Goal: Task Accomplishment & Management: Manage account settings

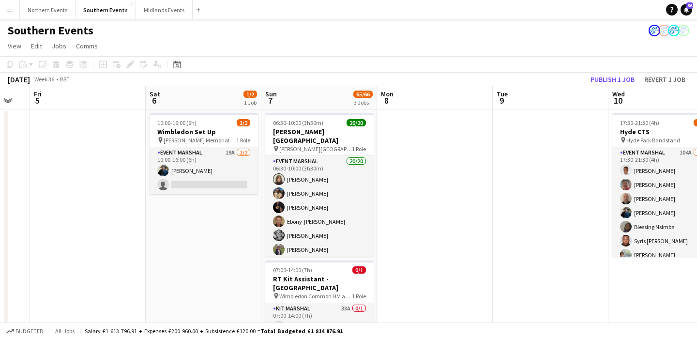
scroll to position [0, 435]
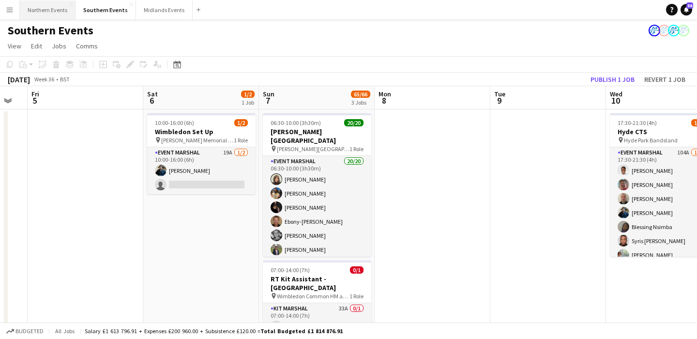
click at [33, 12] on button "Northern Events Close" at bounding box center [48, 9] width 56 height 19
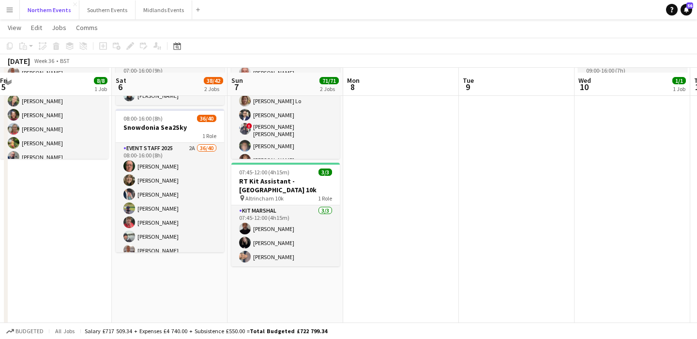
scroll to position [102, 0]
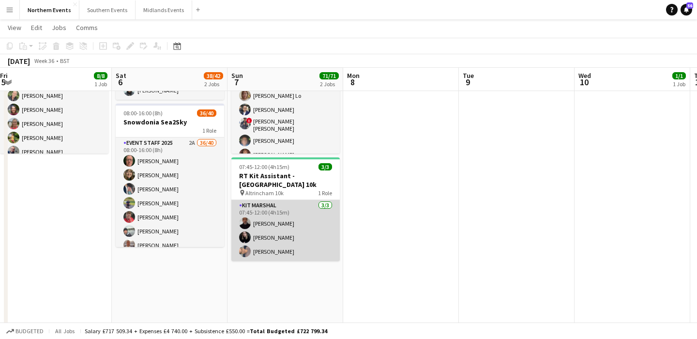
click at [305, 240] on app-card-role "Kit Marshal 3/3 07:45-12:00 (4h15m) Raymond Bell Jessica Nicholson Yin Qi Gan" at bounding box center [285, 230] width 108 height 61
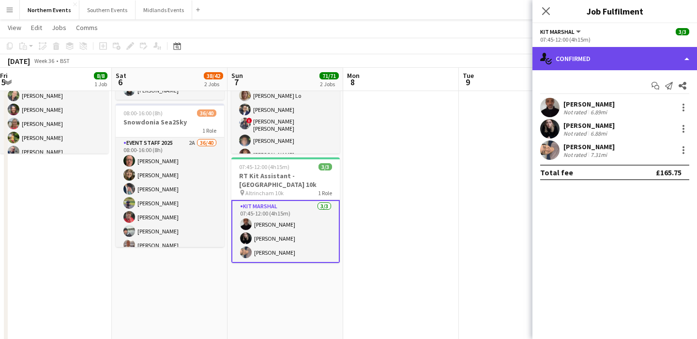
click at [622, 59] on div "single-neutral-actions-check-2 Confirmed" at bounding box center [615, 58] width 165 height 23
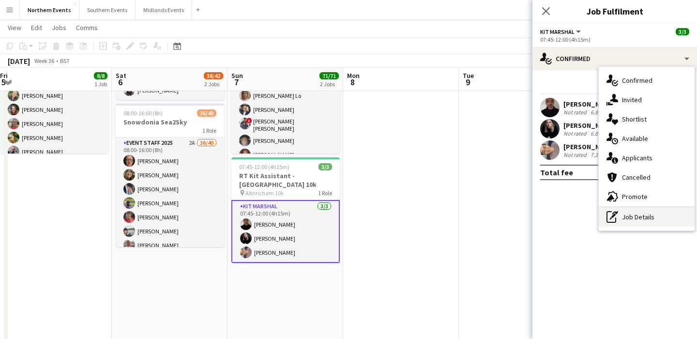
click at [643, 222] on div "pen-write Job Details" at bounding box center [647, 216] width 96 height 19
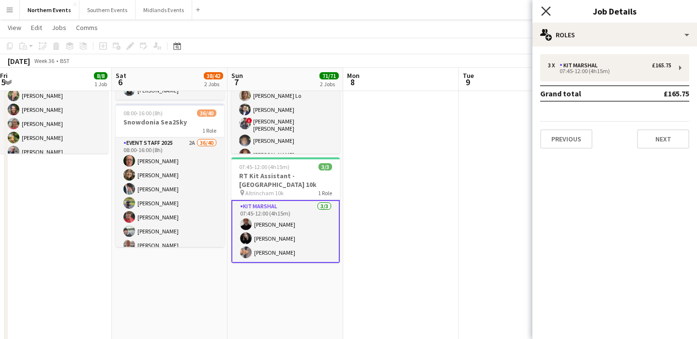
click at [546, 12] on icon at bounding box center [545, 10] width 9 height 9
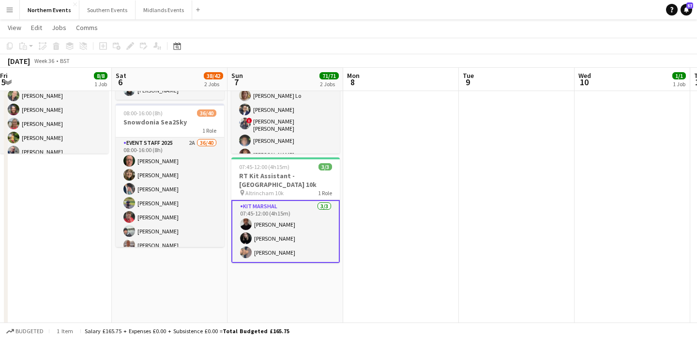
click at [310, 233] on app-card-role "Kit Marshal 3/3 07:45-12:00 (4h15m) Raymond Bell Jessica Nicholson Yin Qi Gan" at bounding box center [285, 231] width 108 height 63
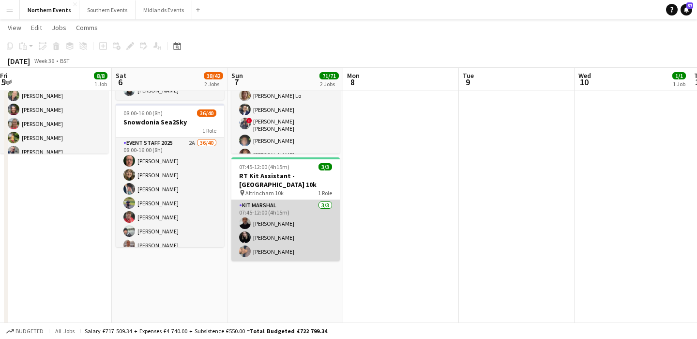
click at [303, 242] on app-card-role "Kit Marshal 3/3 07:45-12:00 (4h15m) Raymond Bell Jessica Nicholson Yin Qi Gan" at bounding box center [285, 230] width 108 height 61
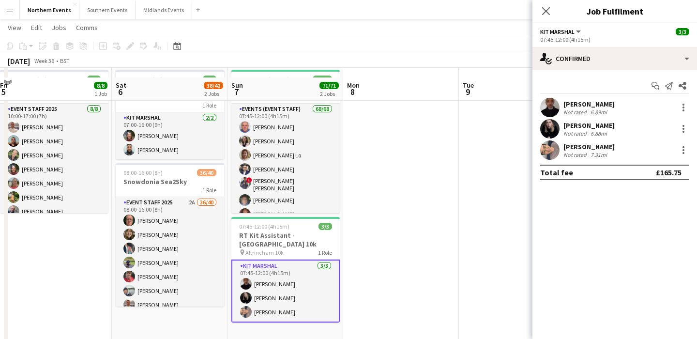
scroll to position [0, 0]
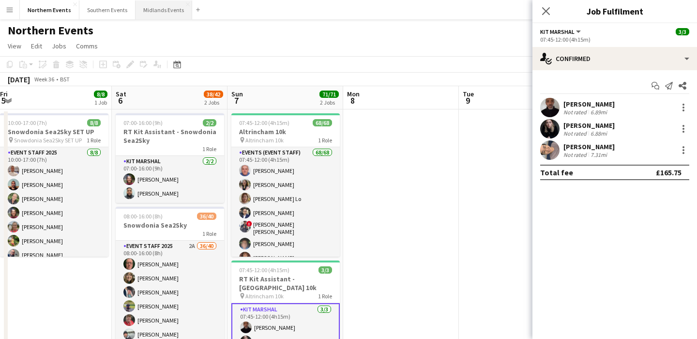
click at [155, 9] on button "Midlands Events Close" at bounding box center [164, 9] width 57 height 19
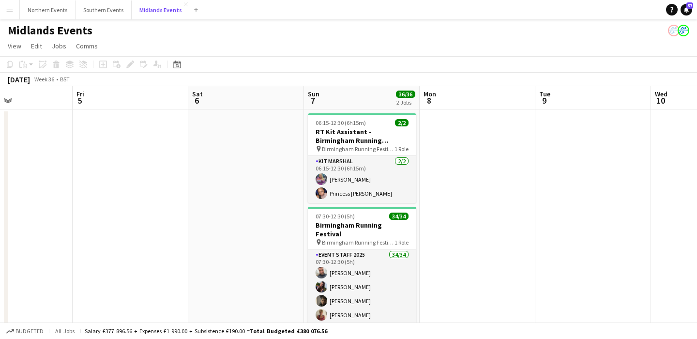
scroll to position [0, 391]
click at [107, 11] on button "Southern Events Close" at bounding box center [104, 9] width 56 height 19
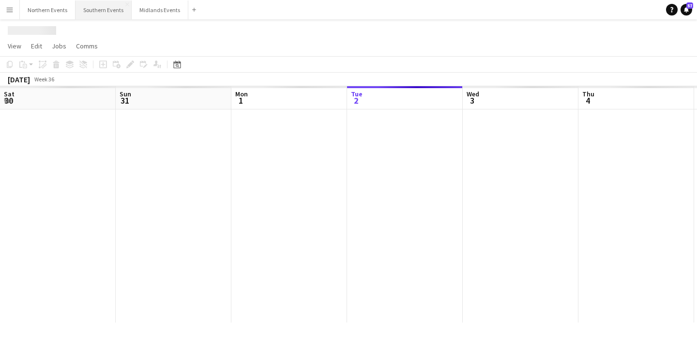
scroll to position [0, 231]
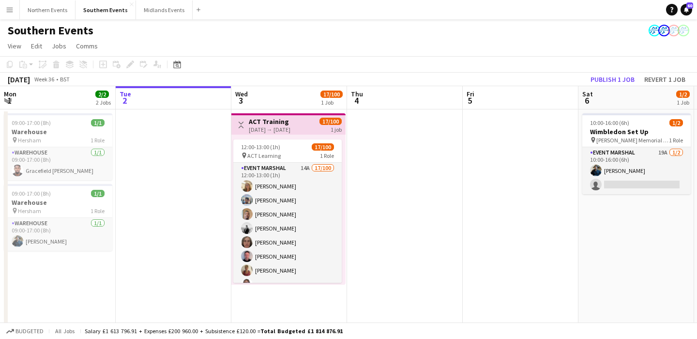
click at [7, 11] on app-icon "Menu" at bounding box center [10, 10] width 8 height 8
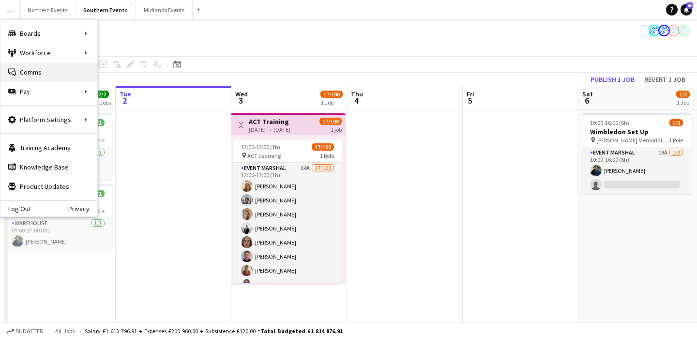
click at [58, 74] on link "Comms Comms" at bounding box center [48, 71] width 97 height 19
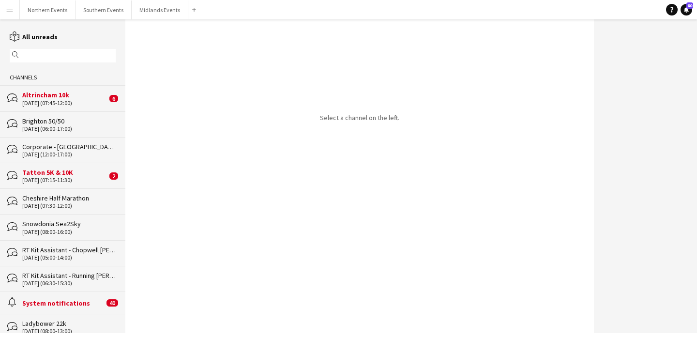
click at [66, 57] on input "text" at bounding box center [67, 55] width 92 height 9
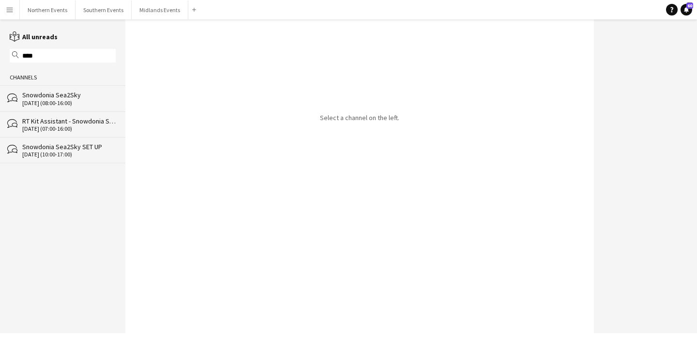
type input "****"
click at [74, 127] on div "[DATE] (07:00-16:00)" at bounding box center [68, 128] width 93 height 7
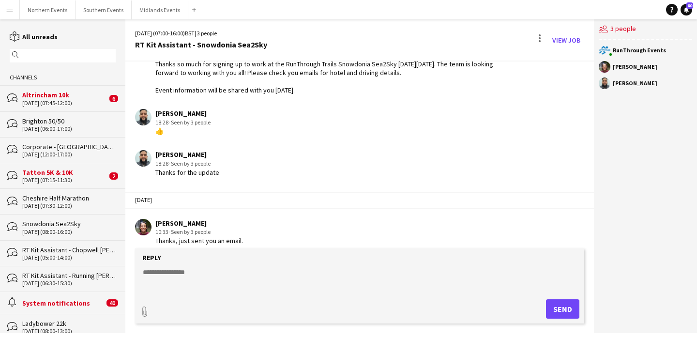
scroll to position [189, 0]
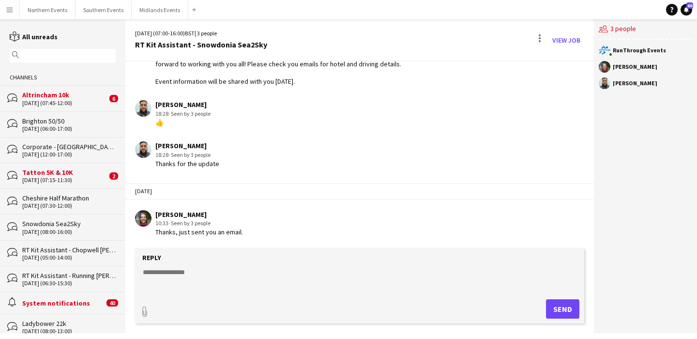
click at [76, 51] on input "text" at bounding box center [67, 55] width 92 height 9
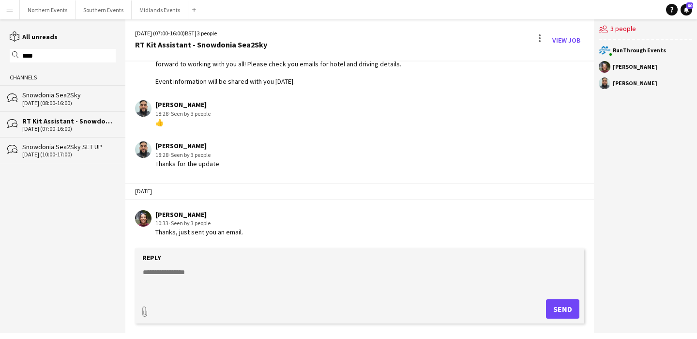
type input "****"
click at [74, 96] on div "Snowdonia Sea2Sky" at bounding box center [68, 95] width 93 height 9
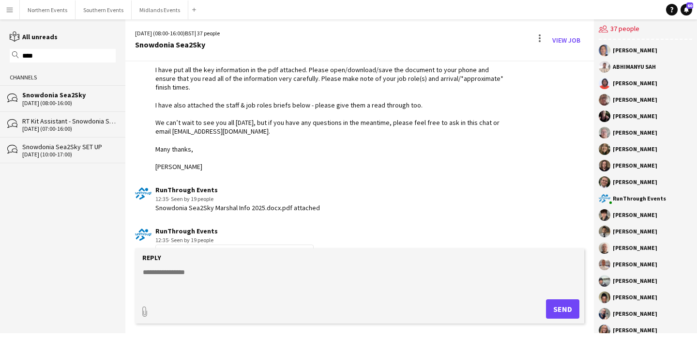
scroll to position [1242, 0]
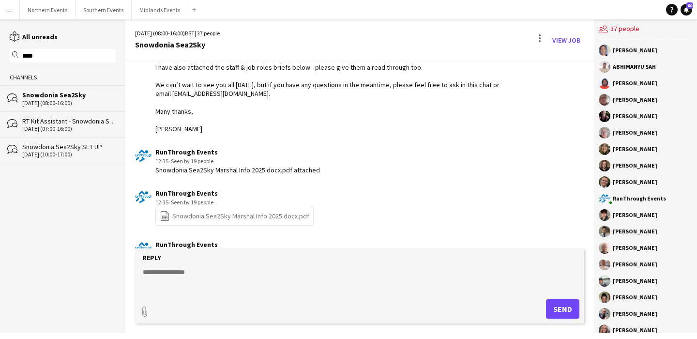
click at [254, 207] on div "file-spreadsheet Snowdonia Sea2Sky Marshal Info 2025.docx.pdf" at bounding box center [234, 216] width 158 height 19
click at [254, 211] on link "file-spreadsheet Snowdonia Sea2Sky Marshal Info 2025.docx.pdf" at bounding box center [235, 216] width 150 height 11
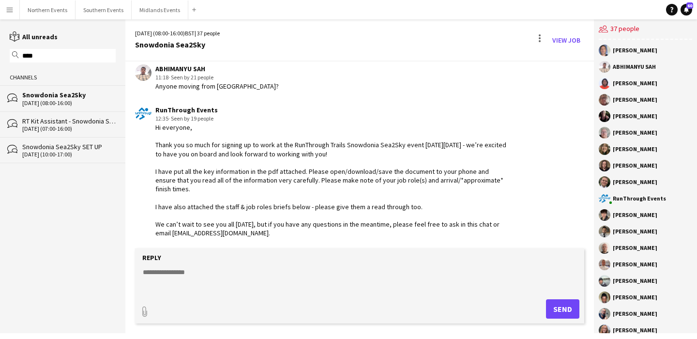
scroll to position [1105, 0]
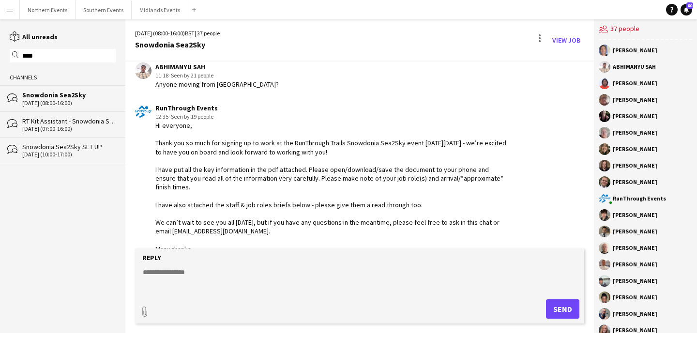
drag, startPoint x: 155, startPoint y: 100, endPoint x: 201, endPoint y: 231, distance: 138.6
click at [201, 231] on div "RunThrough Events 12:35 · Seen by 19 people Hi everyone, Thank you so much for …" at bounding box center [322, 188] width 375 height 168
copy div "Hi everyone, Thank you so much for signing up to work at the RunThrough Trails …"
click at [62, 125] on div "[DATE] (07:00-16:00)" at bounding box center [68, 128] width 93 height 7
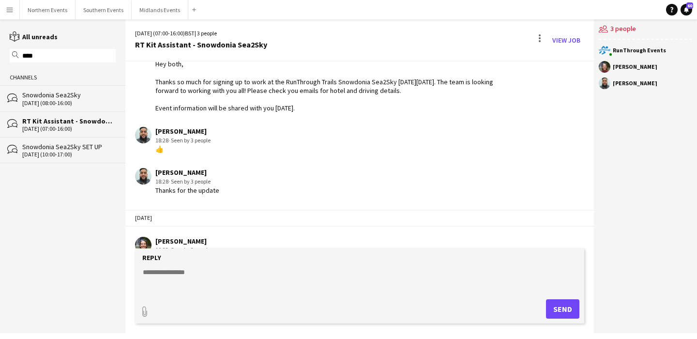
scroll to position [181, 0]
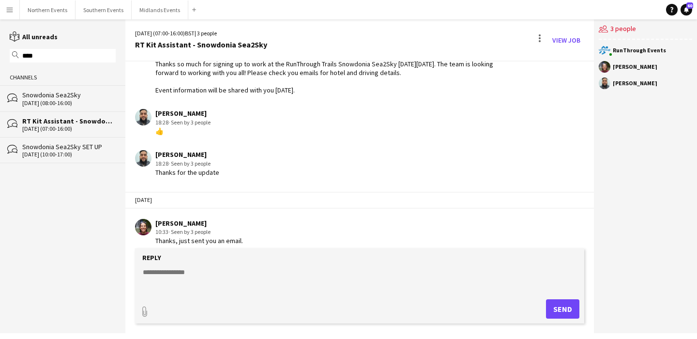
click at [229, 277] on textarea at bounding box center [362, 279] width 440 height 25
paste textarea "**********"
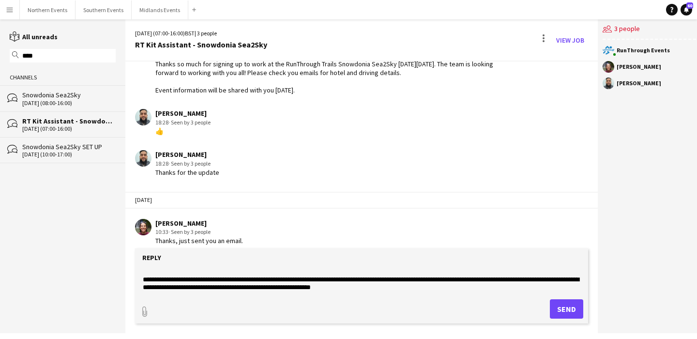
scroll to position [23, 0]
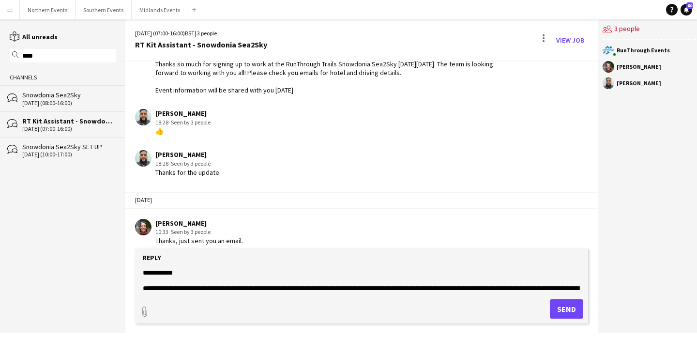
click at [276, 275] on textarea "**********" at bounding box center [362, 279] width 440 height 25
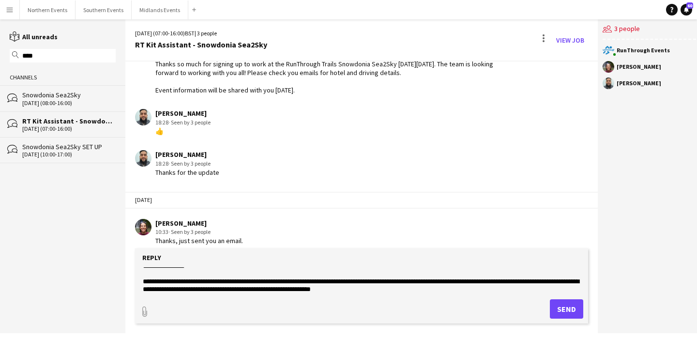
scroll to position [31, 0]
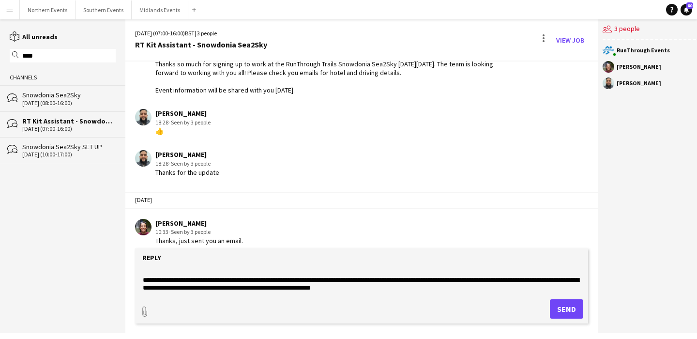
click at [442, 288] on textarea "**********" at bounding box center [362, 279] width 440 height 25
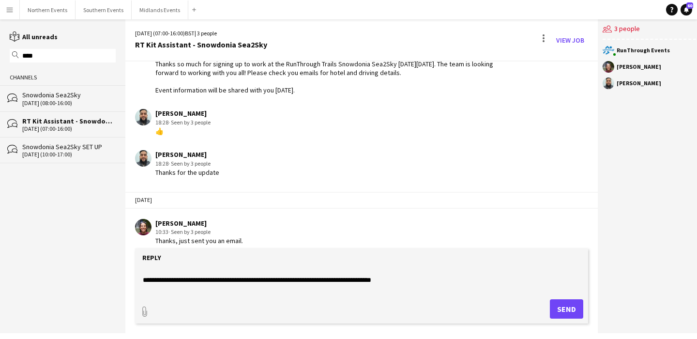
scroll to position [63, 0]
drag, startPoint x: 412, startPoint y: 278, endPoint x: 125, endPoint y: 279, distance: 286.7
click at [125, 279] on app-message-form "**********" at bounding box center [361, 290] width 473 height 85
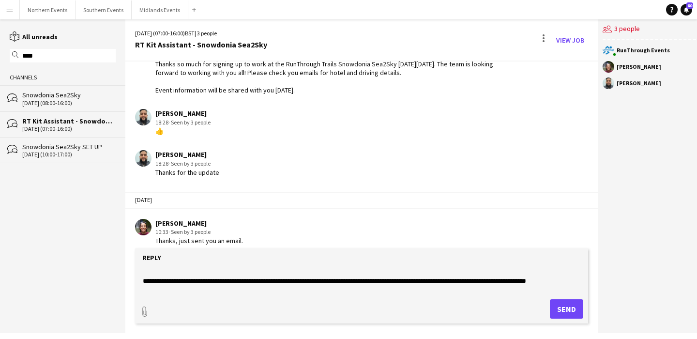
scroll to position [66, 0]
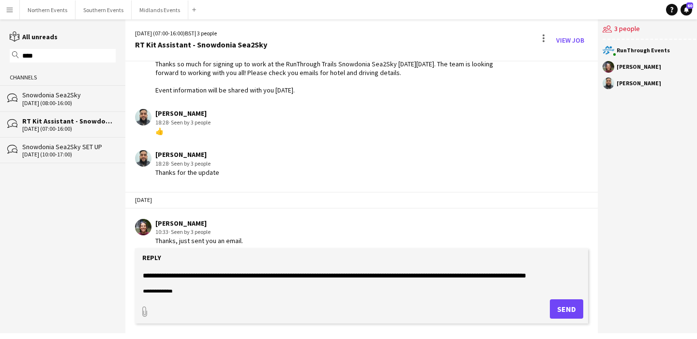
click at [516, 280] on textarea "**********" at bounding box center [362, 279] width 440 height 25
click at [516, 274] on textarea "**********" at bounding box center [362, 279] width 440 height 25
click at [512, 275] on textarea "**********" at bounding box center [362, 279] width 440 height 25
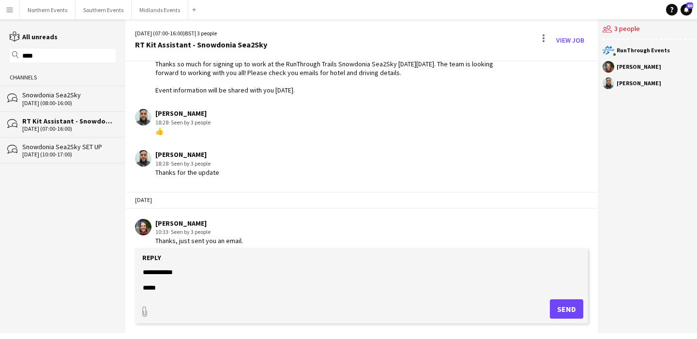
scroll to position [93, 0]
click at [154, 289] on textarea "**********" at bounding box center [362, 279] width 440 height 25
type textarea "**********"
click at [558, 308] on button "Send" at bounding box center [566, 308] width 33 height 19
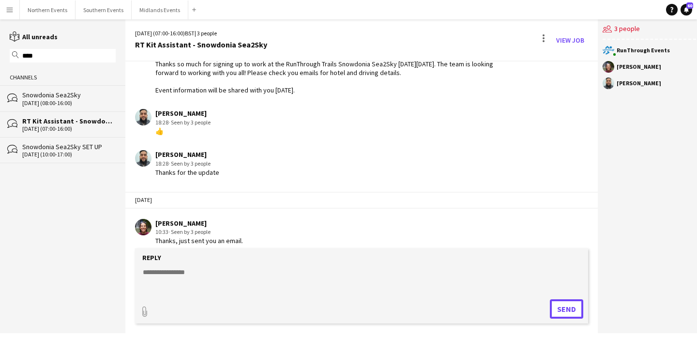
scroll to position [354, 0]
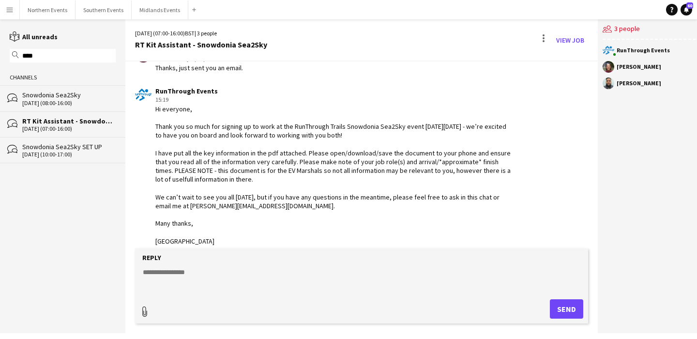
type input "**********"
click at [554, 307] on span "Upload Upload" at bounding box center [555, 308] width 42 height 12
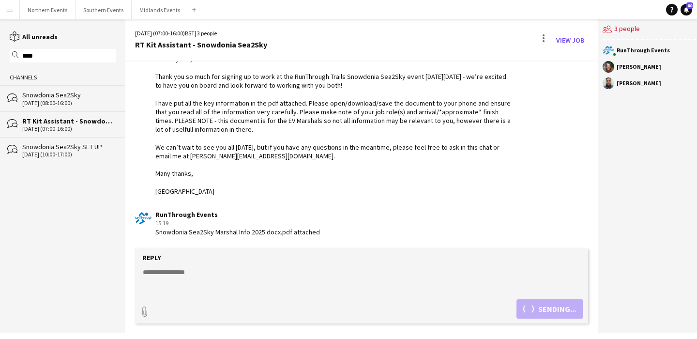
scroll to position [446, 0]
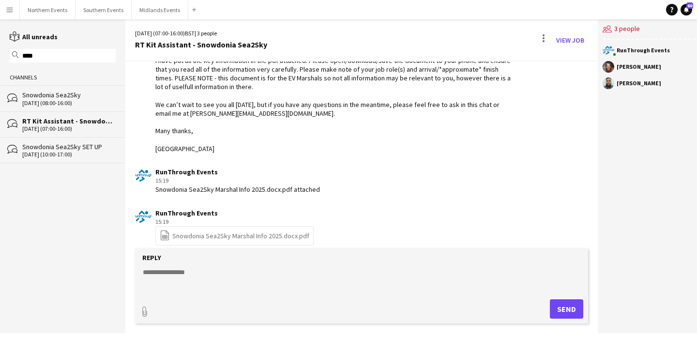
click at [174, 274] on textarea at bounding box center [362, 279] width 440 height 25
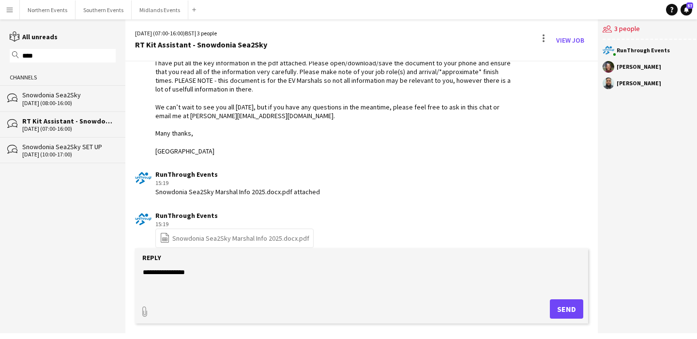
scroll to position [455, 0]
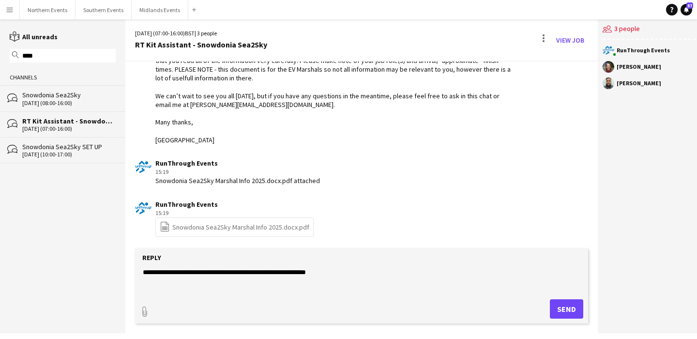
click at [309, 277] on textarea "**********" at bounding box center [362, 279] width 440 height 25
click at [312, 273] on textarea "**********" at bounding box center [362, 279] width 440 height 25
click at [339, 272] on textarea "**********" at bounding box center [362, 279] width 440 height 25
type textarea "**********"
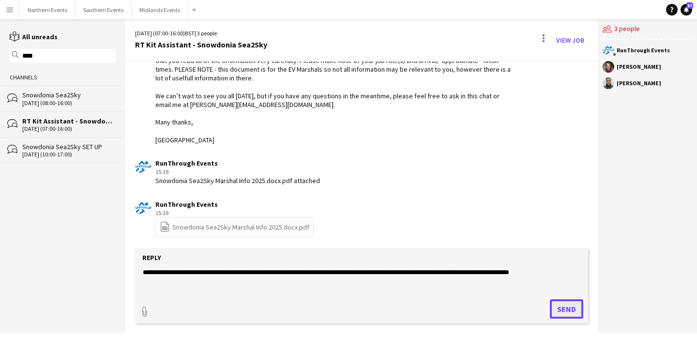
click at [568, 305] on button "Send" at bounding box center [566, 308] width 33 height 19
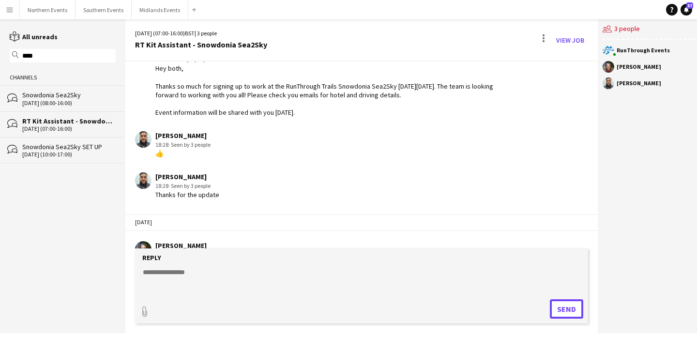
scroll to position [153, 0]
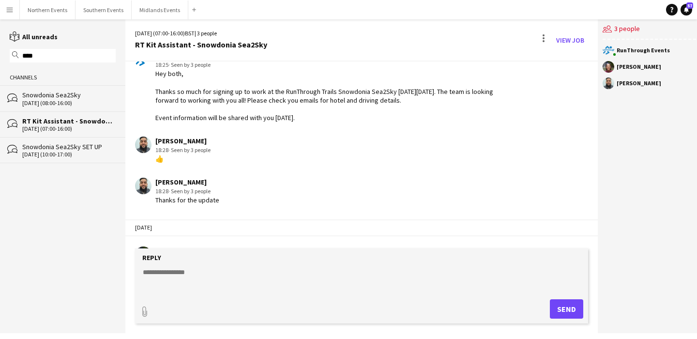
click at [79, 102] on div "[DATE] (08:00-16:00)" at bounding box center [68, 103] width 93 height 7
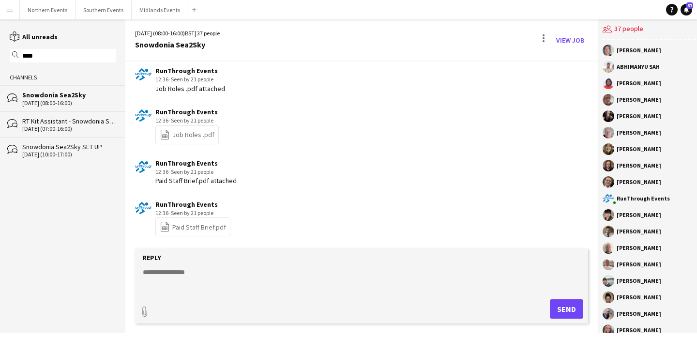
scroll to position [1422, 0]
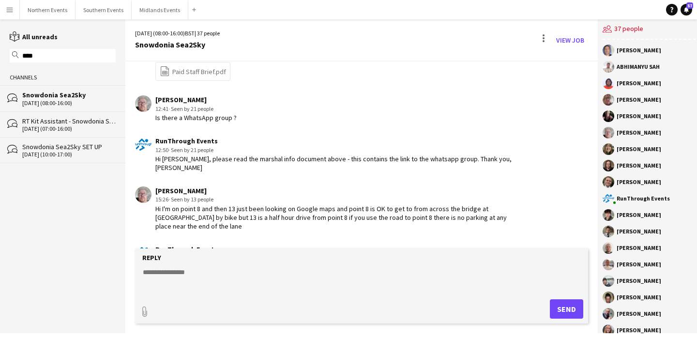
click at [61, 120] on div "RT Kit Assistant - Snowdonia Sea2Sky" at bounding box center [68, 121] width 93 height 9
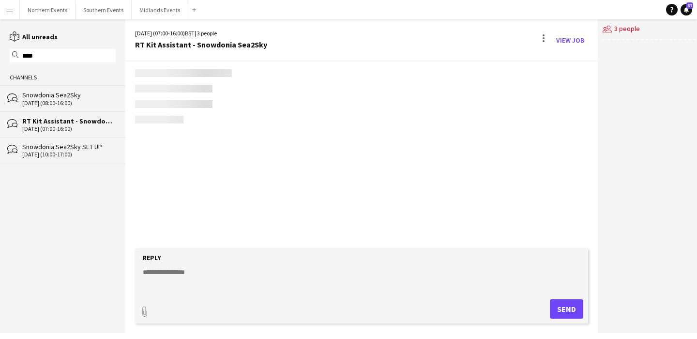
scroll to position [505, 0]
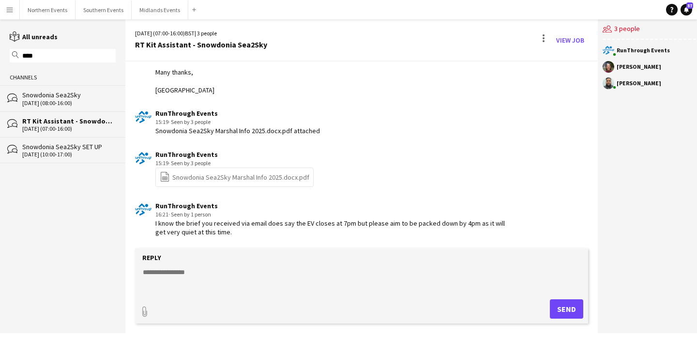
click at [52, 54] on input "****" at bounding box center [67, 55] width 92 height 9
type input "***"
click at [52, 98] on div "RT Kit Assistant - Running [PERSON_NAME] Park Races & Duathlon" at bounding box center [68, 95] width 93 height 9
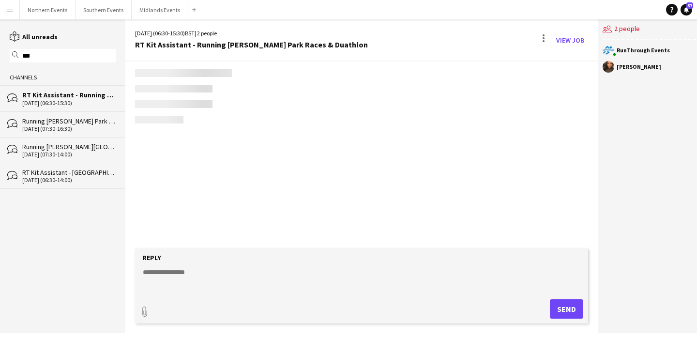
scroll to position [1401, 0]
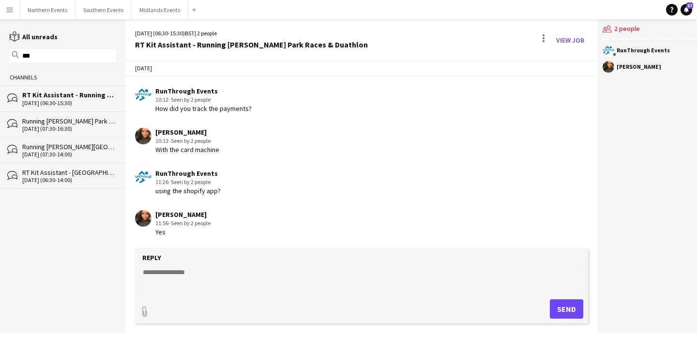
click at [220, 272] on textarea at bounding box center [362, 279] width 440 height 25
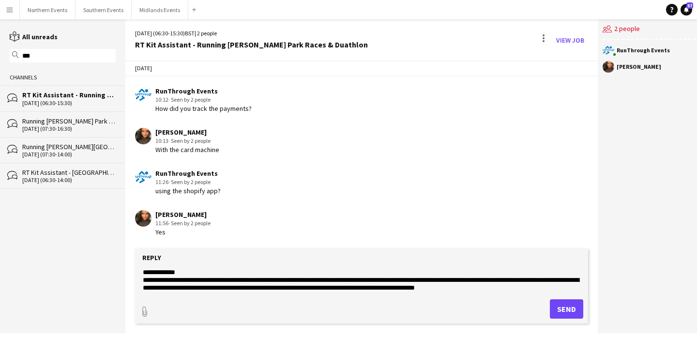
click at [491, 291] on textarea "**********" at bounding box center [362, 279] width 440 height 25
paste textarea "**********"
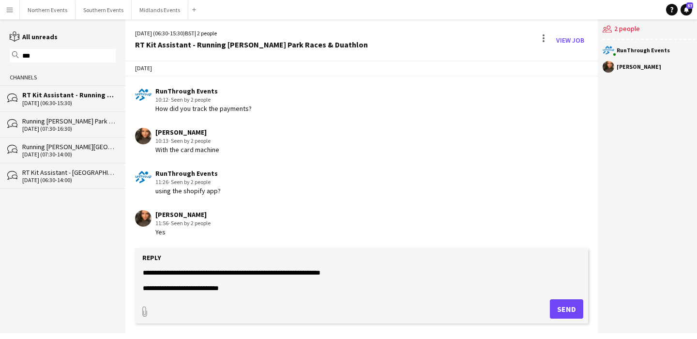
scroll to position [0, 0]
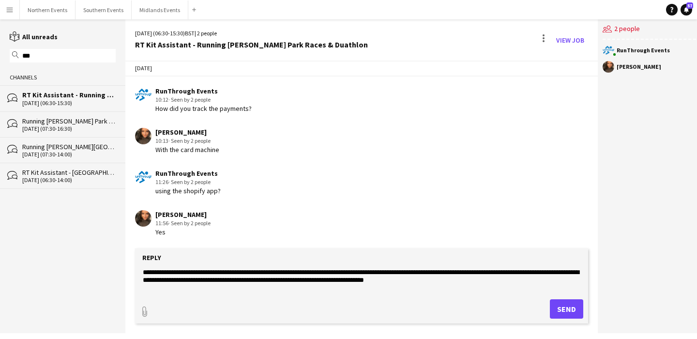
drag, startPoint x: 226, startPoint y: 273, endPoint x: 117, endPoint y: 270, distance: 109.0
click at [117, 270] on div "reading All unreads magnifier *** Channels bubbles RT Kit Assistant - Running G…" at bounding box center [348, 176] width 697 height 314
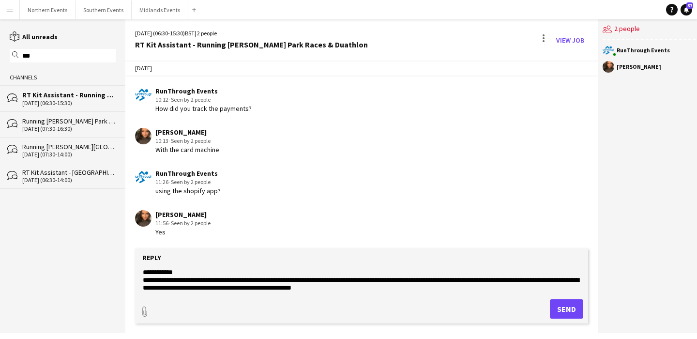
type textarea "**********"
click at [563, 307] on button "Send" at bounding box center [566, 308] width 33 height 19
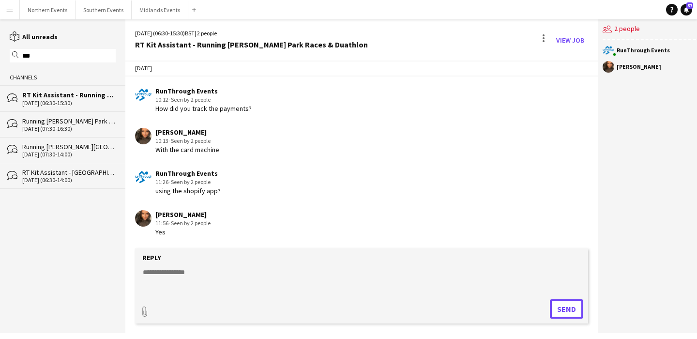
scroll to position [1487, 0]
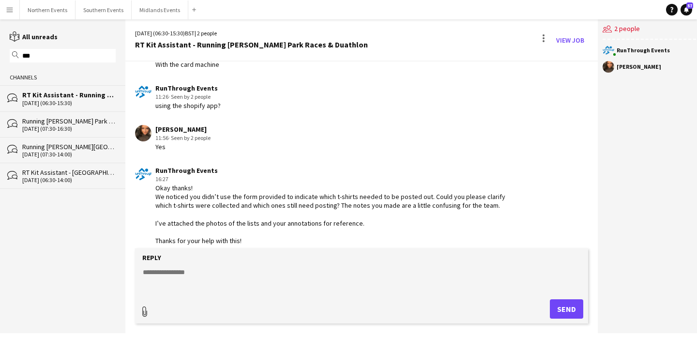
type input "**********"
click at [548, 303] on span "Upload Upload" at bounding box center [555, 308] width 42 height 12
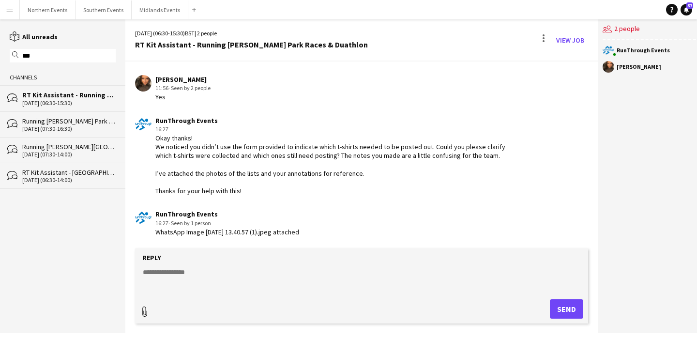
scroll to position [1579, 0]
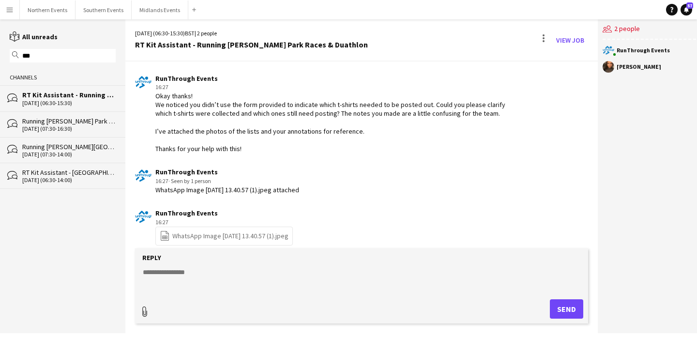
type input "**********"
click at [565, 308] on span "Upload Upload" at bounding box center [555, 308] width 42 height 12
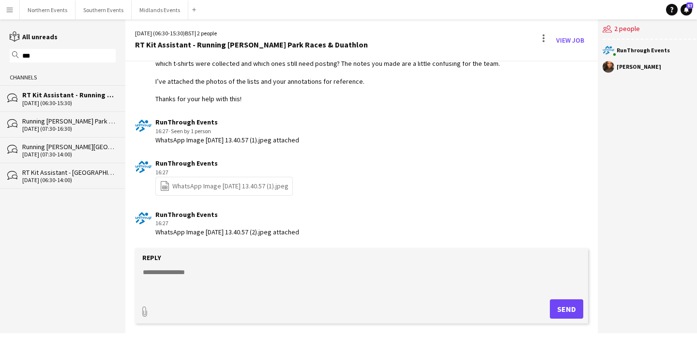
scroll to position [1671, 0]
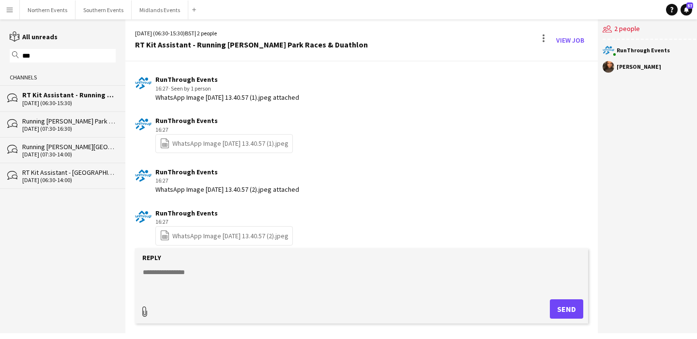
type input "**********"
click at [551, 309] on span "Upload Upload" at bounding box center [555, 308] width 42 height 12
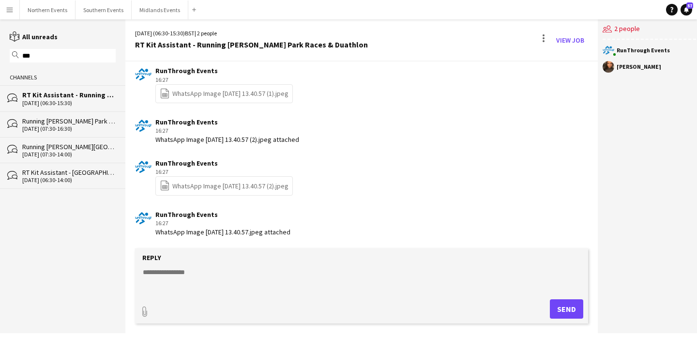
scroll to position [1763, 0]
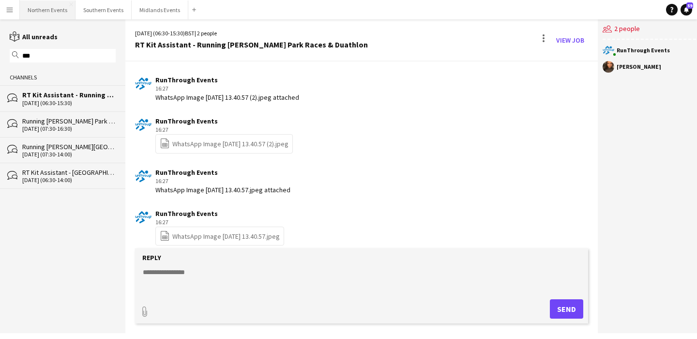
click at [49, 12] on button "Northern Events Close" at bounding box center [48, 9] width 56 height 19
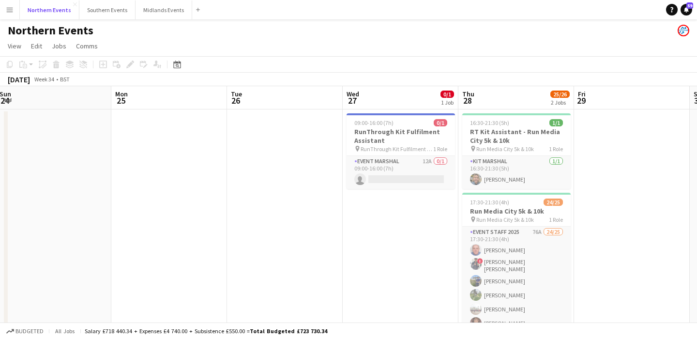
scroll to position [0, 229]
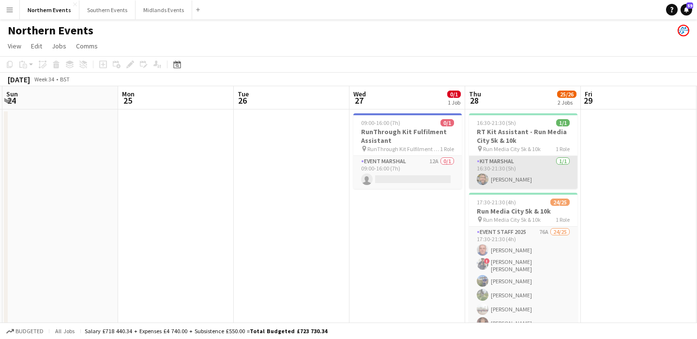
click at [503, 178] on app-card-role "Kit Marshal 1/1 16:30-21:30 (5h) Clare Williams" at bounding box center [523, 172] width 108 height 33
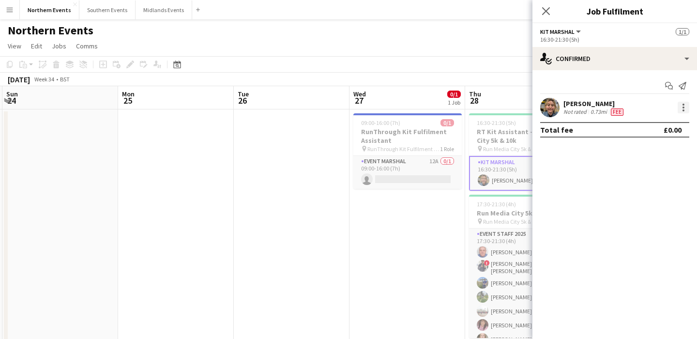
click at [686, 107] on div at bounding box center [684, 108] width 12 height 12
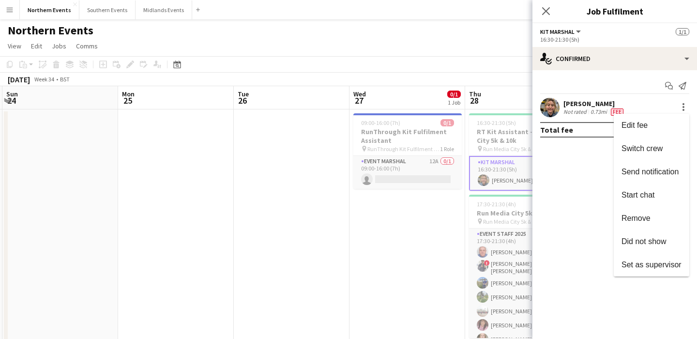
click at [285, 255] on div at bounding box center [348, 169] width 697 height 339
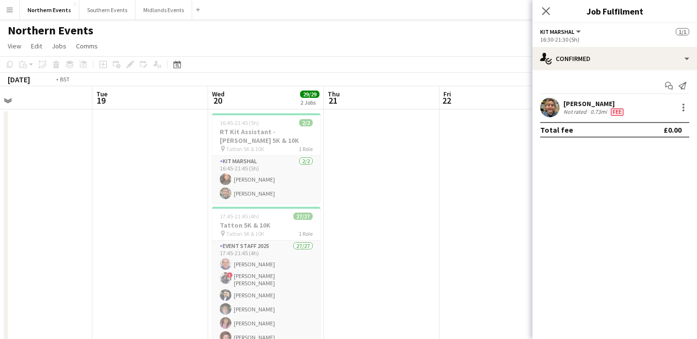
scroll to position [0, 282]
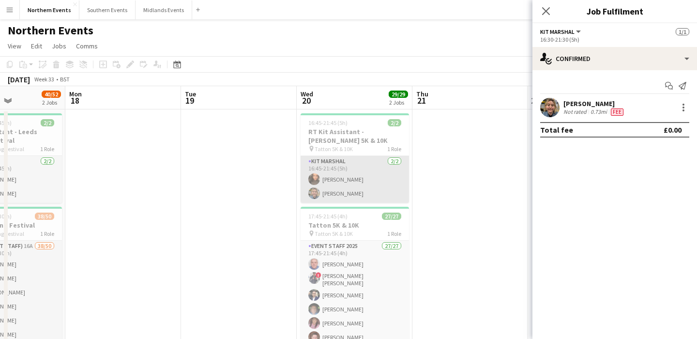
click at [350, 201] on app-card-role "Kit Marshal 2/2 16:45-21:45 (5h) Shameem Younis Clare Williams" at bounding box center [355, 179] width 108 height 47
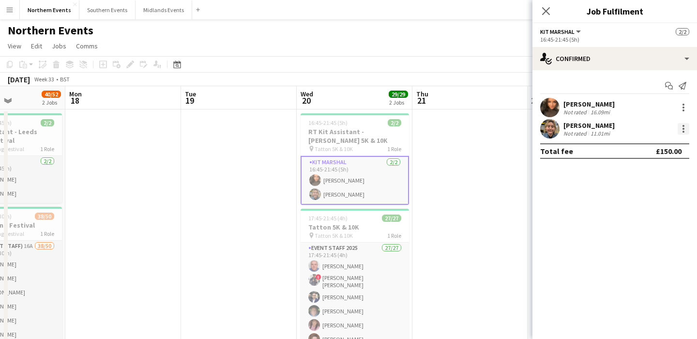
click at [681, 126] on div at bounding box center [684, 129] width 12 height 12
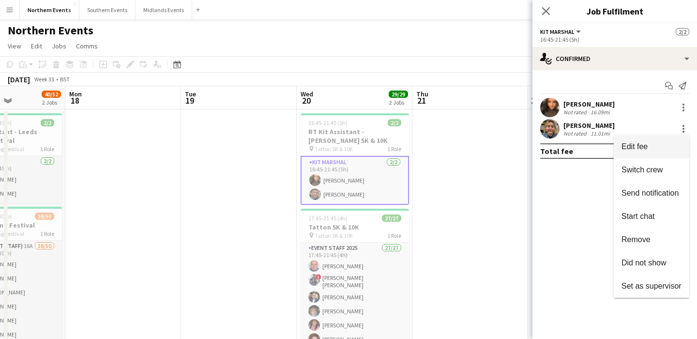
click at [646, 149] on span "Edit fee" at bounding box center [635, 146] width 26 height 8
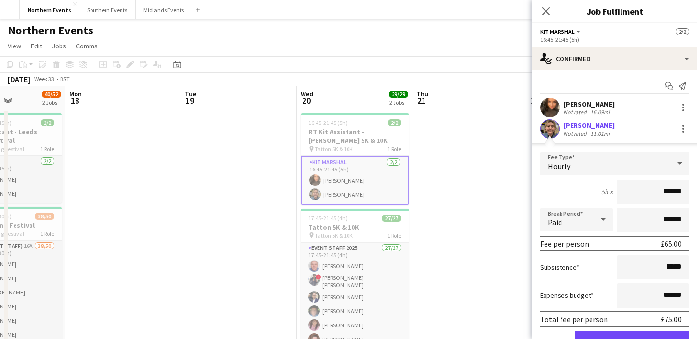
drag, startPoint x: 662, startPoint y: 191, endPoint x: 694, endPoint y: 189, distance: 32.1
click at [694, 189] on form "Fee Type Hourly 5h x ****** Break Period Paid ****** Fee per person £65.00 Subs…" at bounding box center [615, 255] width 165 height 207
type input "**"
click at [627, 331] on button "Confirm" at bounding box center [632, 340] width 115 height 19
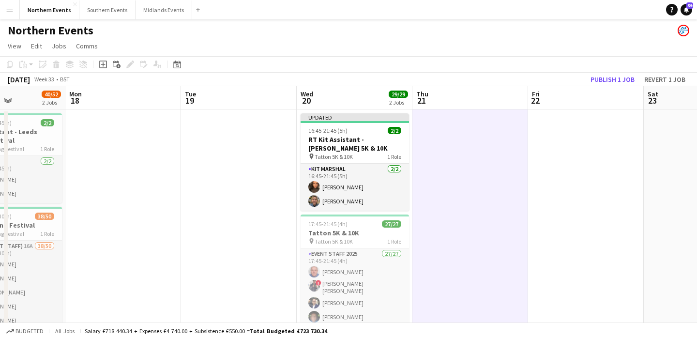
click at [625, 72] on app-toolbar "Copy Paste Paste Command V Paste with crew Command Shift V Paste linked Job Del…" at bounding box center [348, 64] width 697 height 16
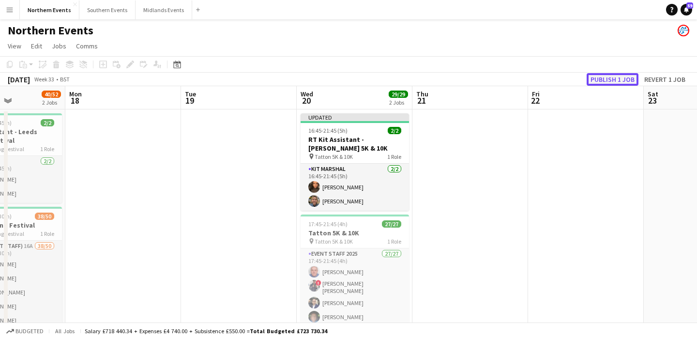
click at [625, 77] on button "Publish 1 job" at bounding box center [613, 79] width 52 height 13
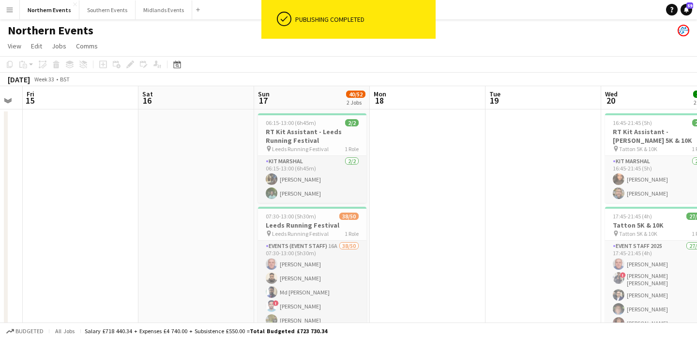
scroll to position [0, 304]
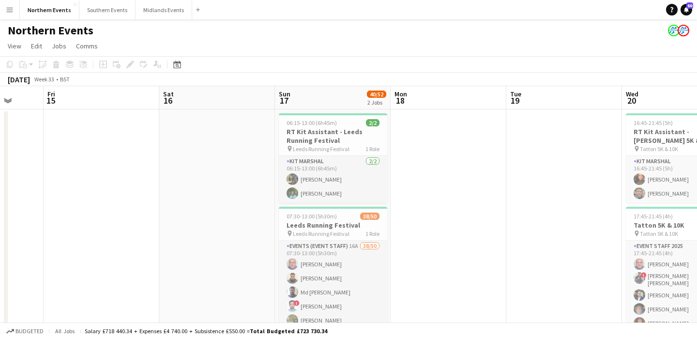
click at [10, 7] on app-icon "Menu" at bounding box center [10, 10] width 8 height 8
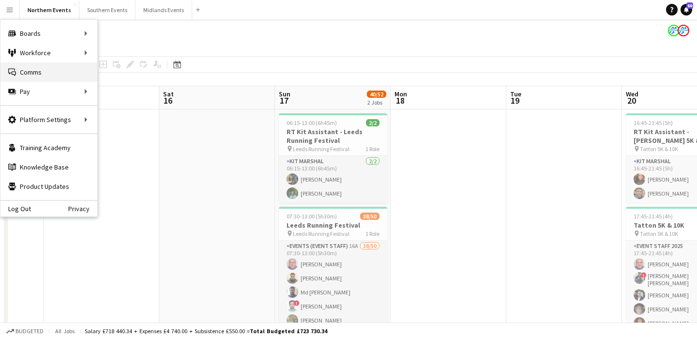
click at [37, 68] on link "Comms Comms" at bounding box center [48, 71] width 97 height 19
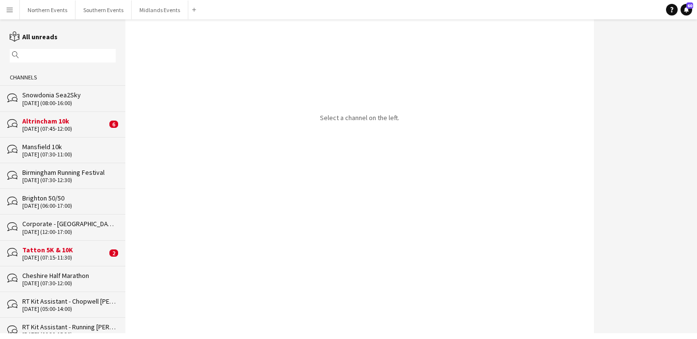
click at [48, 52] on input "text" at bounding box center [67, 55] width 92 height 9
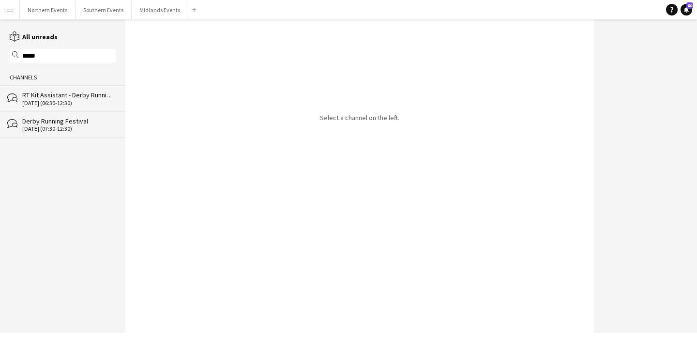
type input "*****"
click at [69, 97] on div "RT Kit Assistant - Derby Running Festival" at bounding box center [68, 95] width 93 height 9
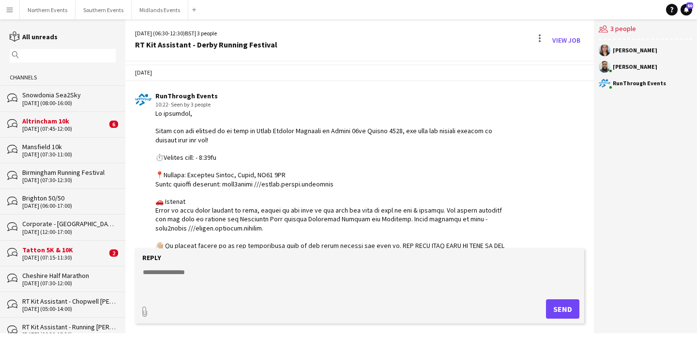
scroll to position [6, 0]
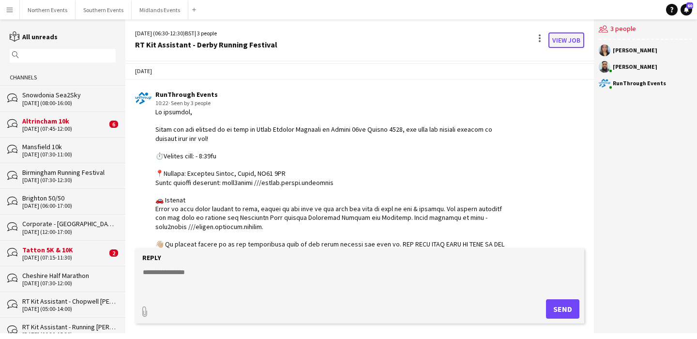
click at [563, 36] on link "View Job" at bounding box center [567, 39] width 36 height 15
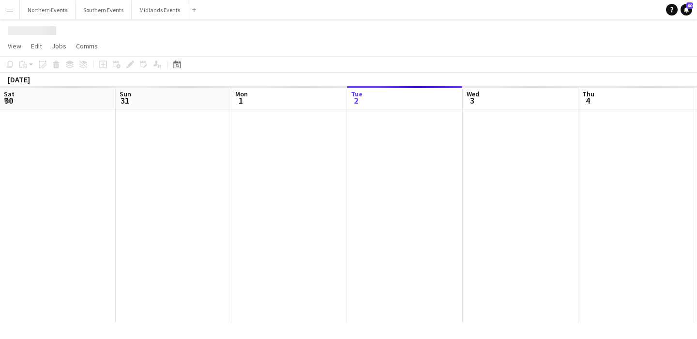
scroll to position [0, 333]
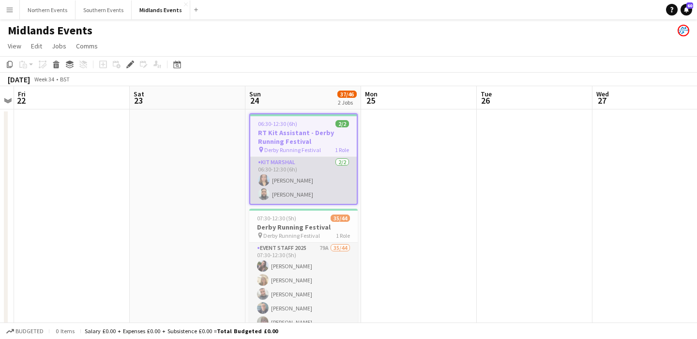
click at [332, 187] on app-card-role "Kit Marshal 2/2 06:30-12:30 (6h) Orla Murphy Touseef Ahmed" at bounding box center [303, 180] width 107 height 47
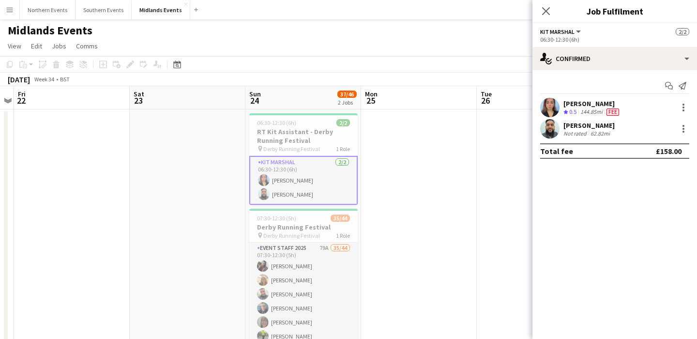
click at [634, 101] on div "Orla Murphy Crew rating 0.5 144.85mi Fee" at bounding box center [615, 107] width 165 height 19
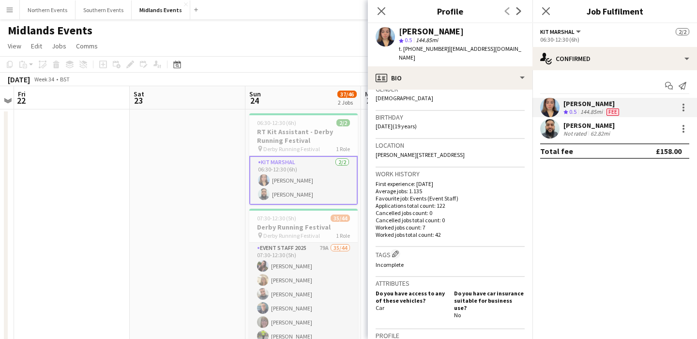
scroll to position [167, 0]
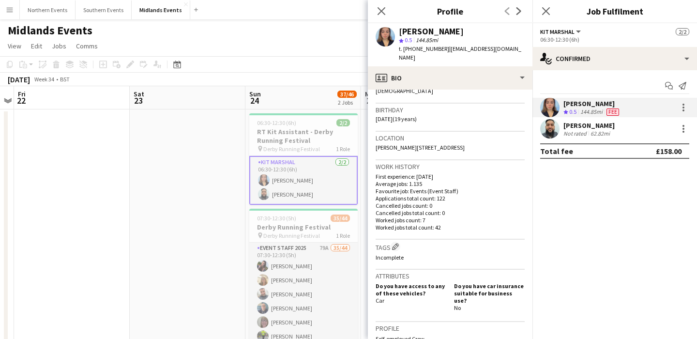
click at [199, 189] on app-date-cell at bounding box center [188, 239] width 116 height 261
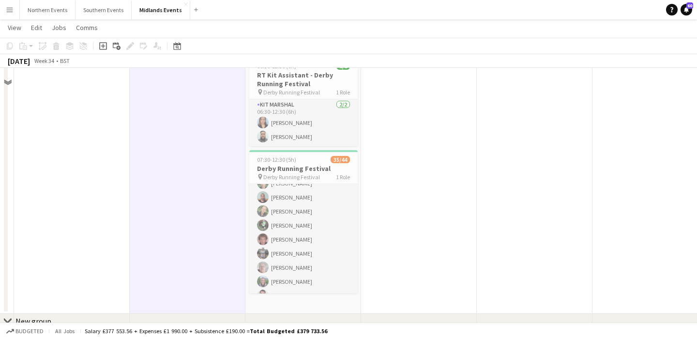
scroll to position [63, 0]
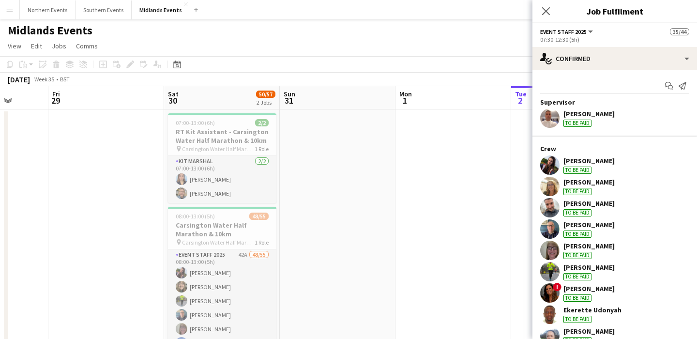
scroll to position [0, 418]
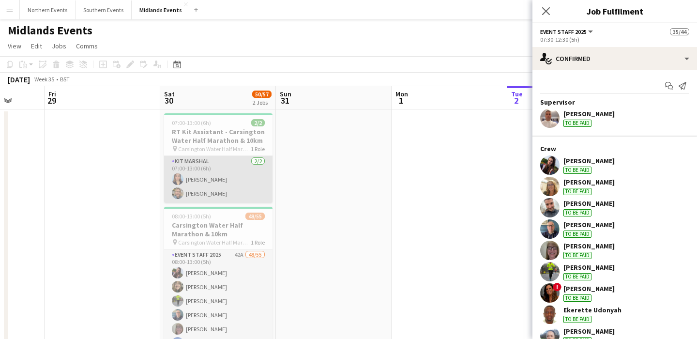
click at [237, 183] on app-card-role "Kit Marshal 2/2 07:00-13:00 (6h) Orla Murphy Clare Williams" at bounding box center [218, 179] width 108 height 47
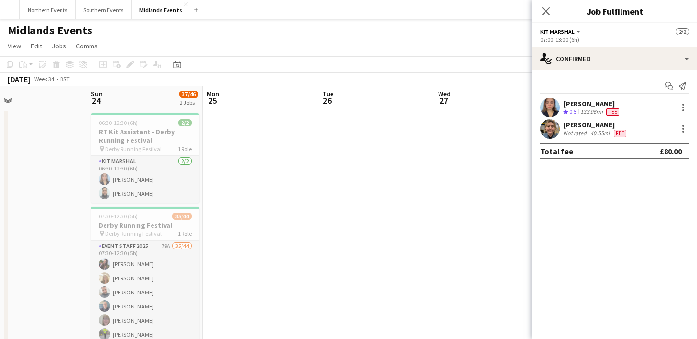
scroll to position [0, 225]
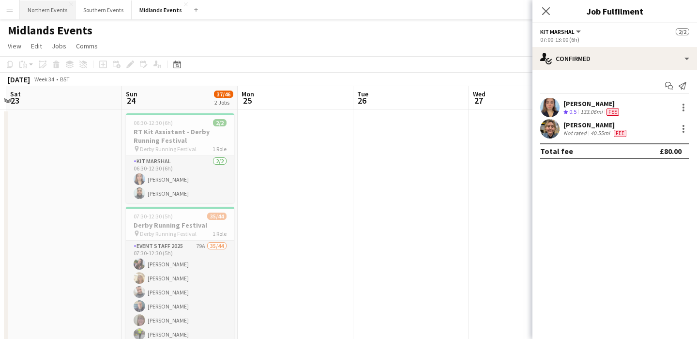
click at [42, 15] on button "Northern Events Close" at bounding box center [48, 9] width 56 height 19
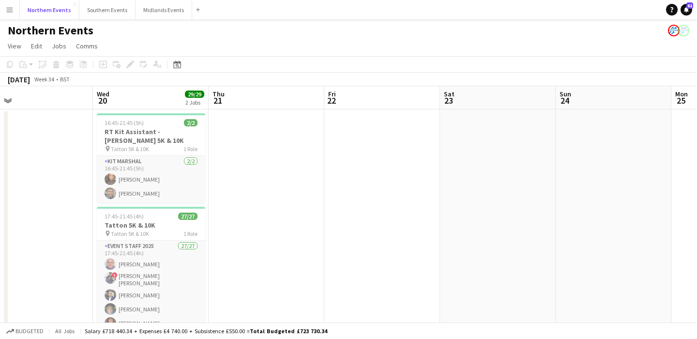
scroll to position [0, 301]
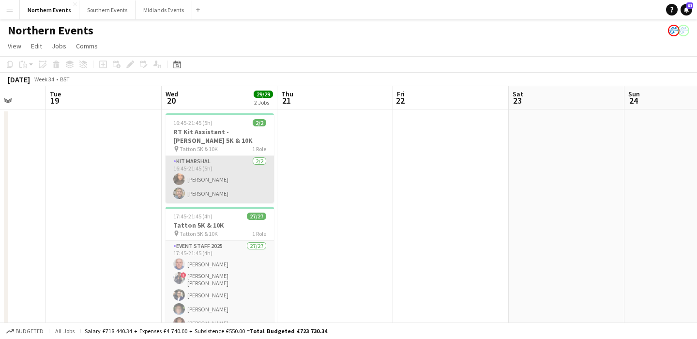
click at [227, 192] on app-card-role "Kit Marshal 2/2 16:45-21:45 (5h) Shameem Younis Clare Williams" at bounding box center [220, 179] width 108 height 47
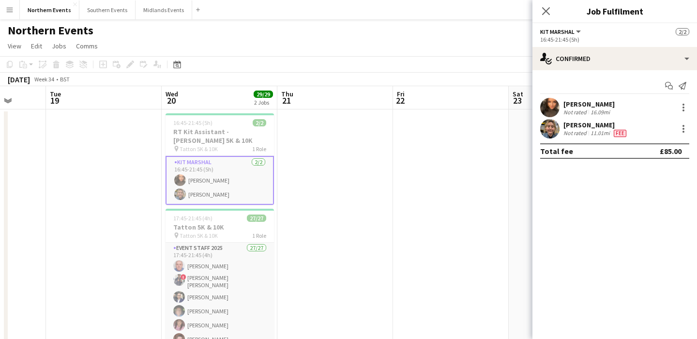
click at [4, 8] on button "Menu" at bounding box center [9, 9] width 19 height 19
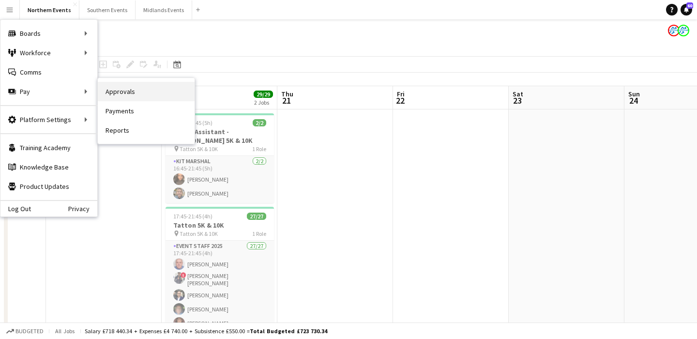
click at [134, 87] on link "Approvals" at bounding box center [146, 91] width 97 height 19
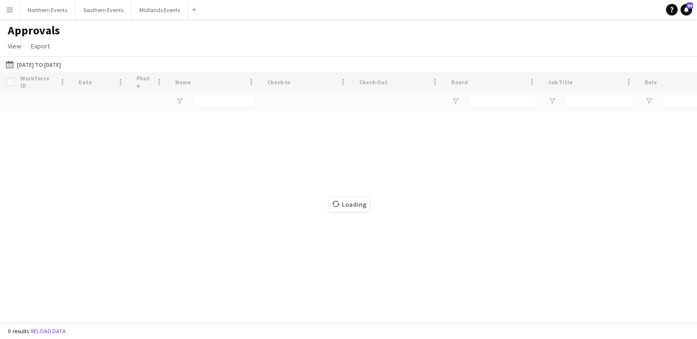
type input "*****"
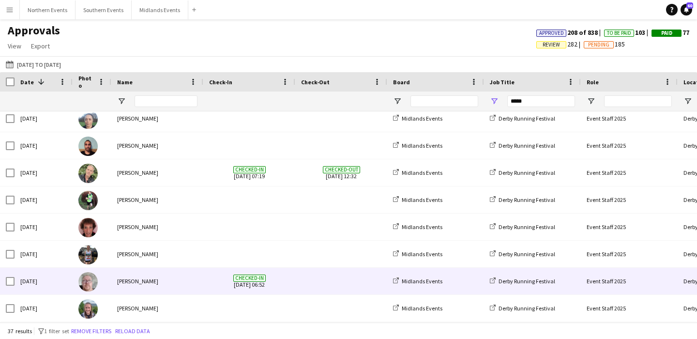
scroll to position [293, 0]
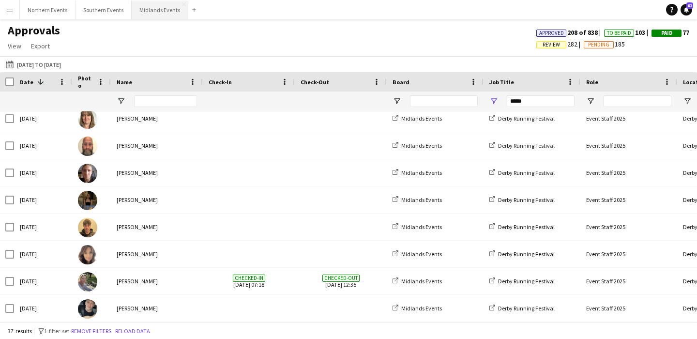
click at [160, 19] on div "Northern Events Close Southern Events Close Midlands Events Close Add" at bounding box center [109, 9] width 181 height 19
click at [154, 7] on button "Midlands Events Close" at bounding box center [160, 9] width 57 height 19
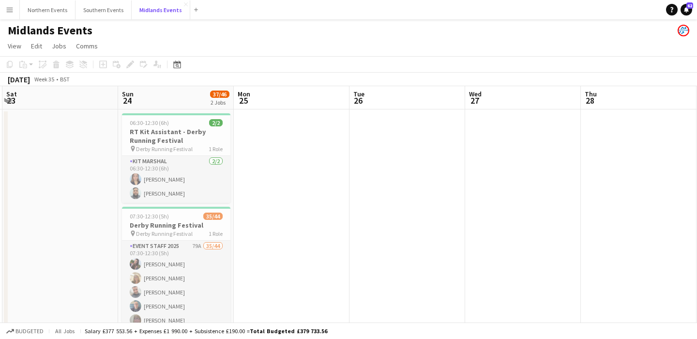
scroll to position [0, 258]
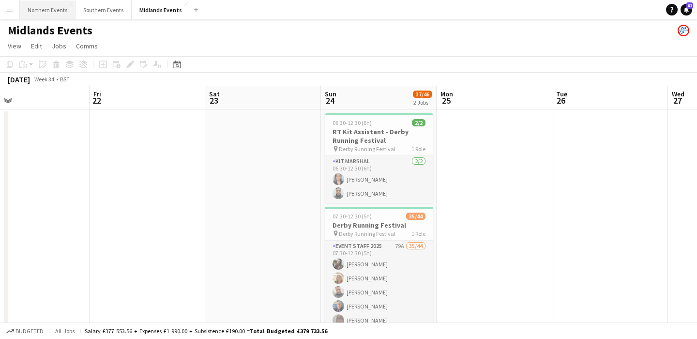
click at [47, 13] on button "Northern Events Close" at bounding box center [48, 9] width 56 height 19
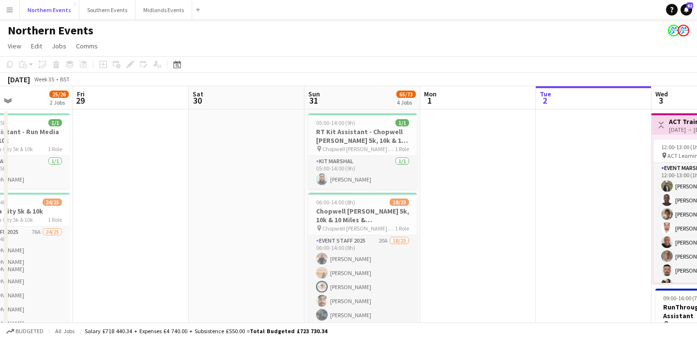
scroll to position [0, 274]
click at [378, 178] on app-card-role "Kit Marshal 1/1 05:00-14:00 (9h) Touseef Ahmed" at bounding box center [363, 172] width 108 height 33
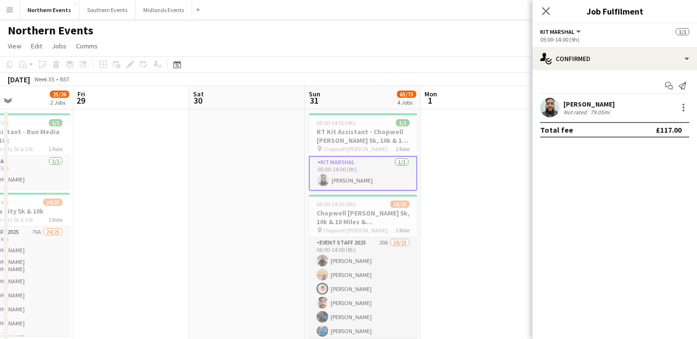
click at [631, 109] on div "Touseef Ahmed Not rated 79.05mi" at bounding box center [615, 107] width 165 height 19
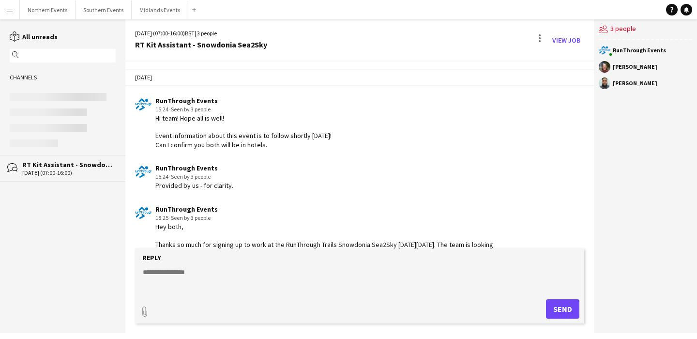
scroll to position [455, 0]
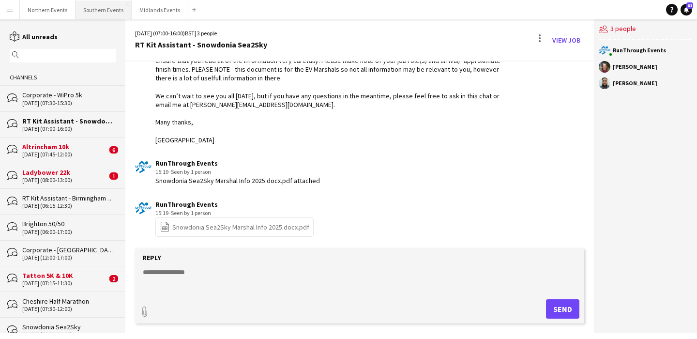
click at [94, 6] on button "Southern Events Close" at bounding box center [104, 9] width 56 height 19
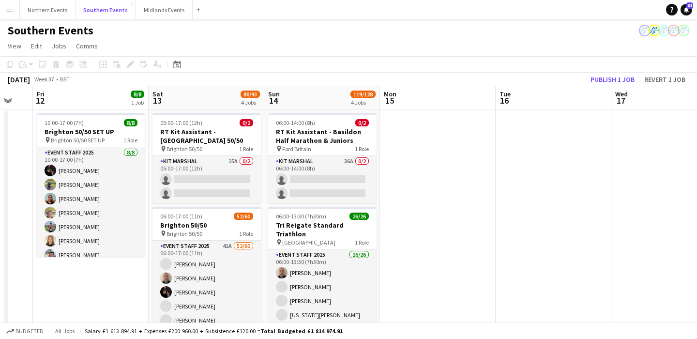
scroll to position [0, 309]
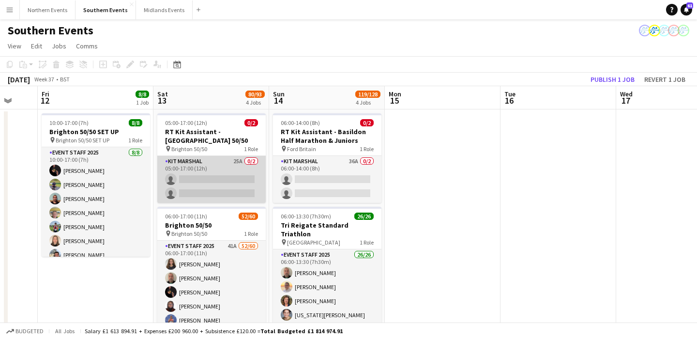
click at [227, 182] on app-card-role "Kit Marshal 25A 0/2 05:00-17:00 (12h) single-neutral-actions single-neutral-act…" at bounding box center [211, 179] width 108 height 47
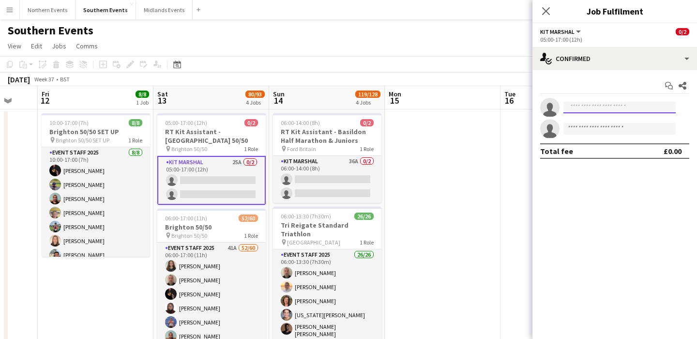
click at [616, 106] on input at bounding box center [620, 108] width 112 height 12
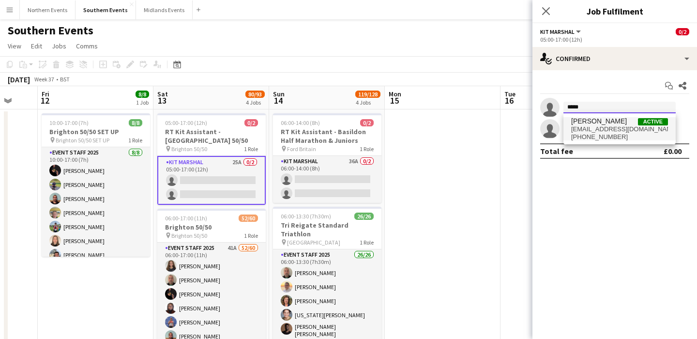
type input "*****"
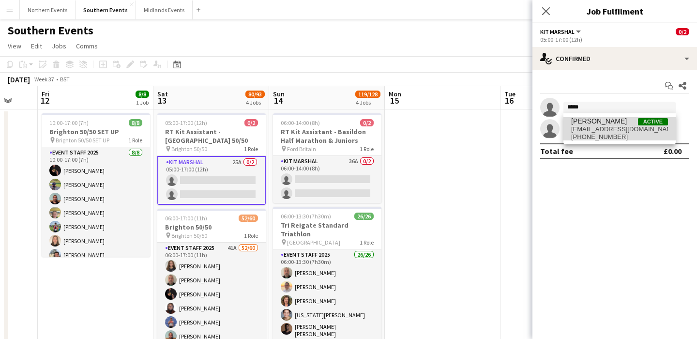
click at [618, 124] on span "[PERSON_NAME] Active" at bounding box center [619, 121] width 97 height 8
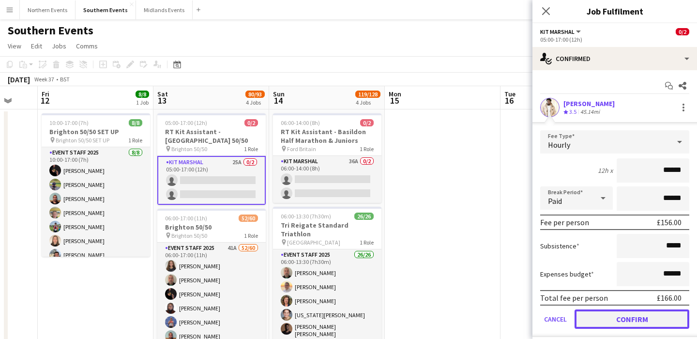
click at [617, 314] on button "Confirm" at bounding box center [632, 318] width 115 height 19
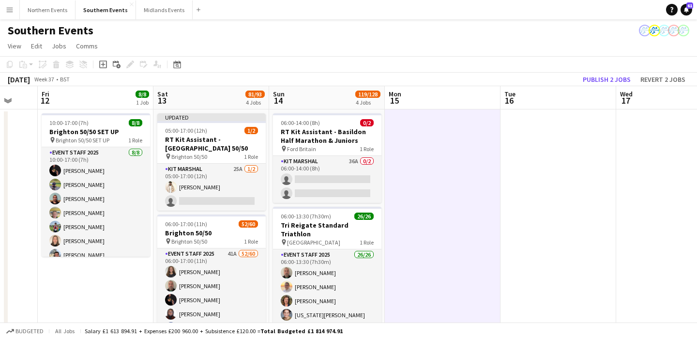
click at [605, 71] on app-toolbar "Copy Paste Paste Command V Paste with crew Command Shift V Paste linked Job [GE…" at bounding box center [348, 64] width 697 height 16
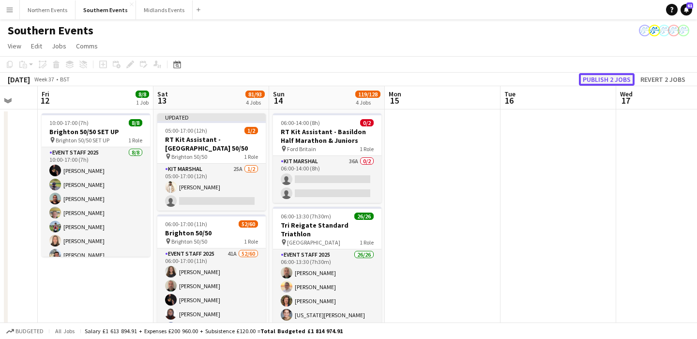
click at [605, 77] on button "Publish 2 jobs" at bounding box center [607, 79] width 56 height 13
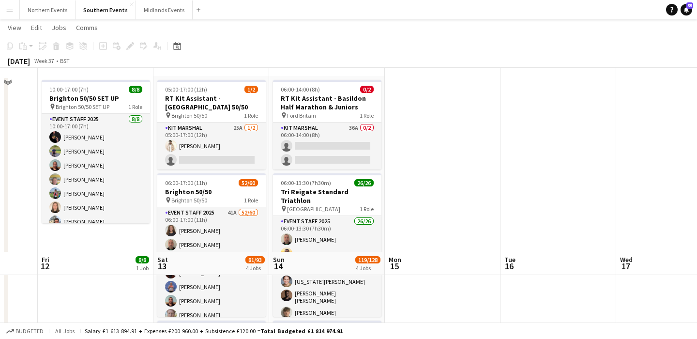
scroll to position [0, 0]
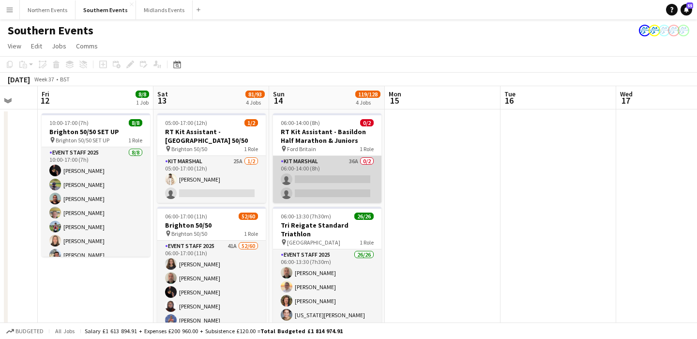
click at [341, 176] on app-card-role "Kit Marshal 36A 0/2 06:00-14:00 (8h) single-neutral-actions single-neutral-acti…" at bounding box center [327, 179] width 108 height 47
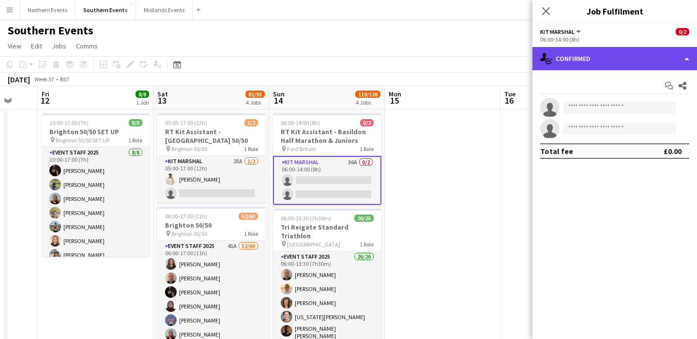
click at [585, 68] on div "single-neutral-actions-check-2 Confirmed" at bounding box center [615, 58] width 165 height 23
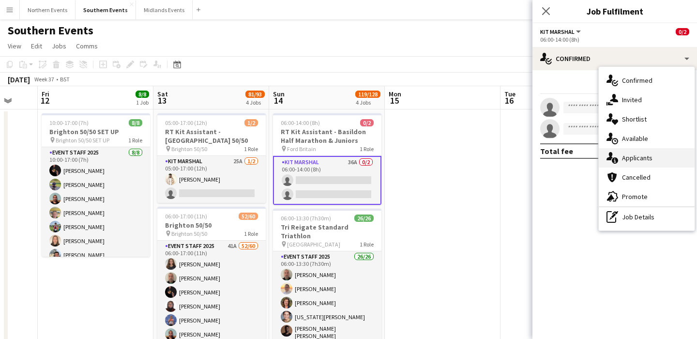
click at [648, 166] on div "single-neutral-actions-information Applicants" at bounding box center [647, 157] width 96 height 19
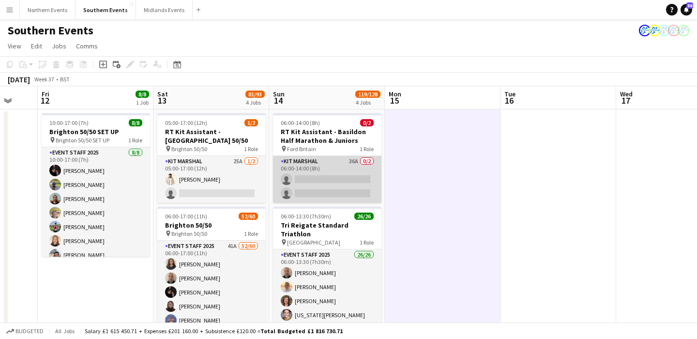
click at [342, 183] on app-card-role "Kit Marshal 36A 0/2 06:00-14:00 (8h) single-neutral-actions single-neutral-acti…" at bounding box center [327, 179] width 108 height 47
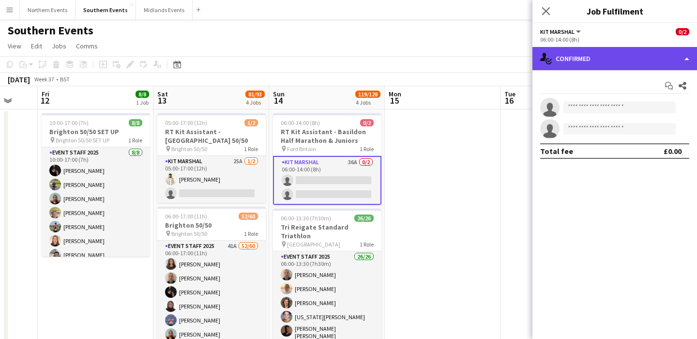
click at [594, 61] on div "single-neutral-actions-check-2 Confirmed" at bounding box center [615, 58] width 165 height 23
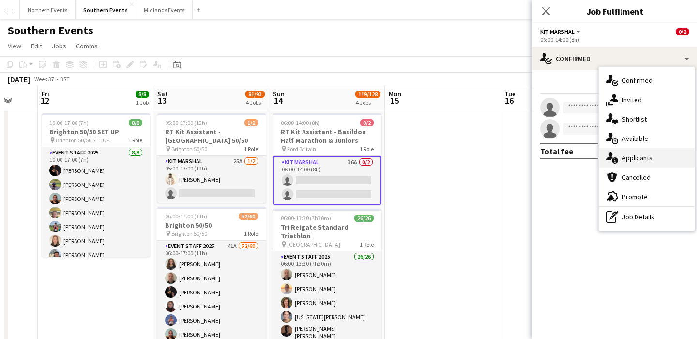
click at [634, 158] on span "Applicants" at bounding box center [637, 158] width 31 height 9
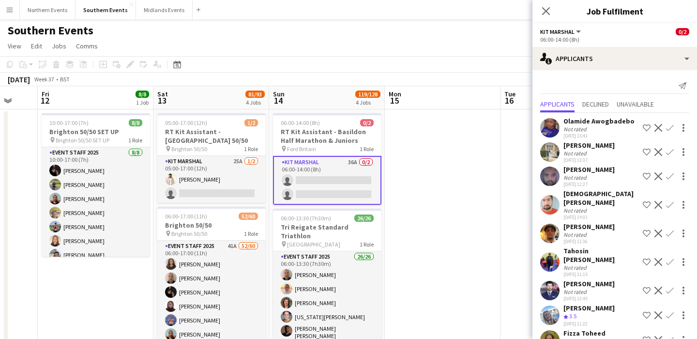
click at [672, 311] on app-icon "Confirm" at bounding box center [670, 315] width 8 height 8
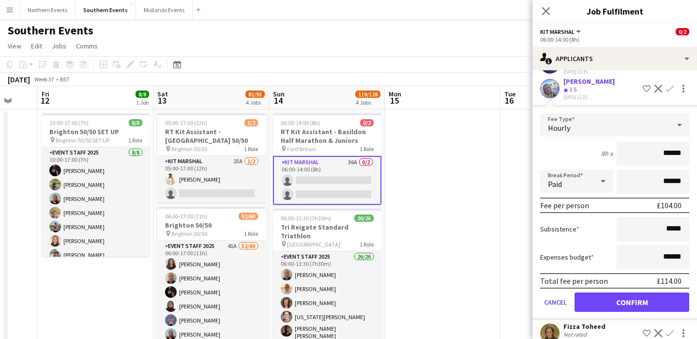
scroll to position [227, 0]
click at [650, 292] on button "Confirm" at bounding box center [632, 301] width 115 height 19
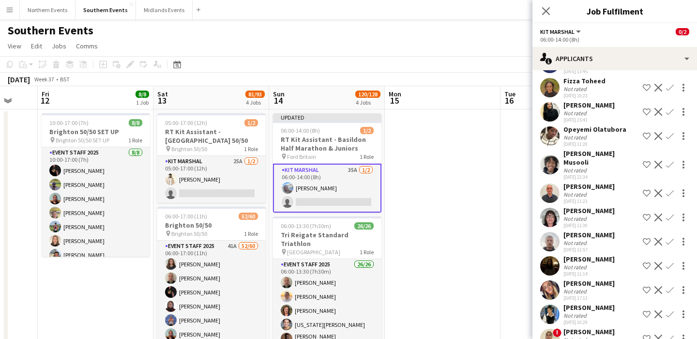
scroll to position [0, 0]
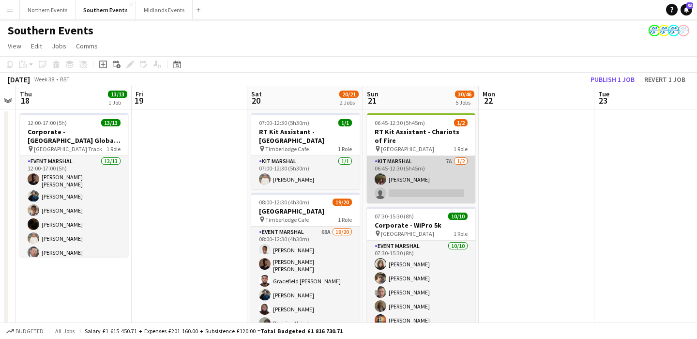
click at [447, 184] on app-card-role "Kit Marshal 7A [DATE] 06:45-12:30 (5h45m) [PERSON_NAME] single-neutral-actions" at bounding box center [421, 179] width 108 height 47
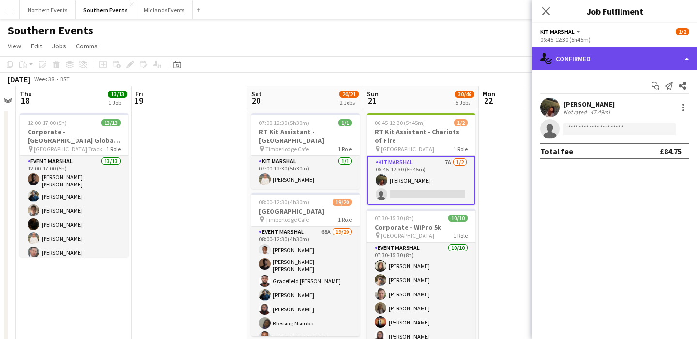
click at [606, 61] on div "single-neutral-actions-check-2 Confirmed" at bounding box center [615, 58] width 165 height 23
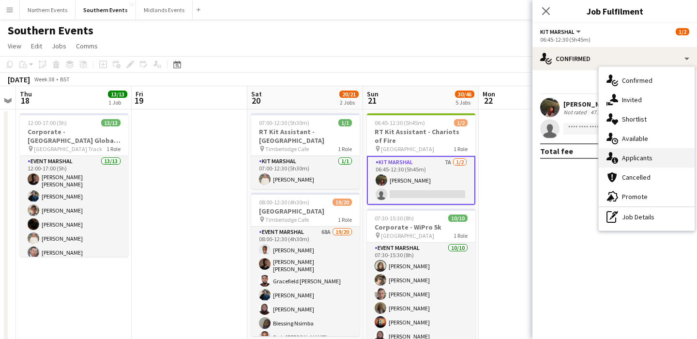
click at [633, 152] on div "single-neutral-actions-information Applicants" at bounding box center [647, 157] width 96 height 19
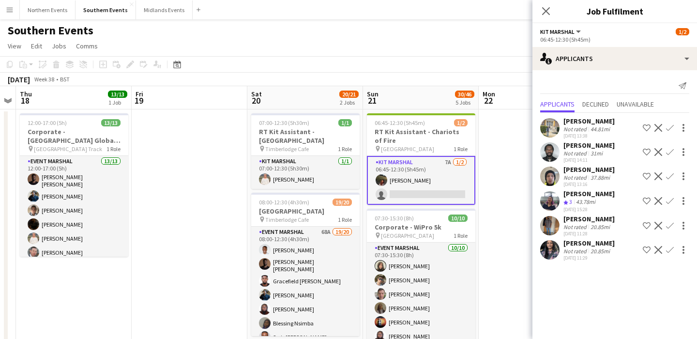
click at [546, 209] on app-user-avatar at bounding box center [549, 200] width 19 height 19
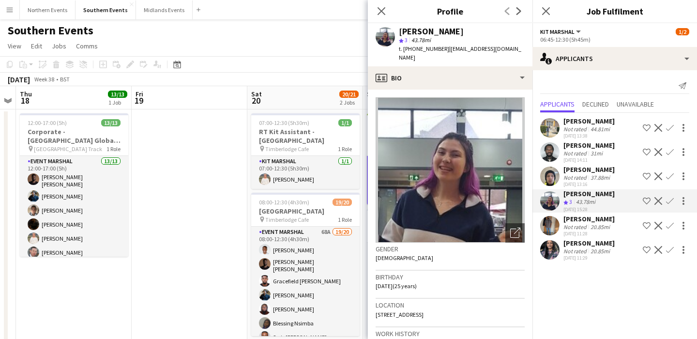
click at [581, 317] on mat-expansion-panel "users2 Applicants Send notification Applicants Declined Unavailable [PERSON_NAM…" at bounding box center [615, 204] width 165 height 269
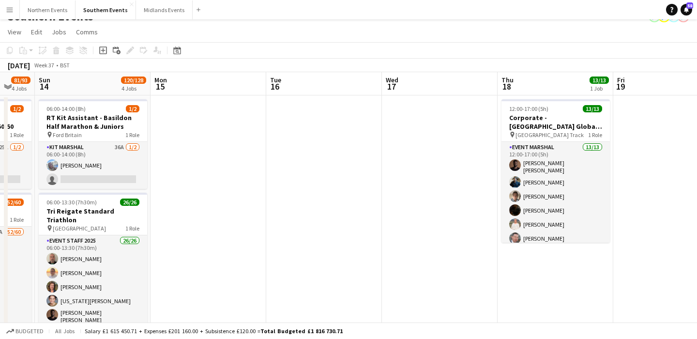
scroll to position [0, 431]
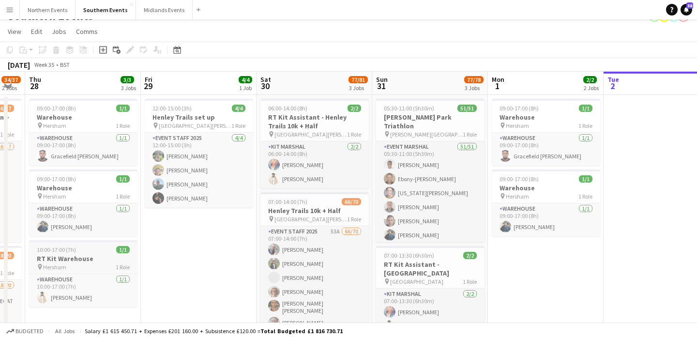
scroll to position [0, 261]
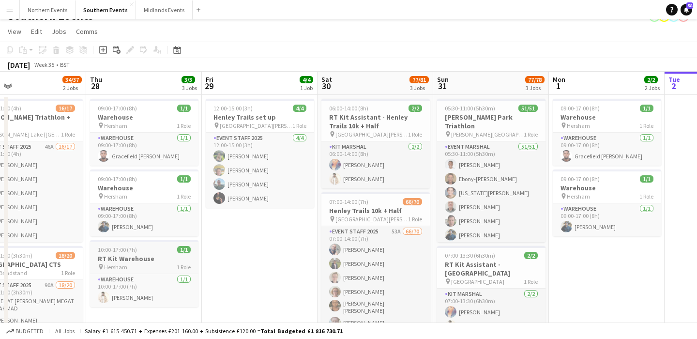
click at [138, 268] on div "pin Hersham 1 Role" at bounding box center [144, 267] width 108 height 8
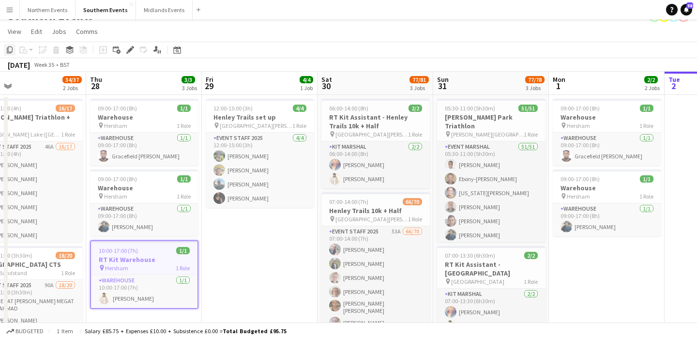
click at [8, 52] on icon "Copy" at bounding box center [10, 50] width 8 height 8
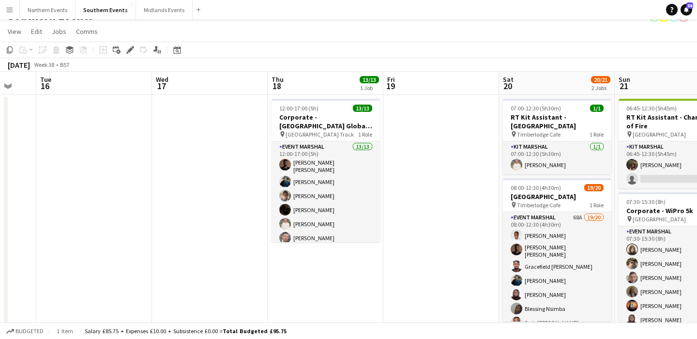
scroll to position [0, 313]
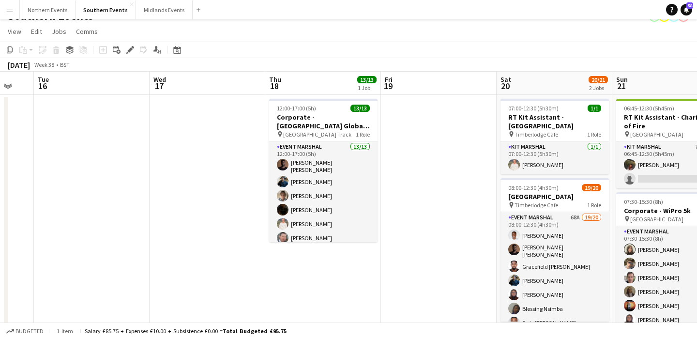
click at [313, 87] on app-board-header-date "Thu 18 13/13 1 Job" at bounding box center [323, 83] width 116 height 23
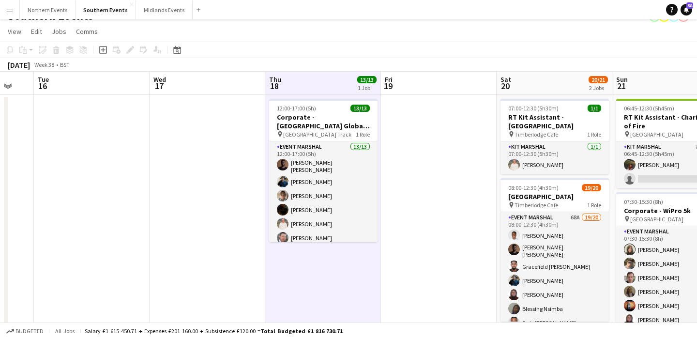
click at [25, 51] on icon "Paste" at bounding box center [23, 50] width 8 height 8
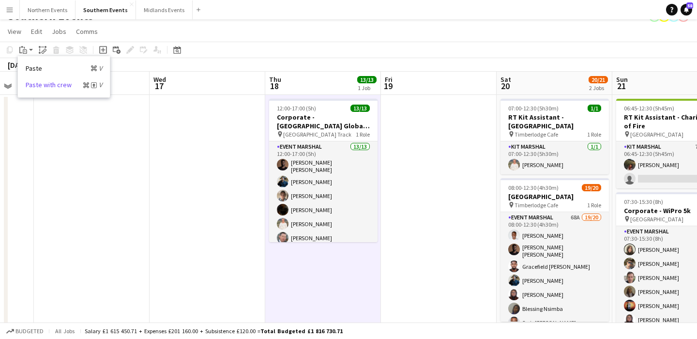
click at [49, 87] on link "Paste with crew Command Shift V" at bounding box center [64, 84] width 77 height 9
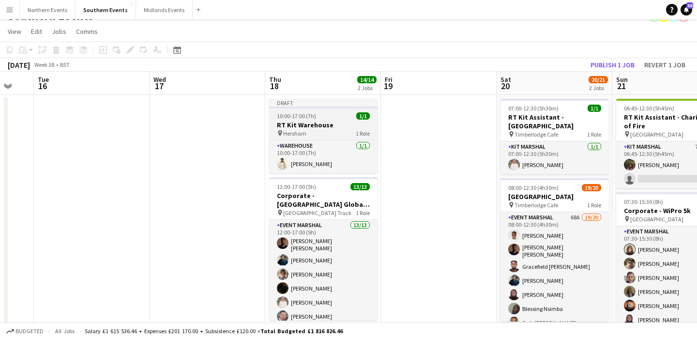
click at [325, 126] on h3 "RT Kit Warehouse" at bounding box center [323, 125] width 108 height 9
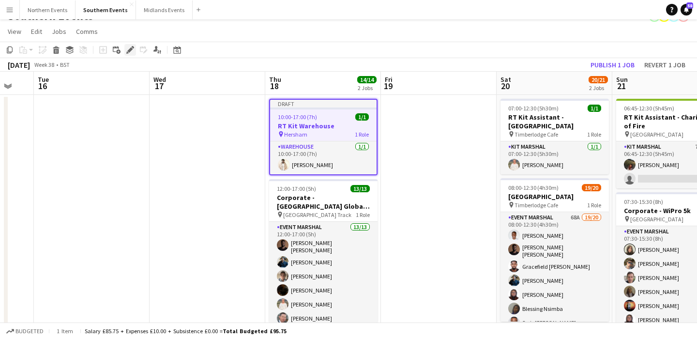
click at [131, 49] on icon at bounding box center [129, 49] width 5 height 5
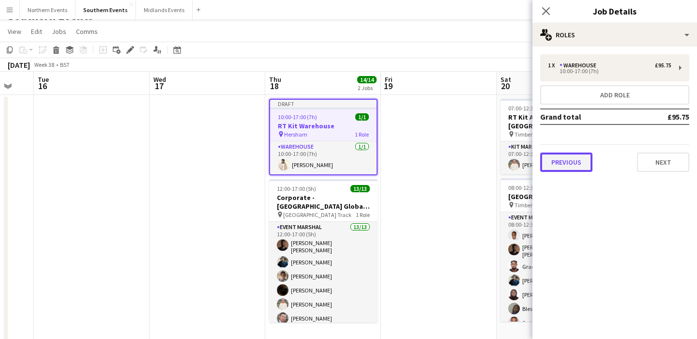
click at [576, 164] on button "Previous" at bounding box center [566, 162] width 52 height 19
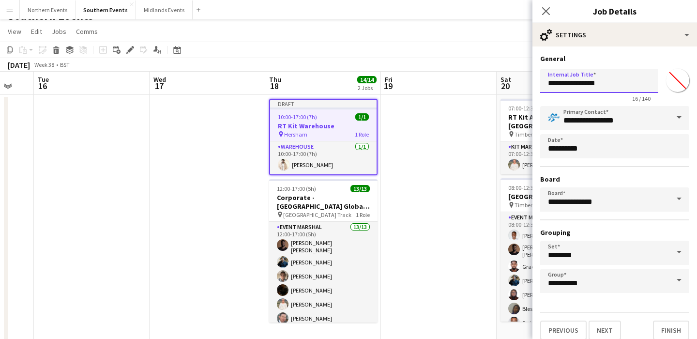
click at [617, 87] on input "**********" at bounding box center [599, 81] width 118 height 24
type input "**********"
click at [672, 328] on button "Finish" at bounding box center [671, 330] width 36 height 19
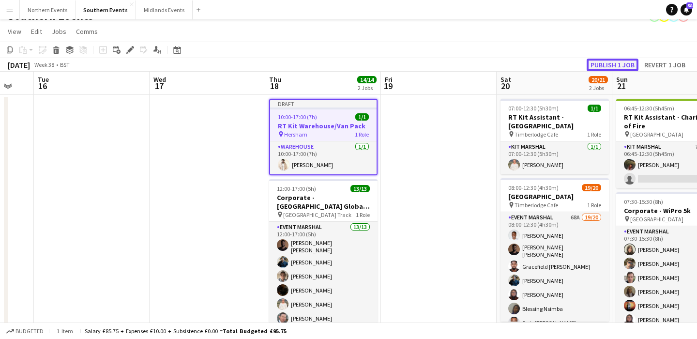
click at [615, 63] on button "Publish 1 job" at bounding box center [613, 65] width 52 height 13
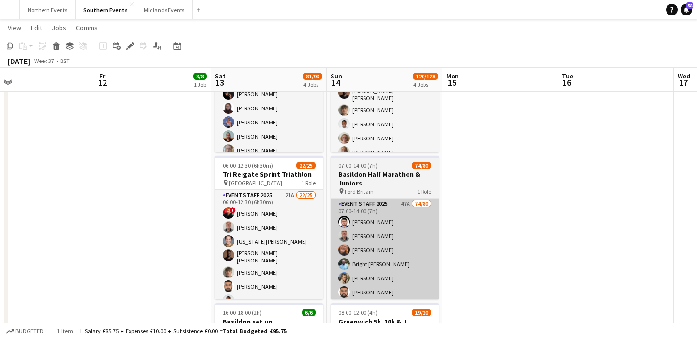
scroll to position [196, 0]
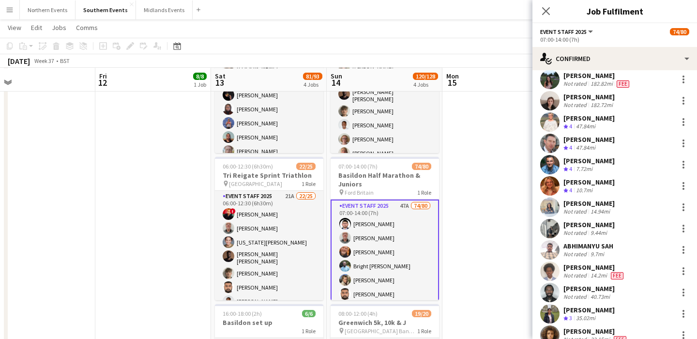
scroll to position [592, 0]
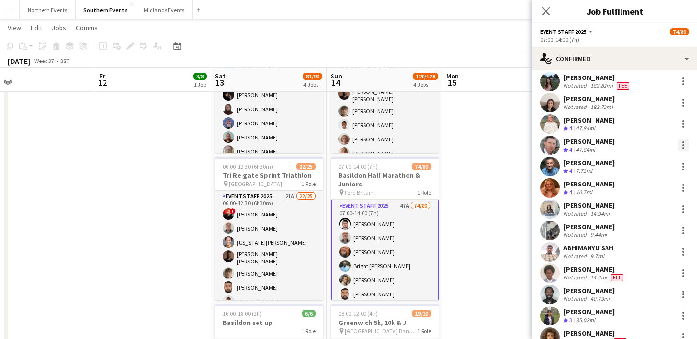
click at [683, 147] on div at bounding box center [684, 148] width 2 height 2
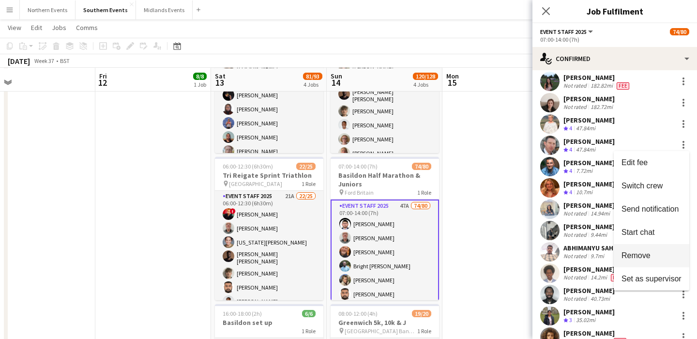
click at [638, 260] on span "Remove" at bounding box center [636, 255] width 29 height 8
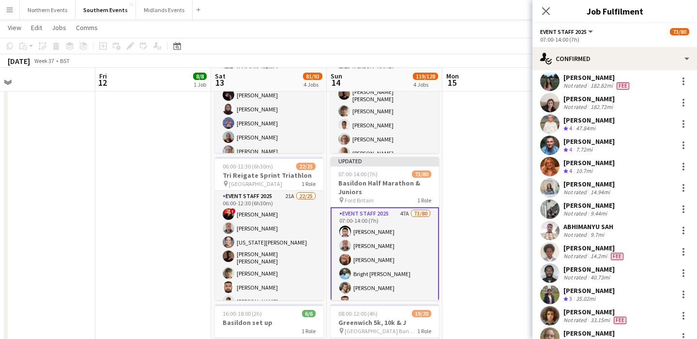
click at [520, 200] on app-date-cell at bounding box center [501, 250] width 116 height 677
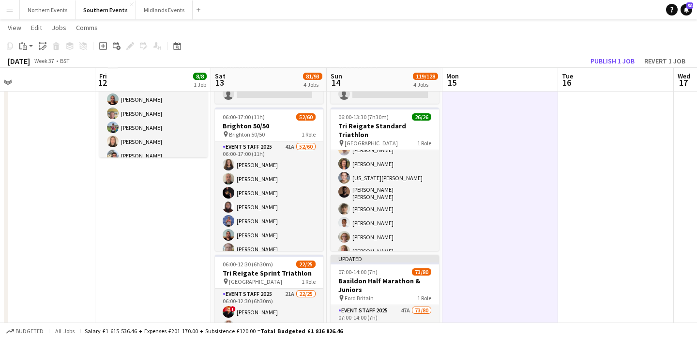
scroll to position [51, 0]
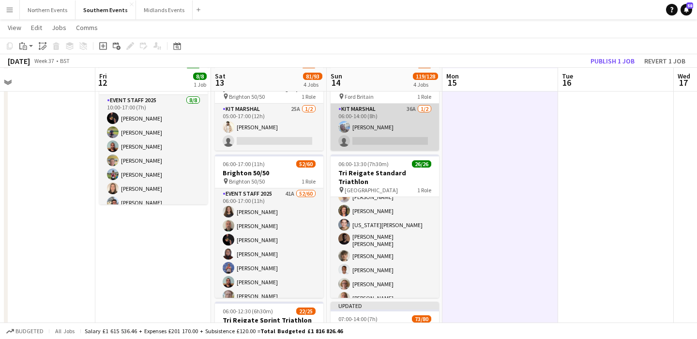
click at [410, 132] on app-card-role "Kit Marshal 36A 1/2 06:00-14:00 (8h) Alison Cooper single-neutral-actions" at bounding box center [385, 127] width 108 height 47
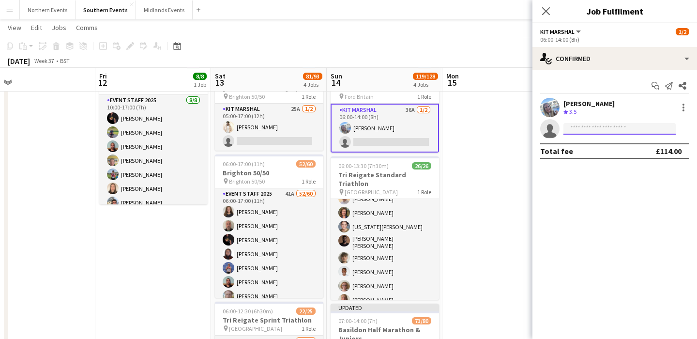
click at [590, 134] on input at bounding box center [620, 129] width 112 height 12
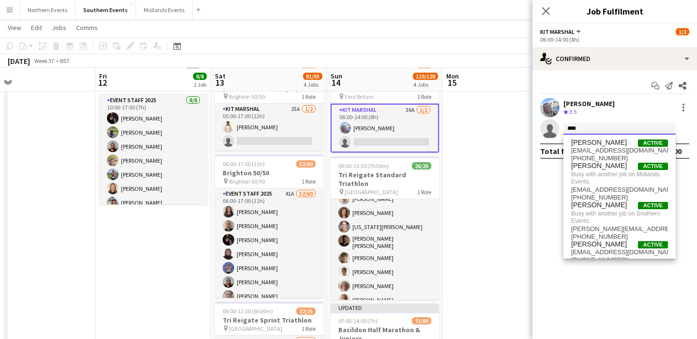
type input "****"
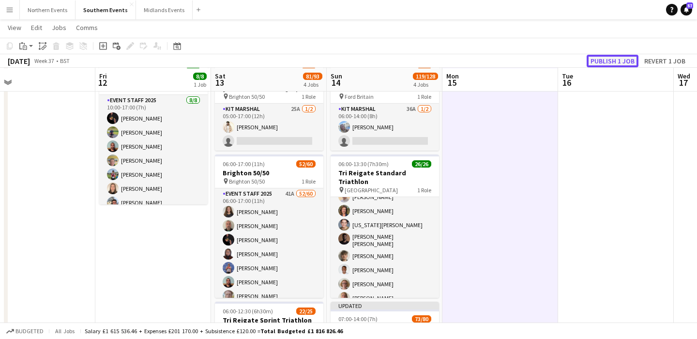
click at [616, 62] on button "Publish 1 job" at bounding box center [613, 61] width 52 height 13
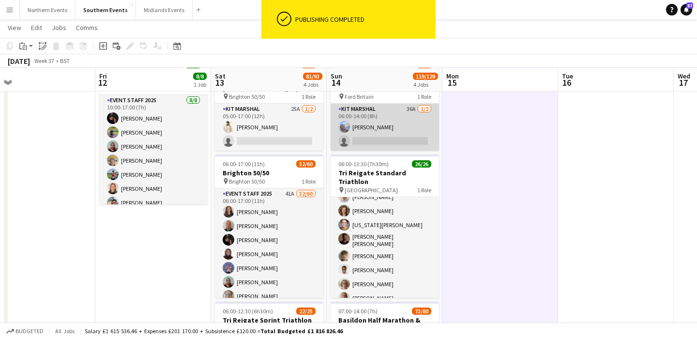
click at [406, 136] on app-card-role "Kit Marshal 36A 1/2 06:00-14:00 (8h) Alison Cooper single-neutral-actions" at bounding box center [385, 127] width 108 height 47
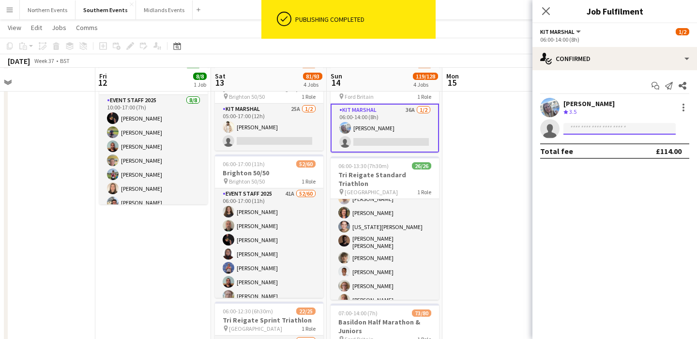
click at [580, 129] on input at bounding box center [620, 129] width 112 height 12
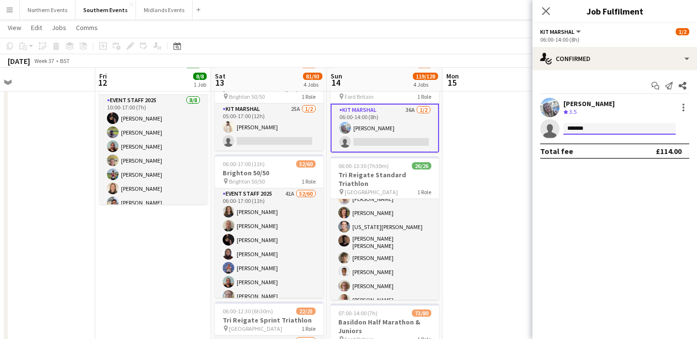
type input "********"
type input "*"
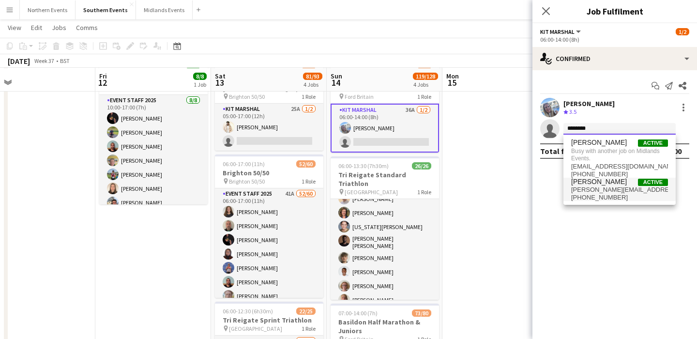
type input "********"
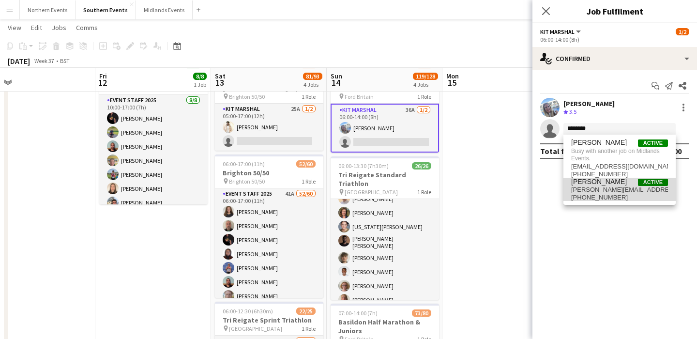
click at [616, 186] on span "stuart@kirkwood.me.uk" at bounding box center [619, 190] width 97 height 8
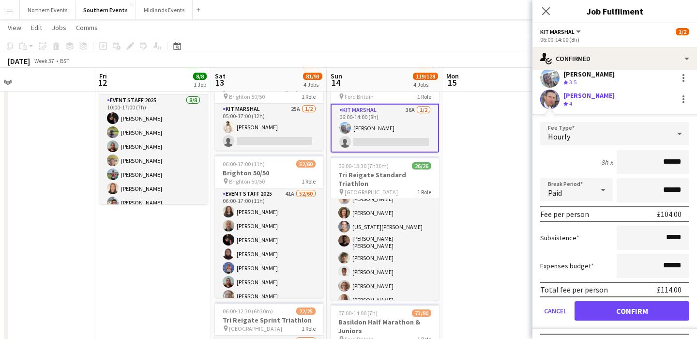
scroll to position [31, 0]
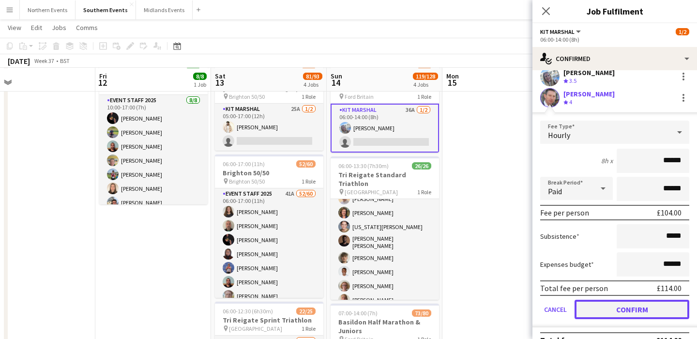
click at [608, 308] on button "Confirm" at bounding box center [632, 309] width 115 height 19
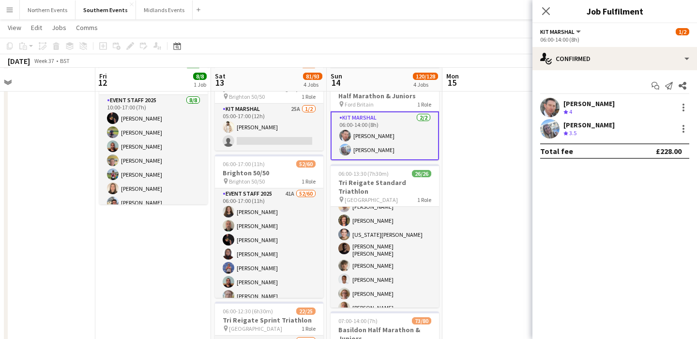
scroll to position [0, 0]
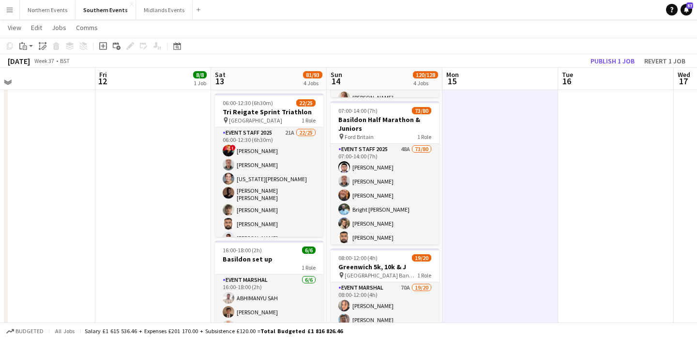
scroll to position [259, 0]
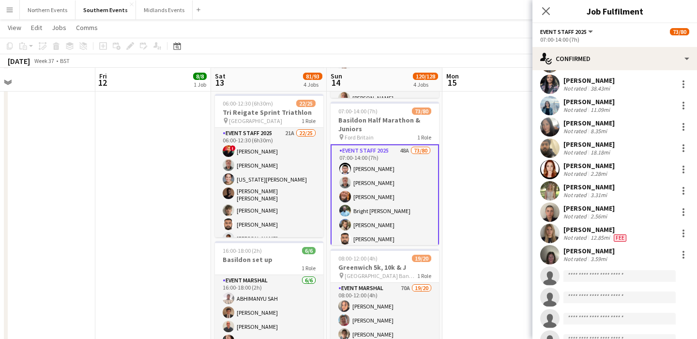
scroll to position [1399, 0]
click at [598, 274] on input at bounding box center [620, 276] width 112 height 12
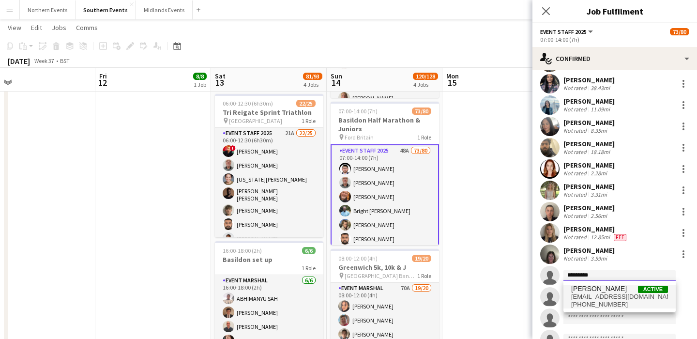
type input "*********"
click at [612, 301] on span "+447880766860" at bounding box center [619, 305] width 97 height 8
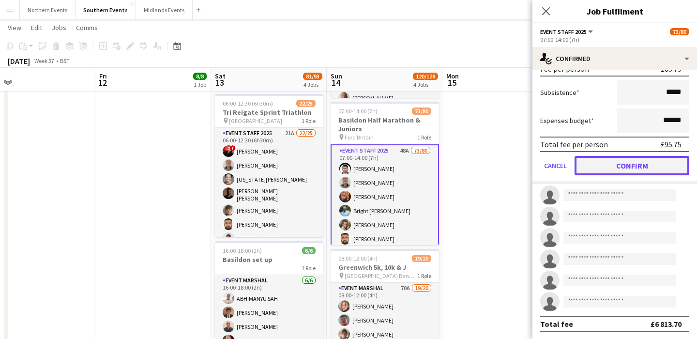
click at [631, 167] on button "Confirm" at bounding box center [632, 165] width 115 height 19
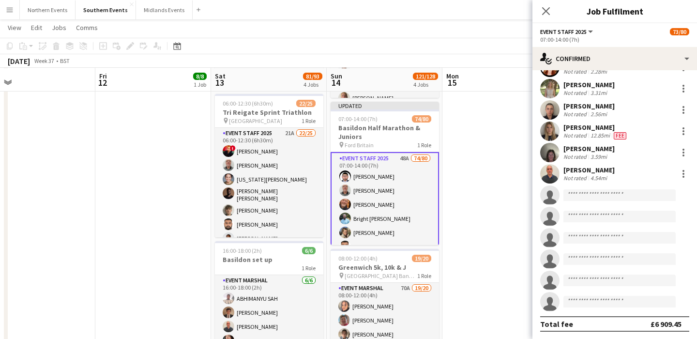
click at [487, 168] on app-date-cell at bounding box center [501, 187] width 116 height 677
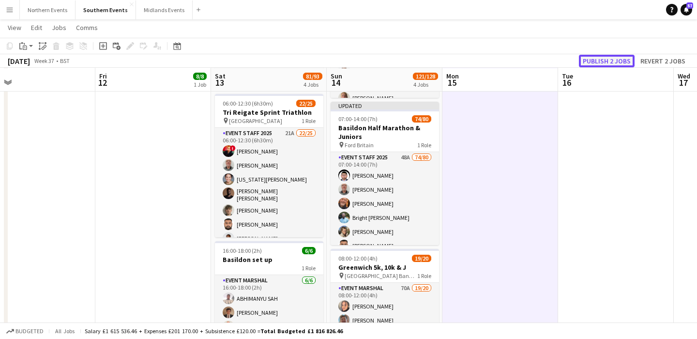
click at [617, 61] on button "Publish 2 jobs" at bounding box center [607, 61] width 56 height 13
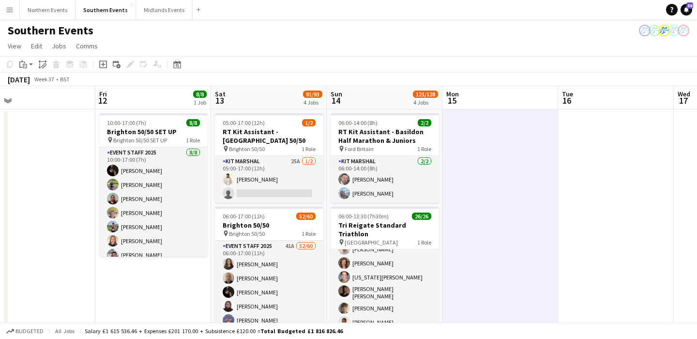
scroll to position [0, 255]
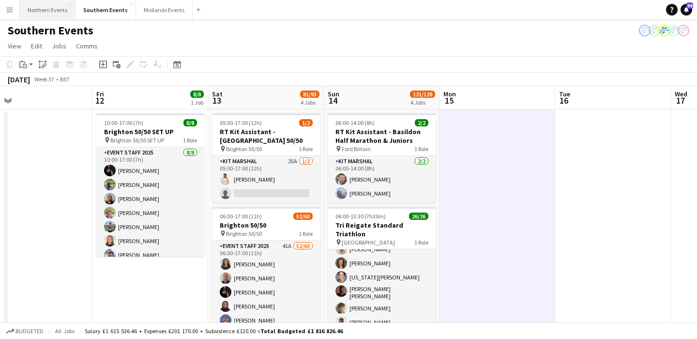
click at [47, 13] on button "Northern Events Close" at bounding box center [48, 9] width 56 height 19
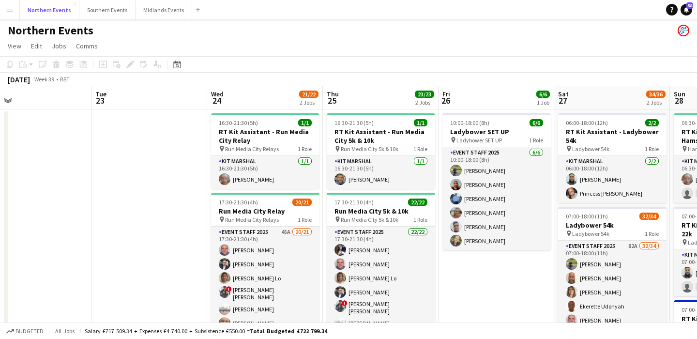
scroll to position [0, 272]
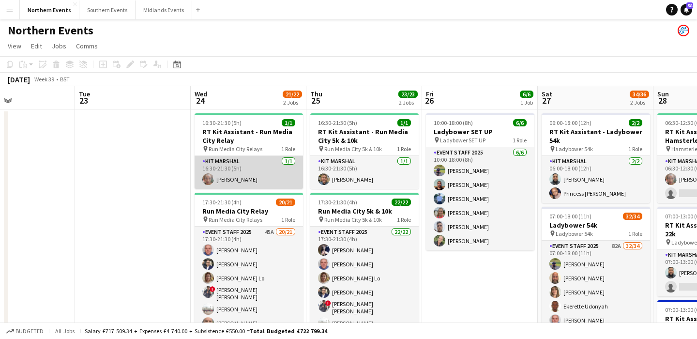
click at [282, 163] on app-card-role "Kit Marshal 1/1 16:30-21:30 (5h) Erinma Bell" at bounding box center [249, 172] width 108 height 33
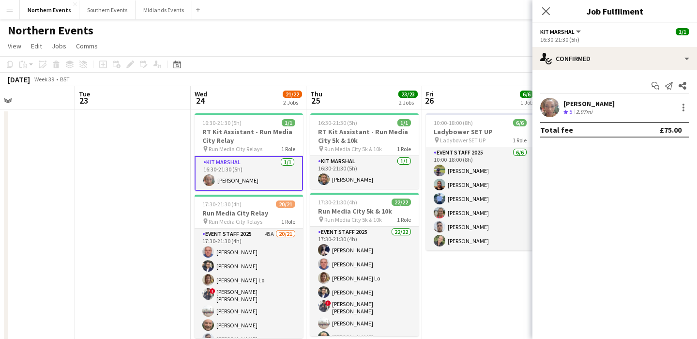
click at [647, 103] on div "Erinma Bell Crew rating 5 2.97mi" at bounding box center [615, 107] width 165 height 19
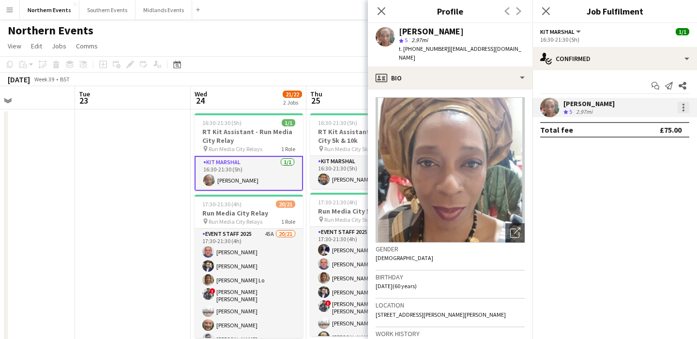
click at [684, 110] on div at bounding box center [684, 110] width 2 height 2
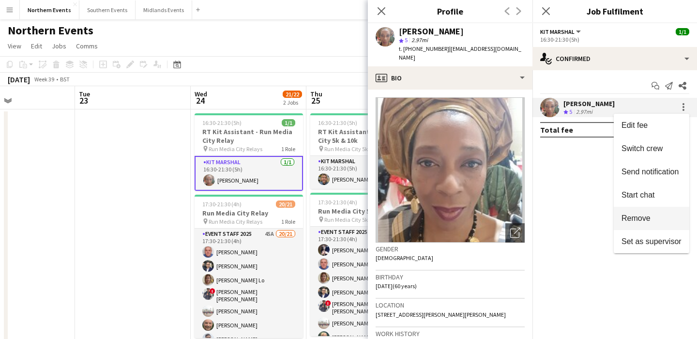
click at [646, 215] on span "Remove" at bounding box center [636, 218] width 29 height 8
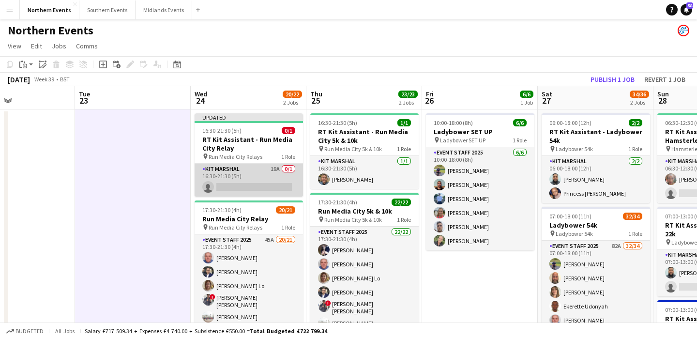
click at [273, 184] on app-card-role "Kit Marshal 19A 0/1 16:30-21:30 (5h) single-neutral-actions" at bounding box center [249, 180] width 108 height 33
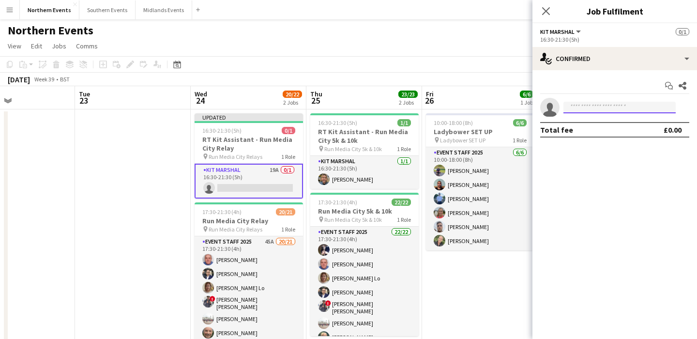
click at [587, 108] on input at bounding box center [620, 108] width 112 height 12
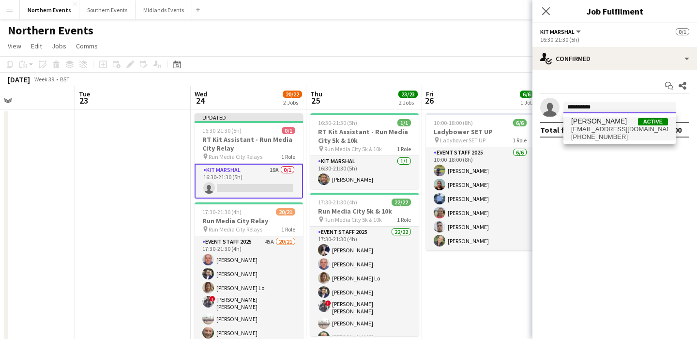
type input "**********"
click at [595, 127] on span "clarewilliams-@hotmail.co.uk" at bounding box center [619, 129] width 97 height 8
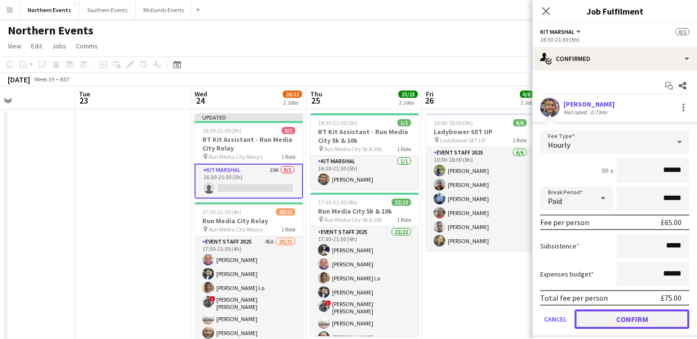
click at [612, 313] on button "Confirm" at bounding box center [632, 318] width 115 height 19
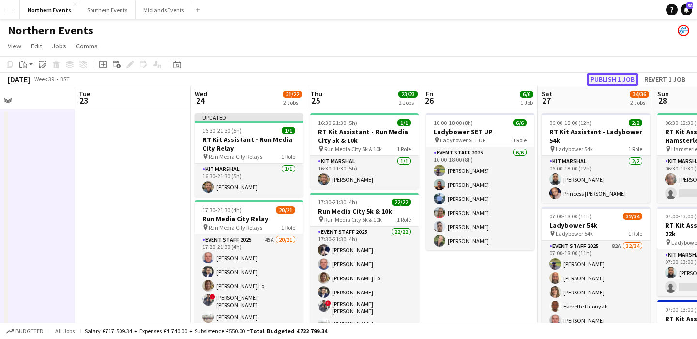
click at [610, 77] on button "Publish 1 job" at bounding box center [613, 79] width 52 height 13
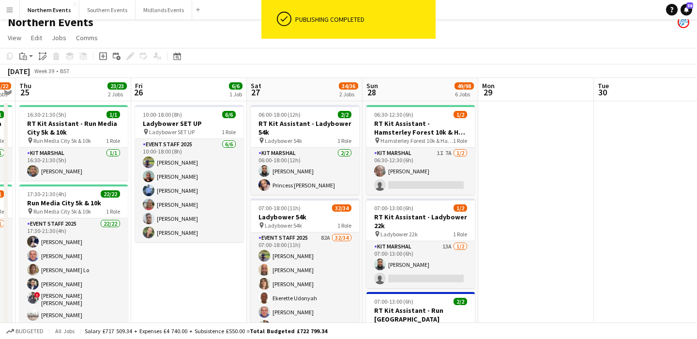
scroll to position [10, 0]
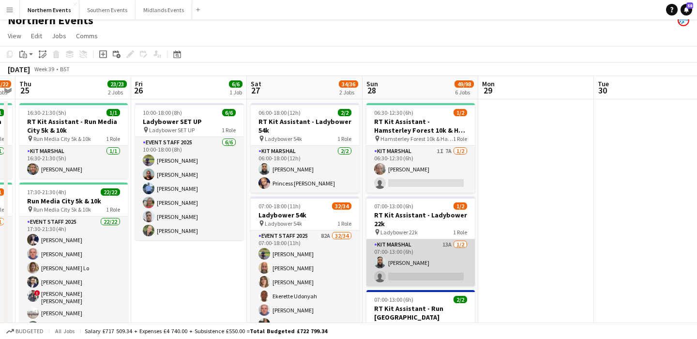
click at [431, 259] on app-card-role "Kit Marshal 13A 1/2 07:00-13:00 (6h) Touseef Ahmed single-neutral-actions" at bounding box center [421, 262] width 108 height 47
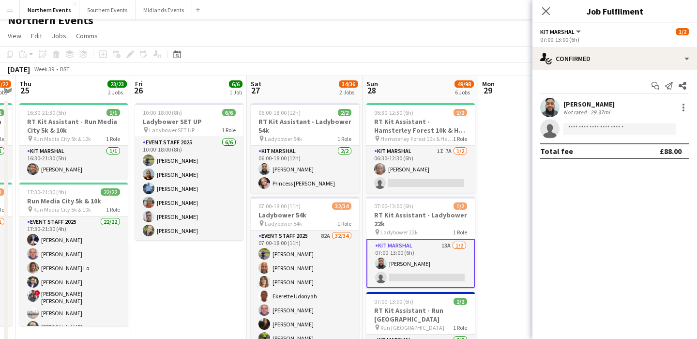
click at [586, 45] on app-options-switcher "Kit Marshal All roles Kit Marshal 1/2 07:00-13:00 (6h)" at bounding box center [615, 35] width 165 height 24
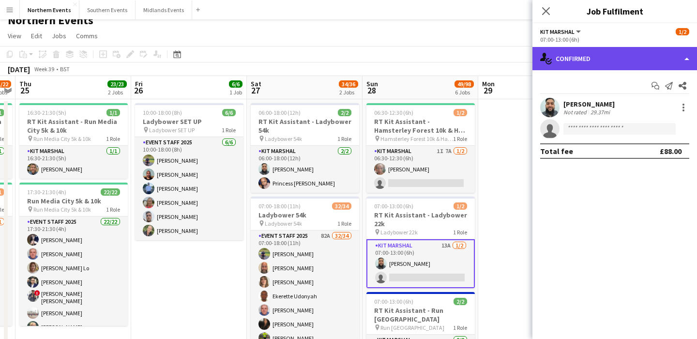
click at [586, 57] on div "single-neutral-actions-check-2 Confirmed" at bounding box center [615, 58] width 165 height 23
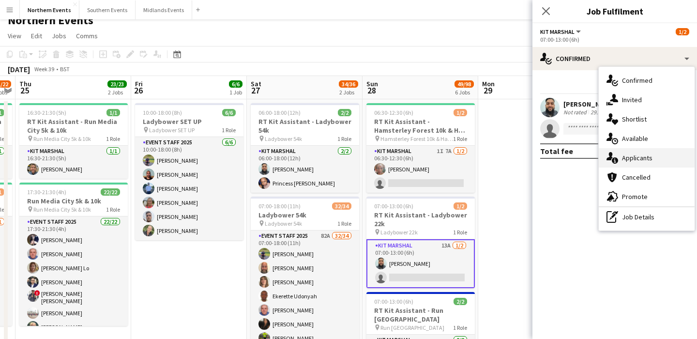
click at [648, 157] on span "Applicants" at bounding box center [637, 158] width 31 height 9
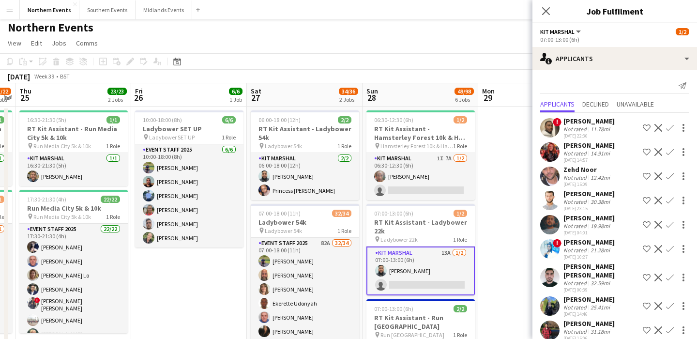
scroll to position [0, 0]
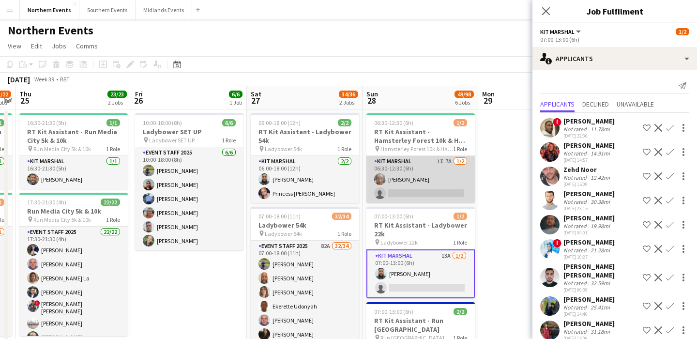
click at [444, 187] on app-card-role "Kit Marshal 1I 7A 1/2 06:30-12:30 (6h) Erinma Bell single-neutral-actions" at bounding box center [421, 179] width 108 height 47
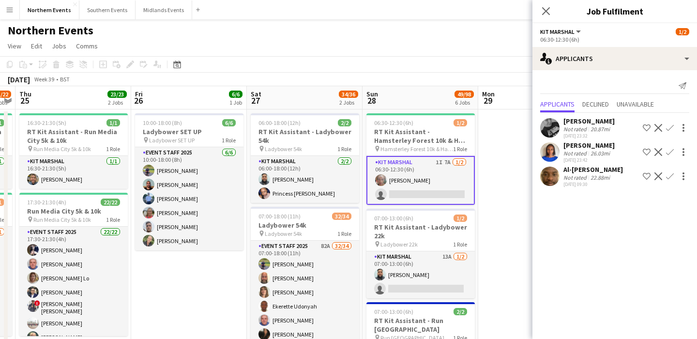
scroll to position [0, 331]
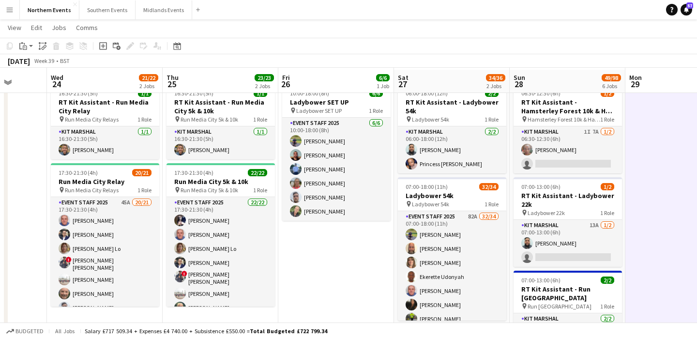
scroll to position [31, 0]
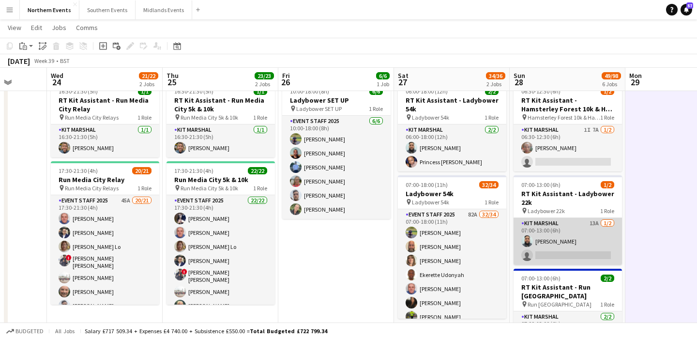
click at [602, 235] on app-card-role "Kit Marshal 13A 1/2 07:00-13:00 (6h) Touseef Ahmed single-neutral-actions" at bounding box center [568, 241] width 108 height 47
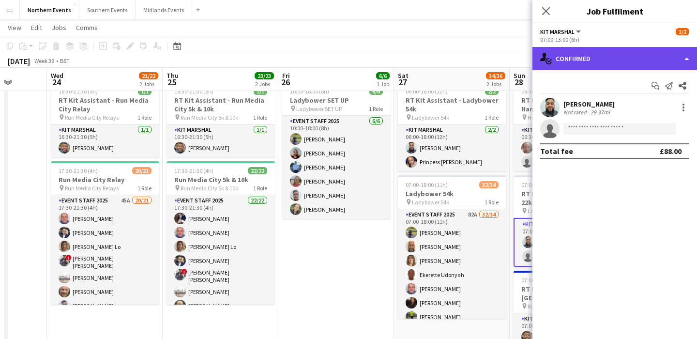
click at [624, 64] on div "single-neutral-actions-check-2 Confirmed" at bounding box center [615, 58] width 165 height 23
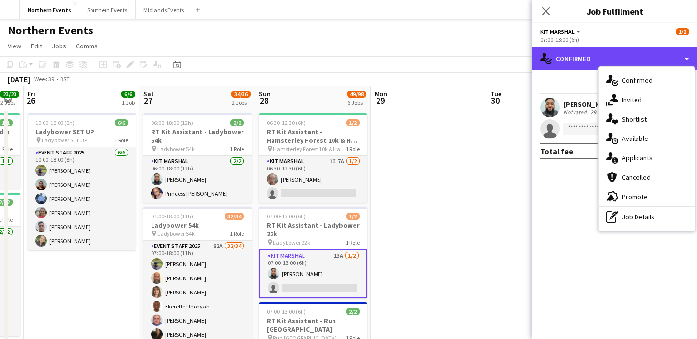
scroll to position [0, 387]
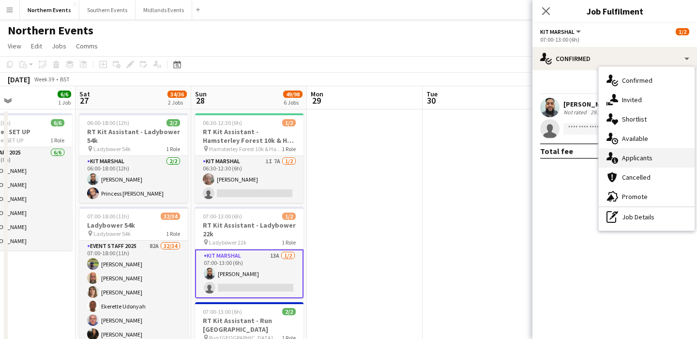
click at [637, 161] on span "Applicants" at bounding box center [637, 158] width 31 height 9
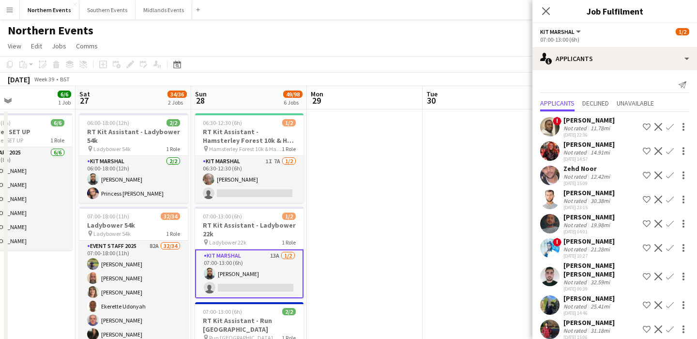
scroll to position [0, 0]
click at [604, 152] on div "14.91mi" at bounding box center [600, 153] width 23 height 7
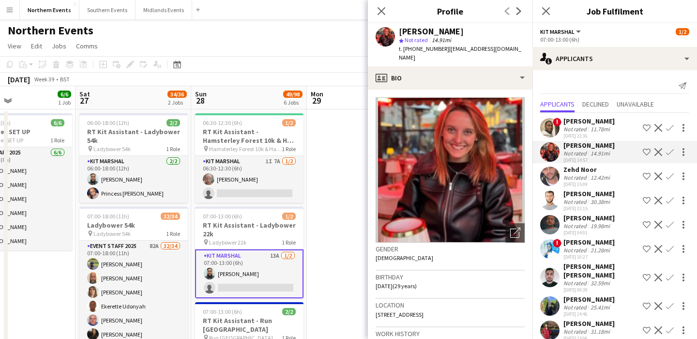
click at [604, 172] on div "Zehd Noor" at bounding box center [588, 169] width 48 height 9
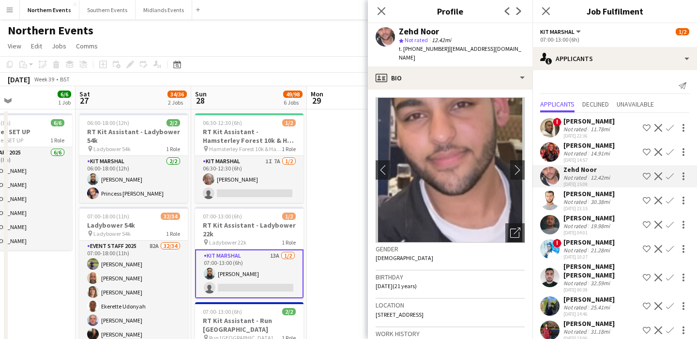
click at [602, 193] on div "Muhammad Ali" at bounding box center [589, 193] width 51 height 9
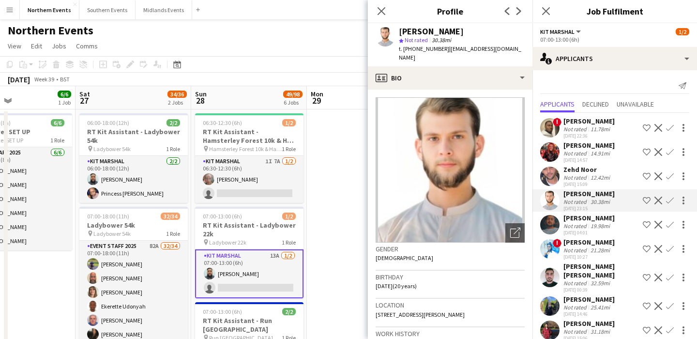
click at [605, 224] on div "19.98mi" at bounding box center [600, 225] width 23 height 7
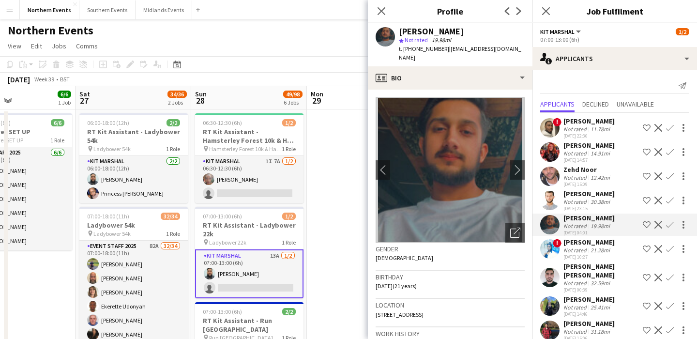
click at [605, 246] on div "21.28mi" at bounding box center [600, 249] width 23 height 7
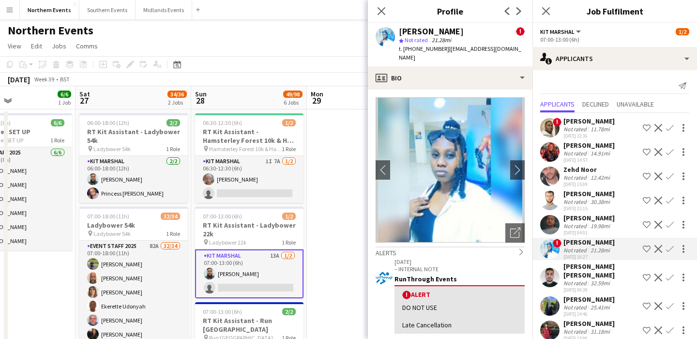
click at [605, 279] on div "32.59mi" at bounding box center [600, 282] width 23 height 7
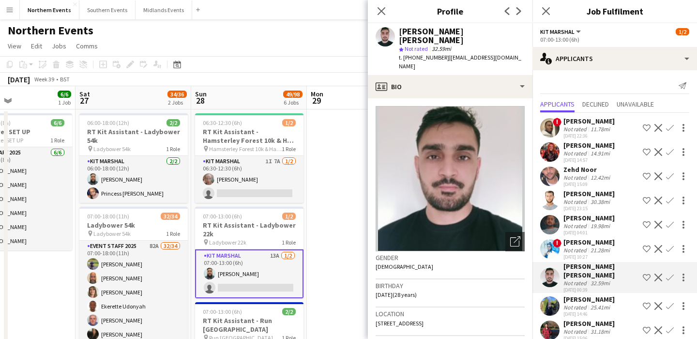
click at [604, 295] on div "Lucy Starbuck" at bounding box center [589, 299] width 51 height 9
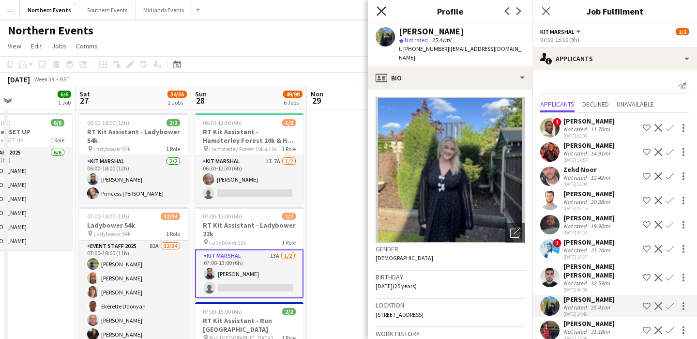
click at [377, 11] on icon "Close pop-in" at bounding box center [381, 10] width 9 height 9
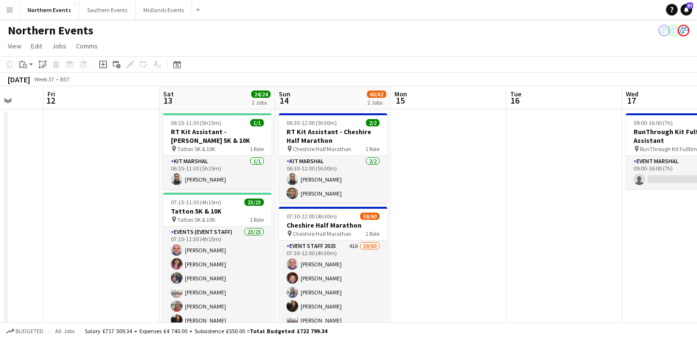
scroll to position [0, 304]
click at [99, 12] on button "Southern Events Close" at bounding box center [107, 9] width 56 height 19
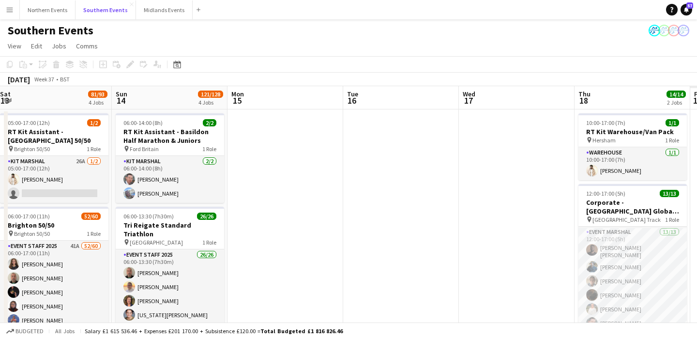
scroll to position [0, 301]
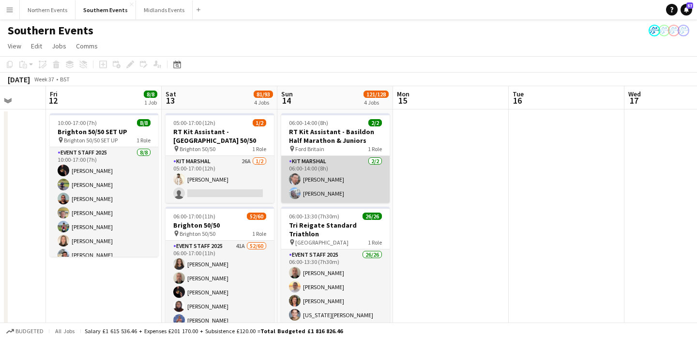
click at [356, 192] on app-card-role "Kit Marshal 2/2 06:00-14:00 (8h) Stuart Kirkwood Alison Cooper" at bounding box center [335, 179] width 108 height 47
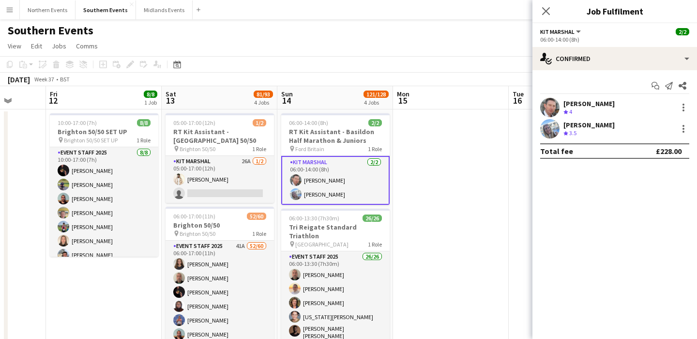
drag, startPoint x: 609, startPoint y: 123, endPoint x: 560, endPoint y: 124, distance: 48.4
click at [560, 124] on div "Alison Cooper Crew rating 3.5" at bounding box center [615, 128] width 165 height 19
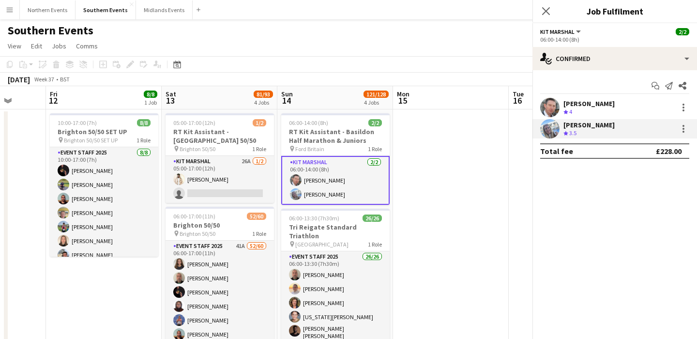
copy div "Alison Cooper"
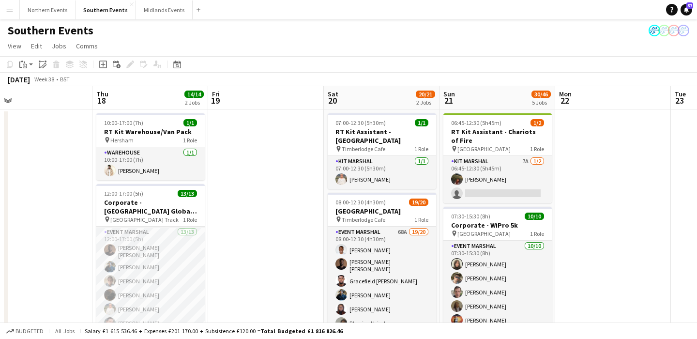
scroll to position [0, 487]
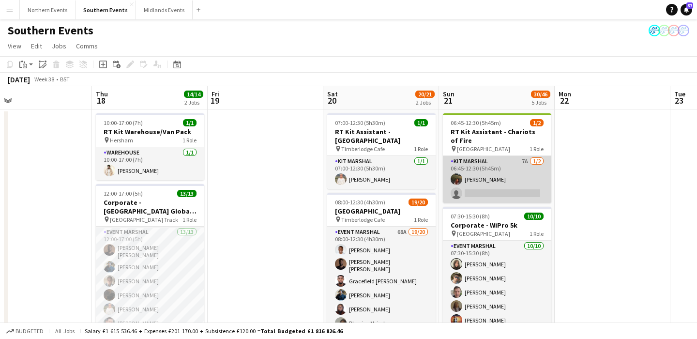
click at [509, 176] on app-card-role "Kit Marshal 7A 1/2 06:45-12:30 (5h45m) Hollie Dilkes single-neutral-actions" at bounding box center [497, 179] width 108 height 47
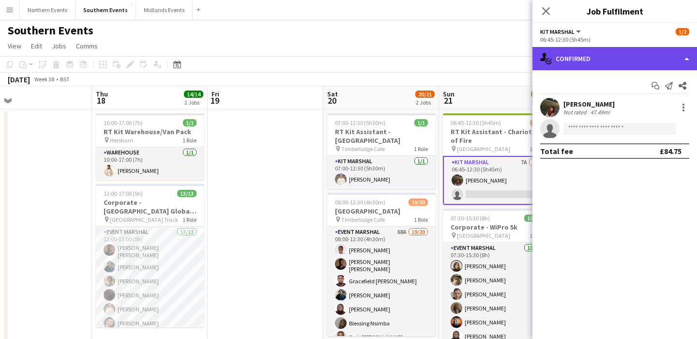
click at [648, 61] on div "single-neutral-actions-check-2 Confirmed" at bounding box center [615, 58] width 165 height 23
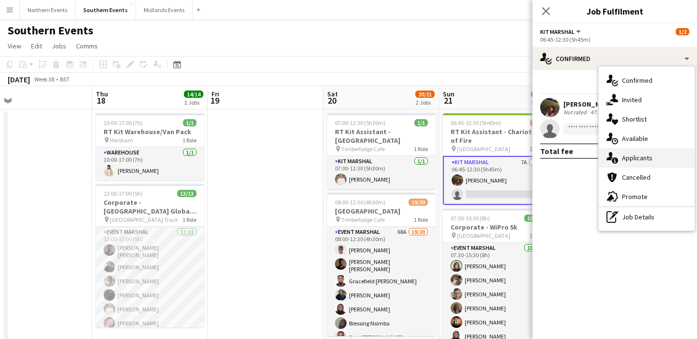
click at [663, 153] on div "single-neutral-actions-information Applicants" at bounding box center [647, 157] width 96 height 19
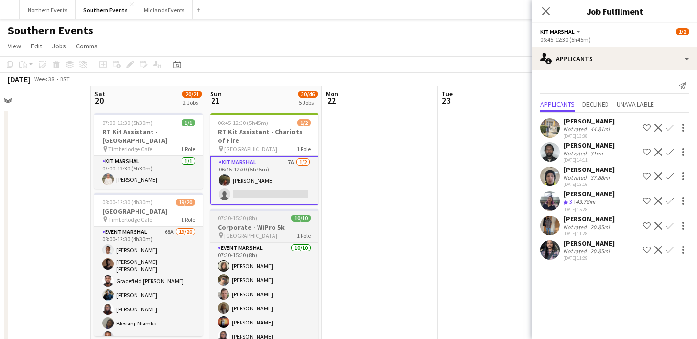
scroll to position [0, 489]
click at [561, 201] on div "Casie Osborne Crew rating 3 43.78mi 20-08-2025 15:28 Shortlist crew Decline Con…" at bounding box center [615, 200] width 165 height 23
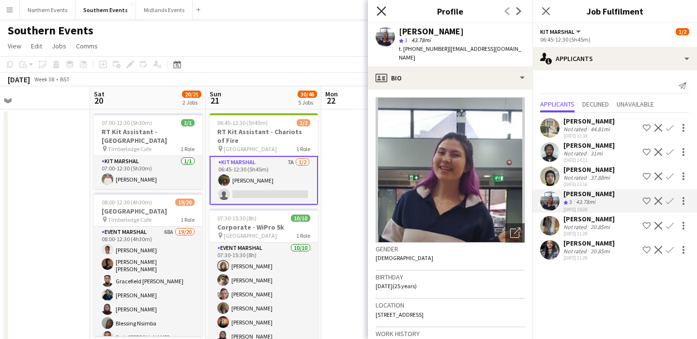
click at [381, 9] on icon "Close pop-in" at bounding box center [381, 10] width 9 height 9
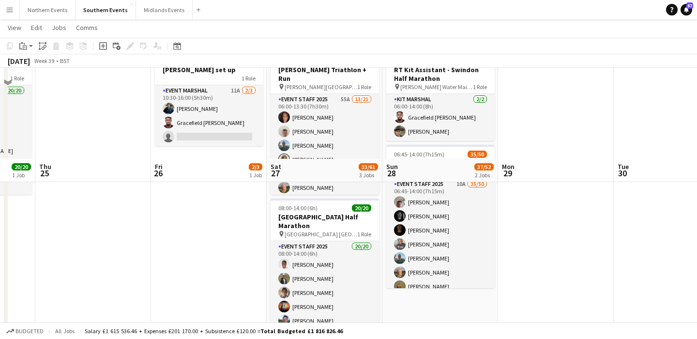
scroll to position [0, 0]
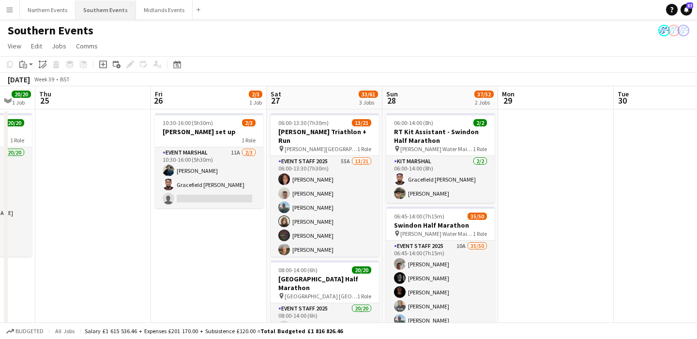
click at [94, 7] on button "Southern Events Close" at bounding box center [106, 9] width 61 height 19
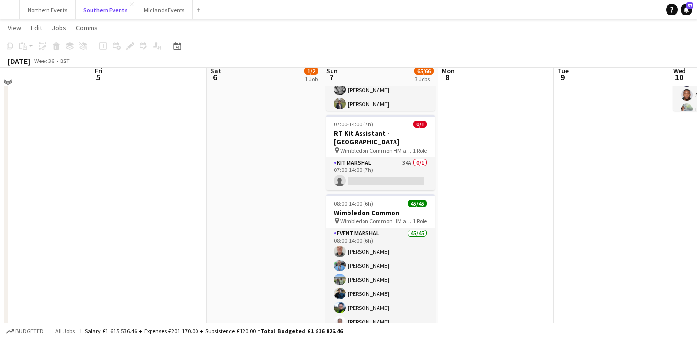
scroll to position [194, 0]
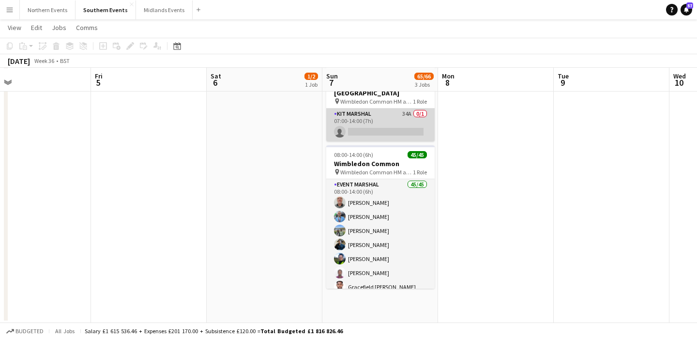
click at [381, 122] on app-card-role "Kit Marshal 34A 0/1 07:00-14:00 (7h) single-neutral-actions" at bounding box center [380, 124] width 108 height 33
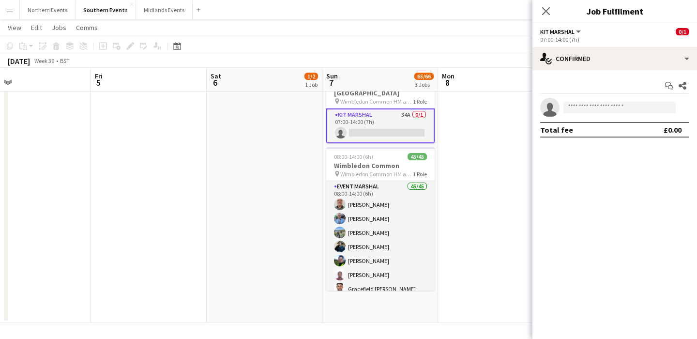
click at [373, 108] on app-card-role "Kit Marshal 34A 0/1 07:00-14:00 (7h) single-neutral-actions" at bounding box center [380, 125] width 108 height 35
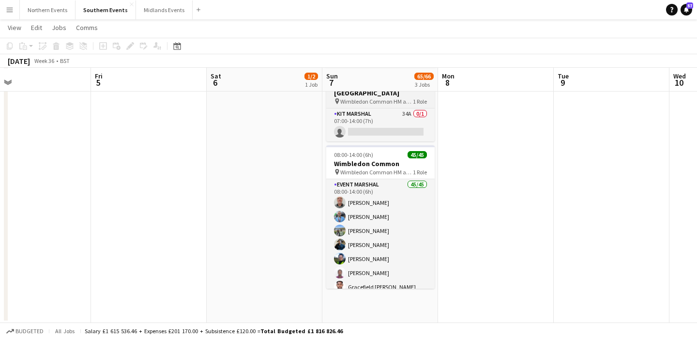
click at [373, 98] on span "Wimbledon Common HM and 10k" at bounding box center [376, 101] width 73 height 7
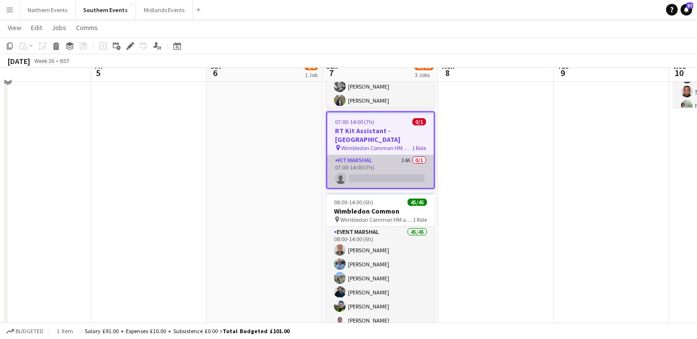
scroll to position [138, 0]
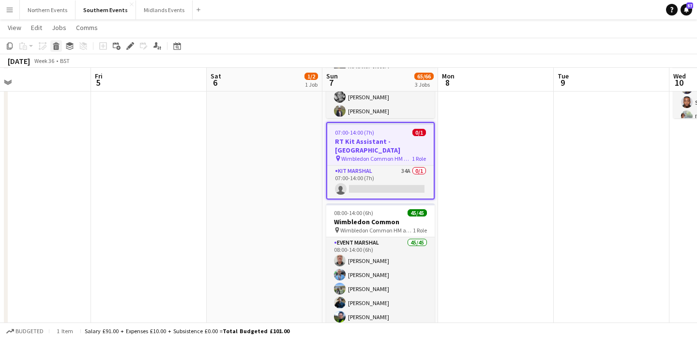
click at [60, 45] on icon "Delete" at bounding box center [56, 46] width 8 height 8
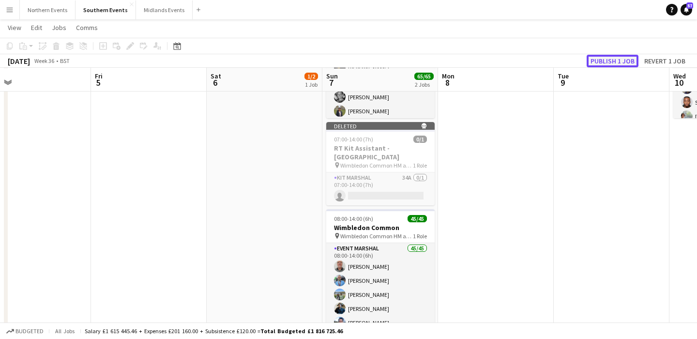
click at [603, 57] on button "Publish 1 job" at bounding box center [613, 61] width 52 height 13
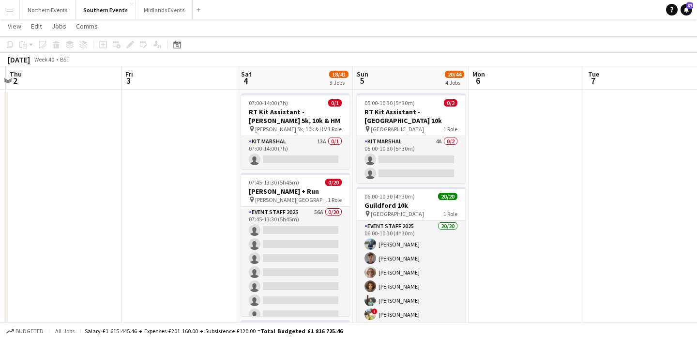
scroll to position [0, 0]
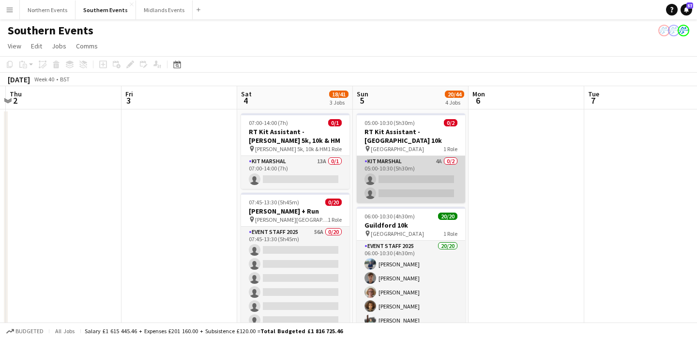
click at [431, 174] on app-card-role "Kit Marshal 4A 0/2 05:00-10:30 (5h30m) single-neutral-actions single-neutral-ac…" at bounding box center [411, 179] width 108 height 47
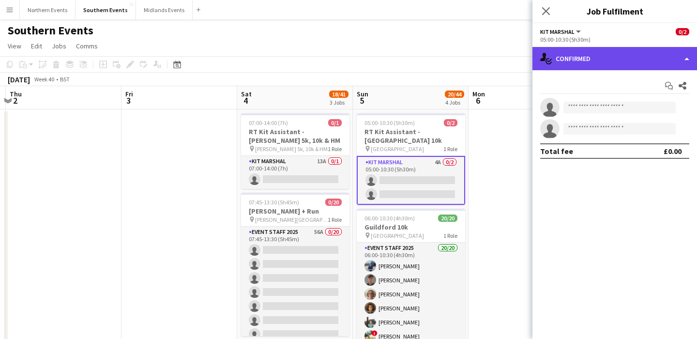
click at [611, 57] on div "single-neutral-actions-check-2 Confirmed" at bounding box center [615, 58] width 165 height 23
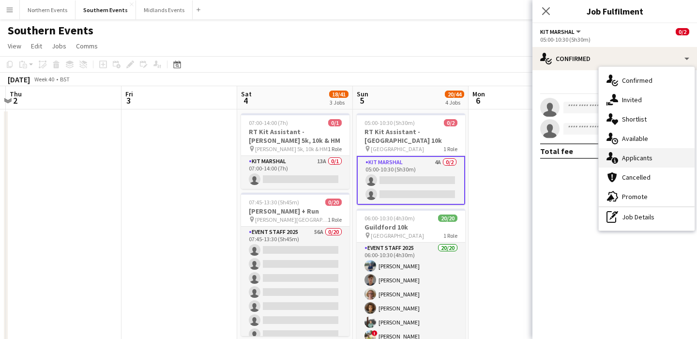
click at [653, 165] on div "single-neutral-actions-information Applicants" at bounding box center [647, 157] width 96 height 19
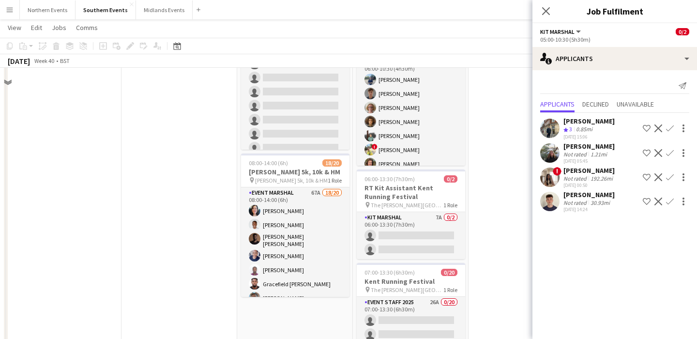
scroll to position [186, 0]
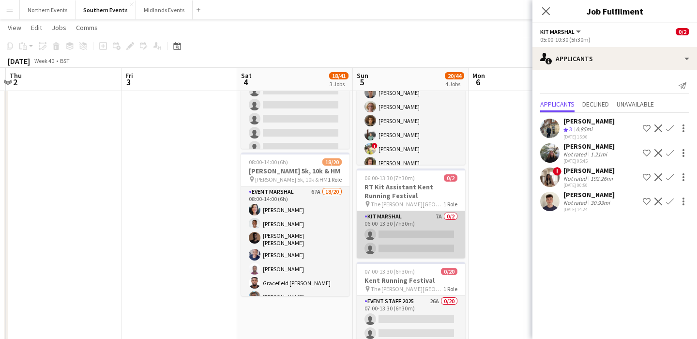
click at [425, 230] on app-card-role "Kit Marshal 7A 0/2 06:00-13:30 (7h30m) single-neutral-actions single-neutral-ac…" at bounding box center [411, 234] width 108 height 47
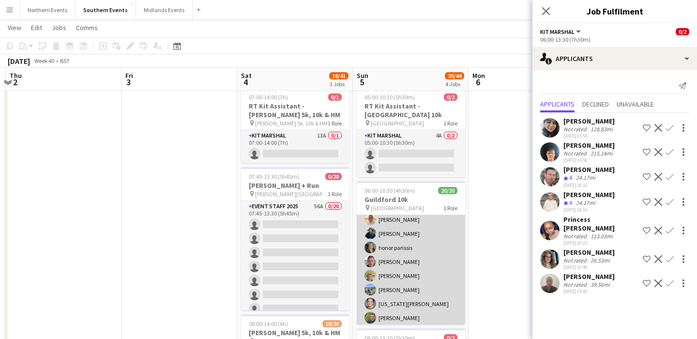
scroll to position [190, 0]
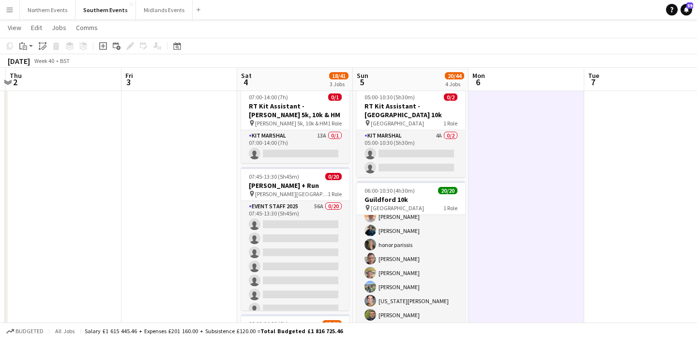
click at [7, 13] on app-icon "Menu" at bounding box center [10, 10] width 8 height 8
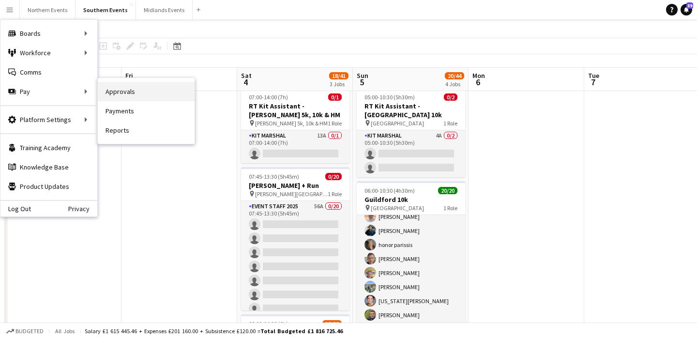
click at [126, 90] on link "Approvals" at bounding box center [146, 91] width 97 height 19
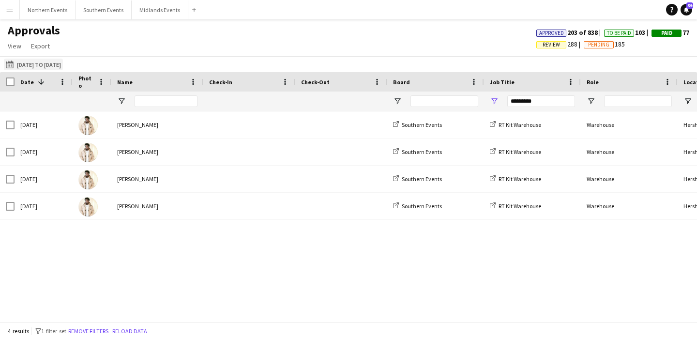
click at [47, 64] on button "20-08-2025 to 31-08-2025 20-08-2025 to 31-08-2025" at bounding box center [33, 65] width 59 height 12
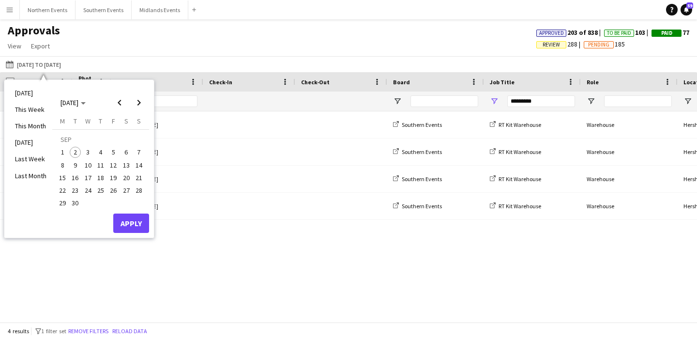
click at [427, 270] on div "Thu, 28 Aug 2025 Jaydon Young Southern Events RT Kit Warehouse Warehouse Hersha…" at bounding box center [348, 216] width 697 height 211
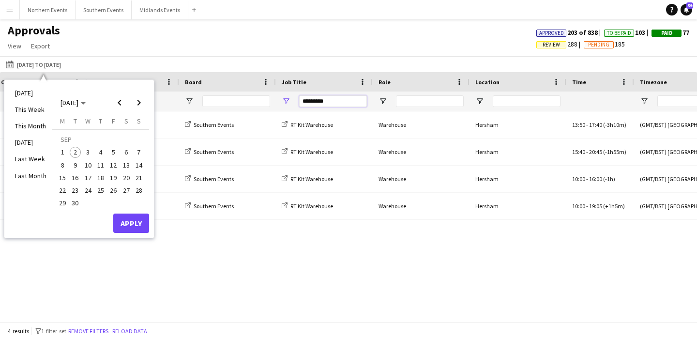
click at [327, 104] on input "*********" at bounding box center [333, 101] width 68 height 12
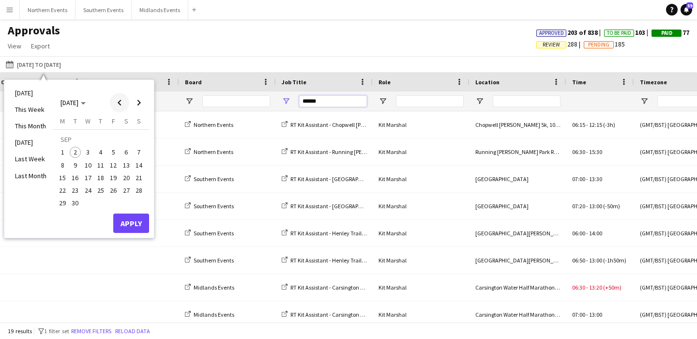
type input "******"
click at [120, 107] on span "Previous month" at bounding box center [119, 102] width 19 height 19
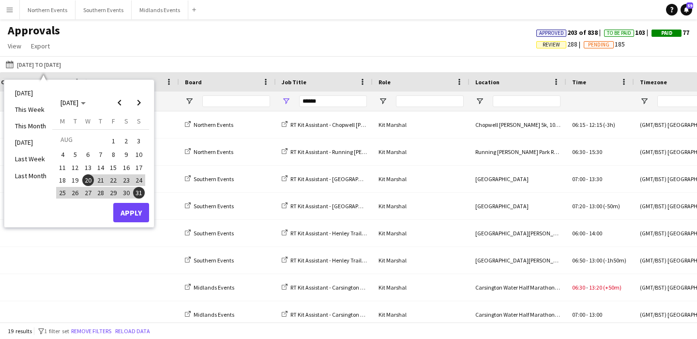
click at [88, 179] on span "20" at bounding box center [88, 180] width 12 height 12
click at [136, 194] on span "31" at bounding box center [139, 193] width 12 height 12
click at [136, 214] on button "Apply" at bounding box center [131, 212] width 36 height 19
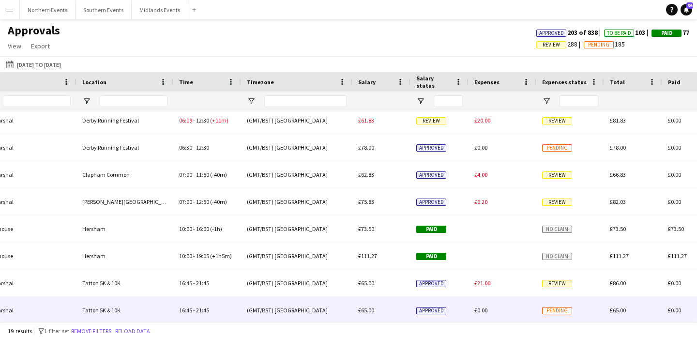
click at [253, 307] on div "(GMT/BST) [GEOGRAPHIC_DATA]" at bounding box center [296, 310] width 111 height 27
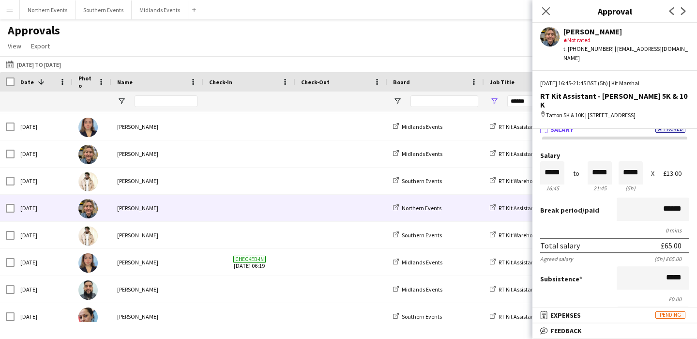
click at [264, 203] on span at bounding box center [249, 208] width 80 height 27
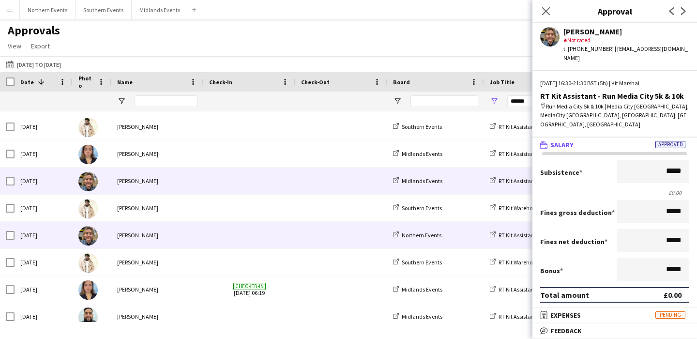
click at [325, 180] on span at bounding box center [341, 181] width 80 height 27
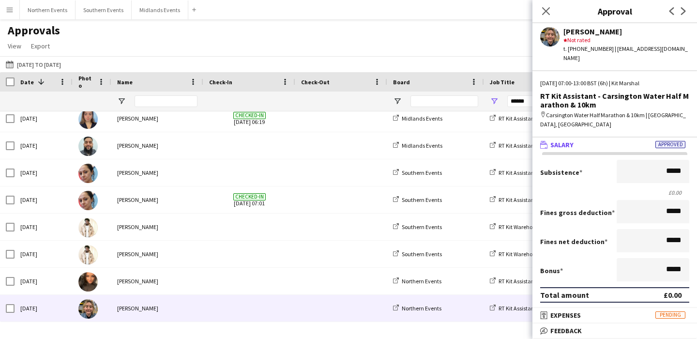
click at [262, 301] on span at bounding box center [249, 308] width 80 height 27
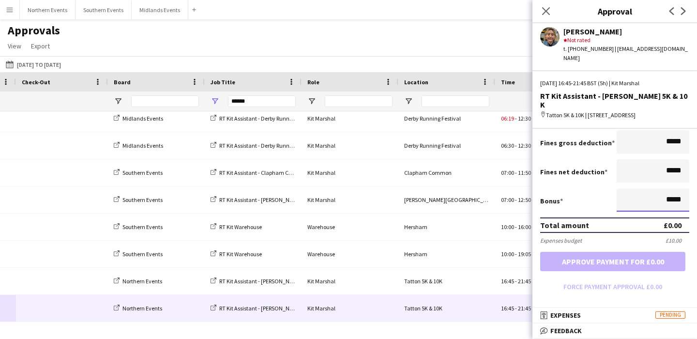
click at [671, 193] on input "*****" at bounding box center [653, 199] width 73 height 23
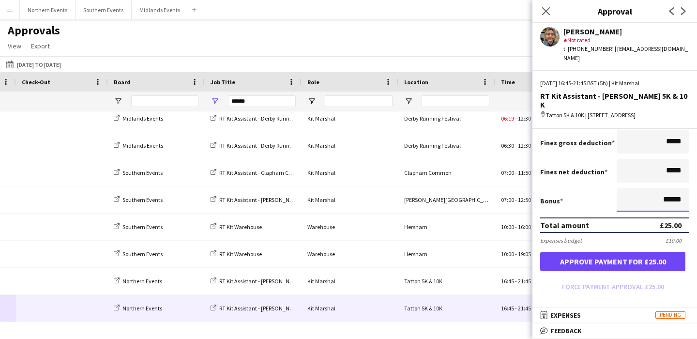
type input "******"
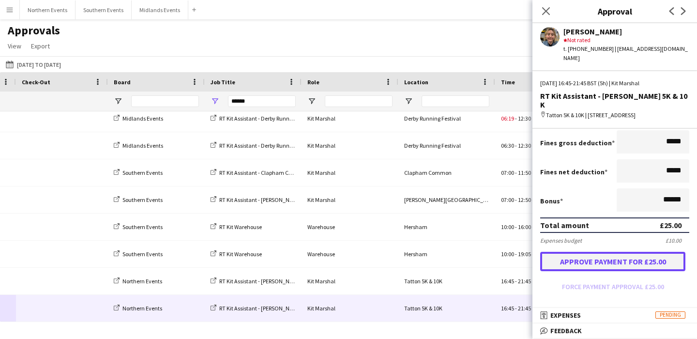
click at [650, 253] on button "Approve payment for £25.00" at bounding box center [612, 261] width 145 height 19
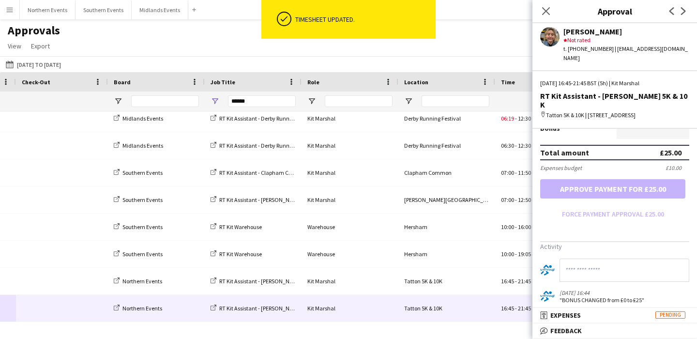
click at [639, 263] on input at bounding box center [625, 270] width 130 height 23
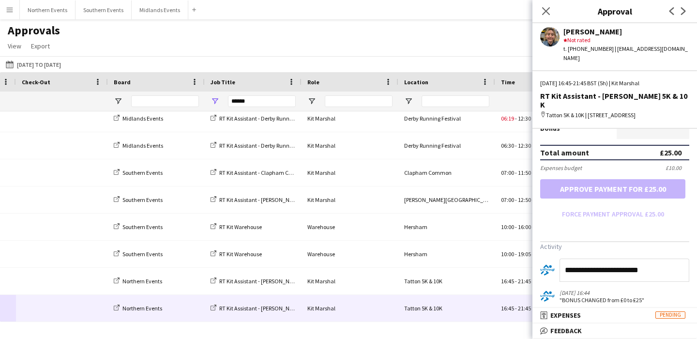
type input "**********"
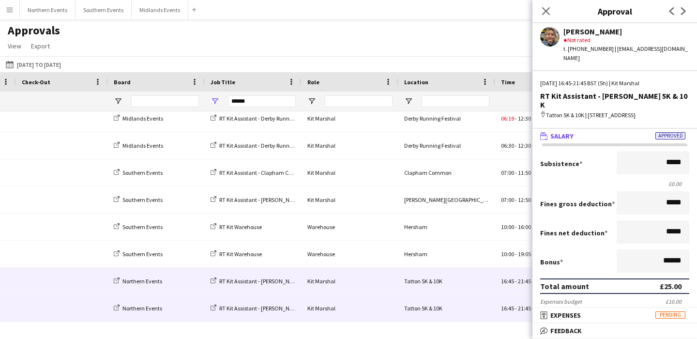
click at [185, 286] on div "Northern Events" at bounding box center [156, 281] width 97 height 27
click at [89, 285] on span at bounding box center [62, 281] width 80 height 27
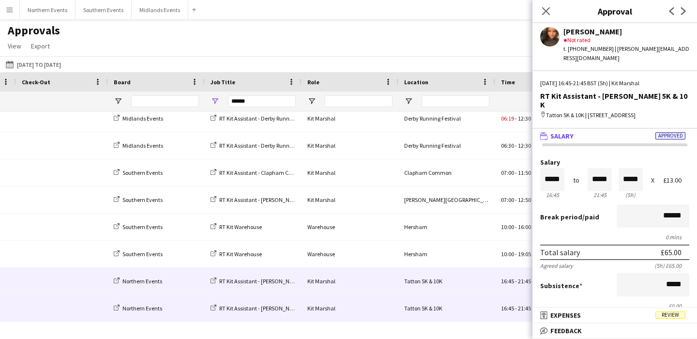
click at [87, 305] on span at bounding box center [62, 308] width 80 height 27
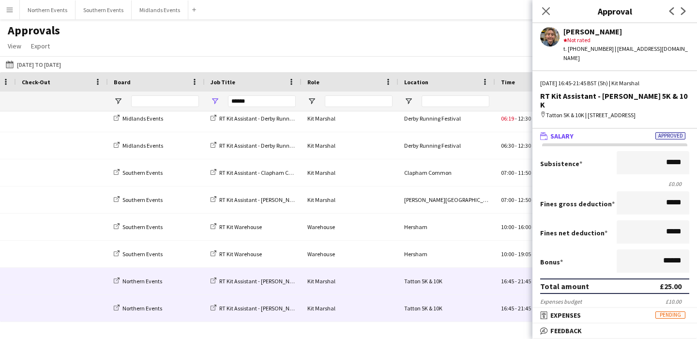
click at [87, 286] on span at bounding box center [62, 281] width 80 height 27
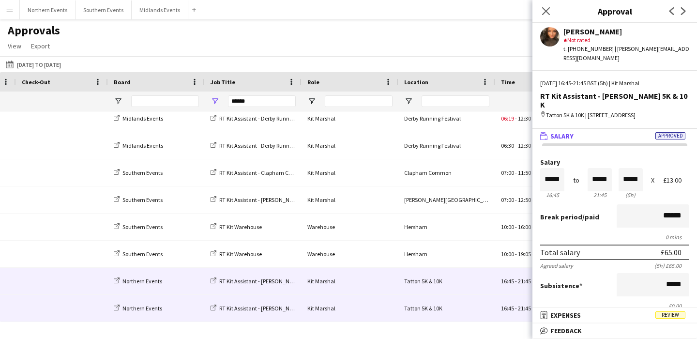
click at [88, 304] on span at bounding box center [62, 308] width 80 height 27
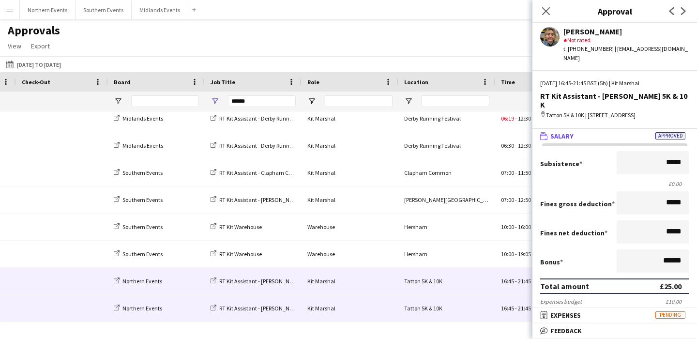
click at [88, 280] on span at bounding box center [62, 281] width 80 height 27
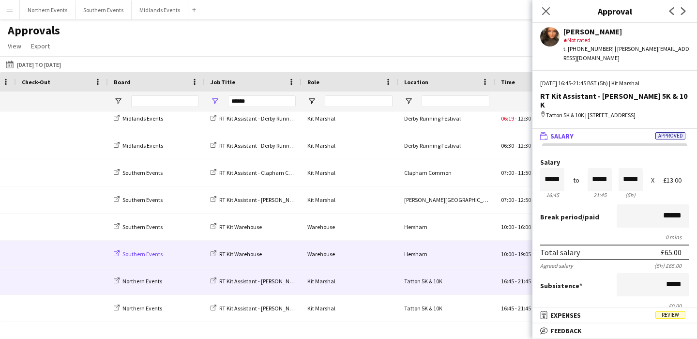
click at [137, 256] on span "Southern Events" at bounding box center [143, 253] width 40 height 7
click at [72, 258] on span at bounding box center [62, 254] width 80 height 27
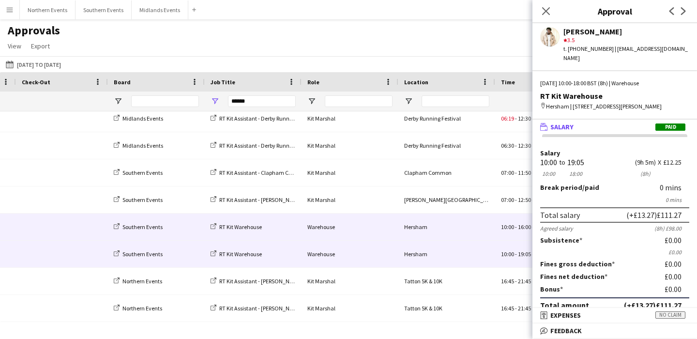
click at [73, 230] on span at bounding box center [62, 227] width 80 height 27
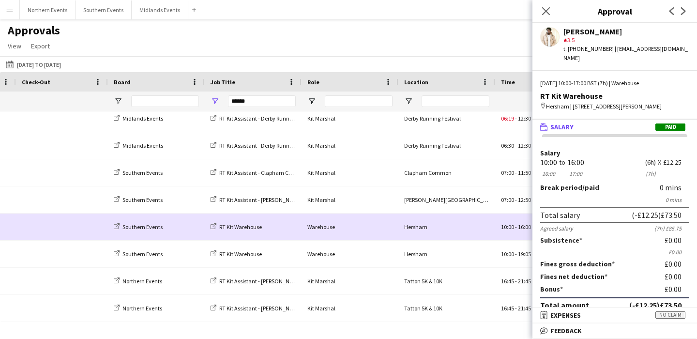
click at [73, 211] on span at bounding box center [62, 199] width 80 height 27
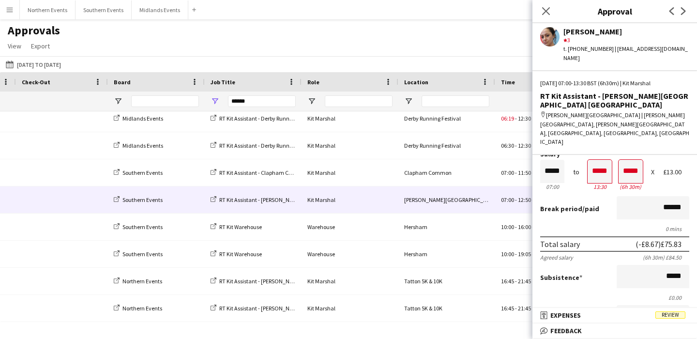
scroll to position [36, 0]
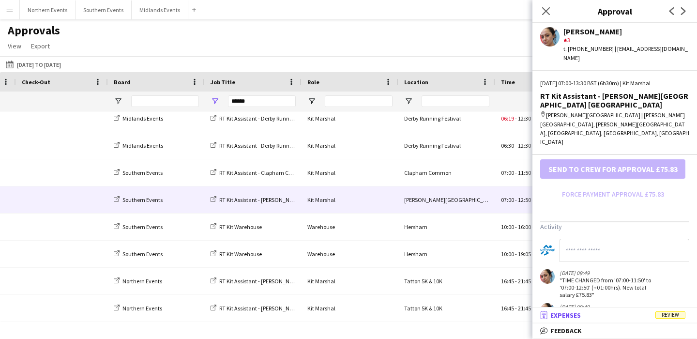
click at [591, 319] on mat-panel-title "receipt Expenses Review" at bounding box center [613, 315] width 161 height 9
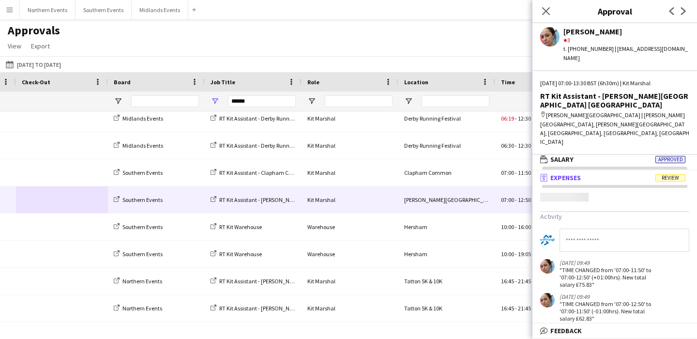
scroll to position [3, 0]
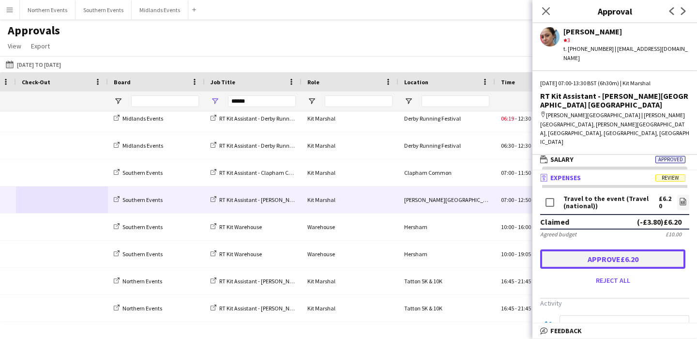
click at [632, 249] on button "Approve £6.20" at bounding box center [612, 258] width 145 height 19
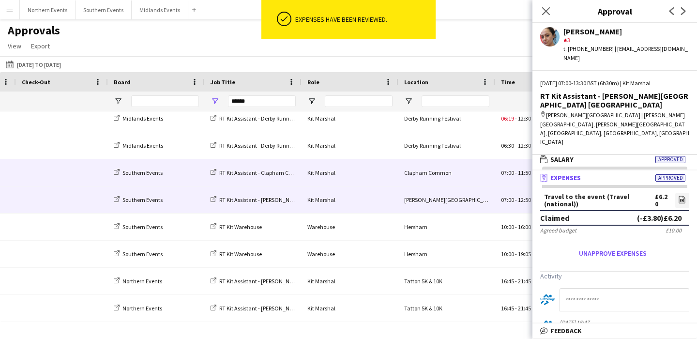
click at [84, 178] on span at bounding box center [62, 172] width 80 height 27
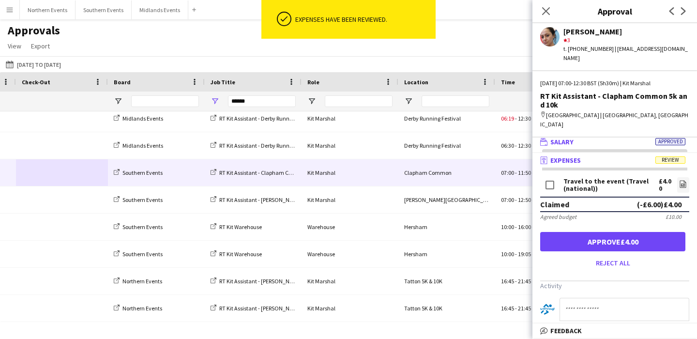
click at [590, 138] on mat-panel-title "wallet Salary Approved" at bounding box center [613, 142] width 161 height 9
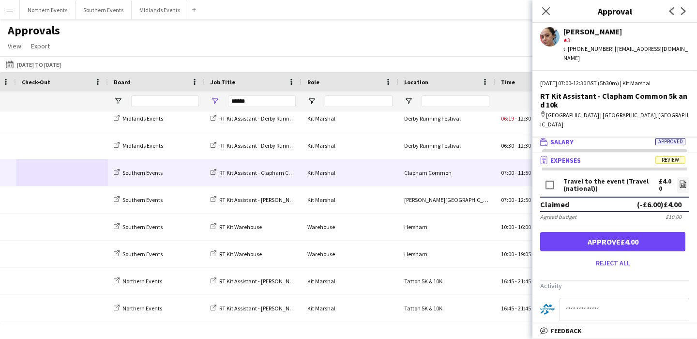
scroll to position [0, 0]
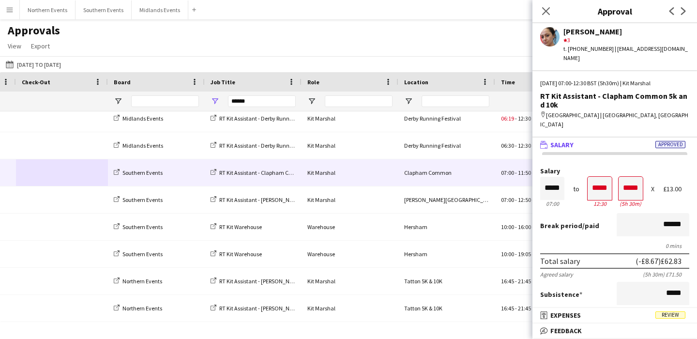
click at [605, 140] on mat-panel-title "wallet Salary Approved" at bounding box center [613, 144] width 161 height 9
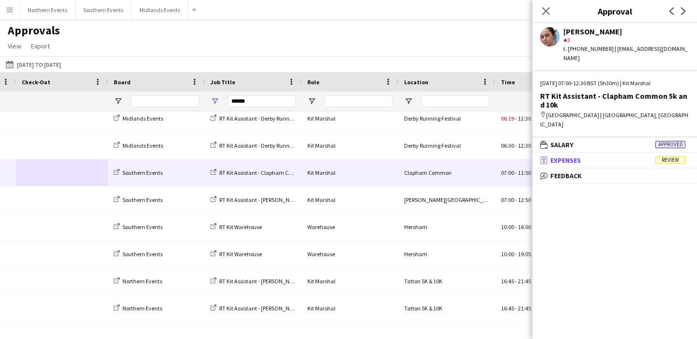
click at [605, 156] on mat-panel-title "receipt Expenses Review" at bounding box center [613, 160] width 161 height 9
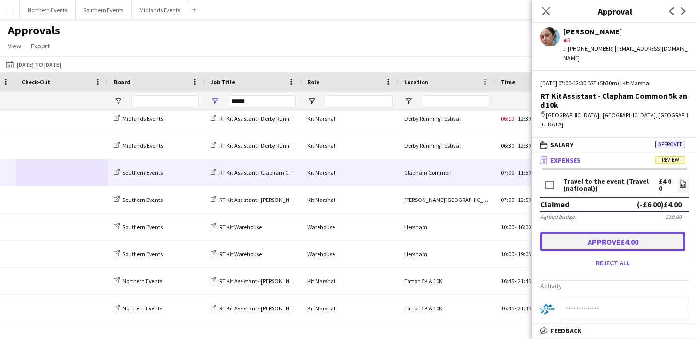
click at [637, 232] on button "Approve £4.00" at bounding box center [612, 241] width 145 height 19
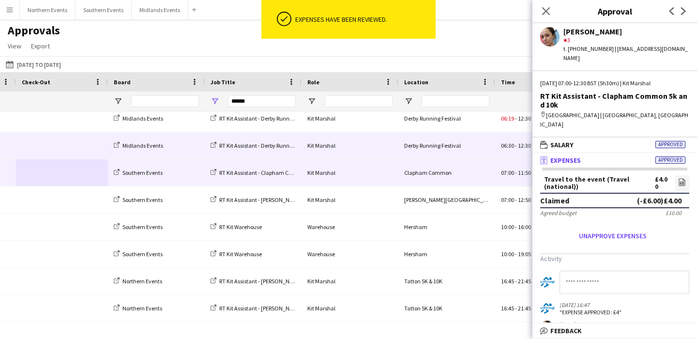
click at [74, 142] on span at bounding box center [62, 145] width 80 height 27
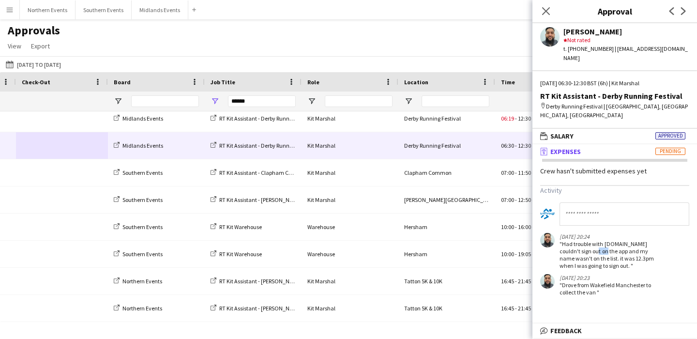
drag, startPoint x: 571, startPoint y: 248, endPoint x: 581, endPoint y: 254, distance: 11.6
click at [581, 254] on div ""Had trouble with signal.so couldn't sign out on the app and my name wasn't on …" at bounding box center [610, 254] width 100 height 29
drag, startPoint x: 581, startPoint y: 254, endPoint x: 590, endPoint y: 256, distance: 9.9
click at [590, 256] on div ""Had trouble with signal.so couldn't sign out on the app and my name wasn't on …" at bounding box center [610, 254] width 100 height 29
click at [614, 262] on div ""Had trouble with signal.so couldn't sign out on the app and my name wasn't on …" at bounding box center [610, 254] width 100 height 29
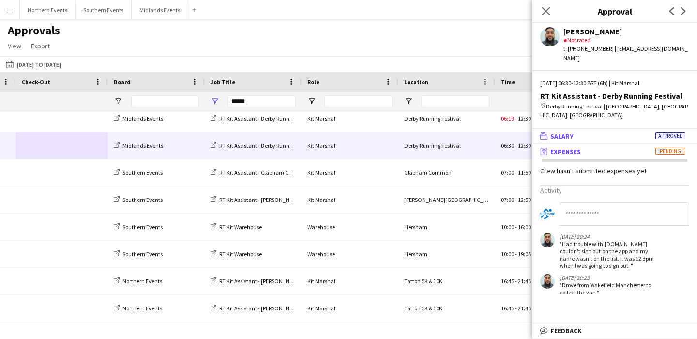
click at [600, 132] on mat-panel-title "wallet Salary Approved" at bounding box center [613, 136] width 161 height 9
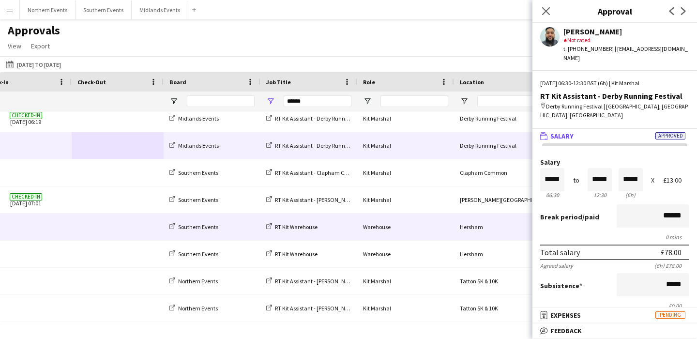
scroll to position [0, 144]
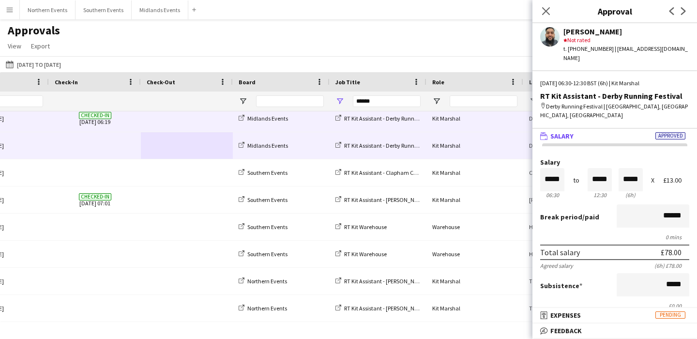
click at [179, 128] on span at bounding box center [187, 118] width 80 height 27
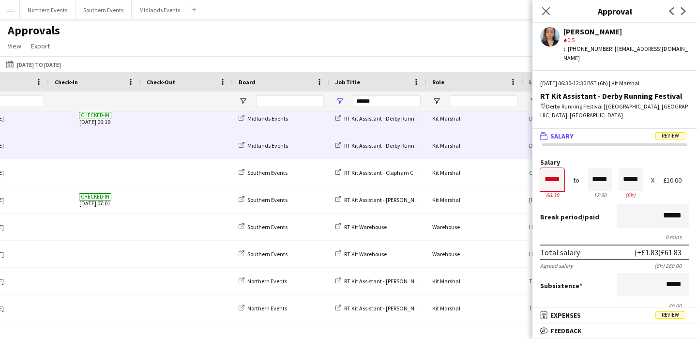
click at [181, 142] on span at bounding box center [187, 145] width 80 height 27
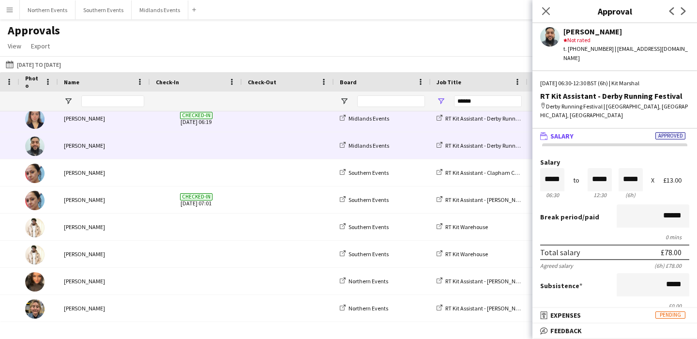
click at [139, 121] on div "[PERSON_NAME]" at bounding box center [104, 118] width 92 height 27
click at [142, 154] on div "[PERSON_NAME]" at bounding box center [104, 145] width 92 height 27
click at [118, 126] on div "[PERSON_NAME]" at bounding box center [104, 118] width 92 height 27
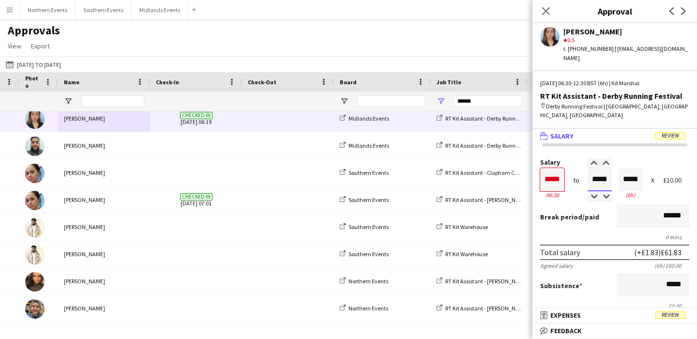
click at [605, 171] on input "*****" at bounding box center [600, 179] width 24 height 23
type input "*****"
click at [605, 192] on div at bounding box center [606, 197] width 12 height 10
type input "*****"
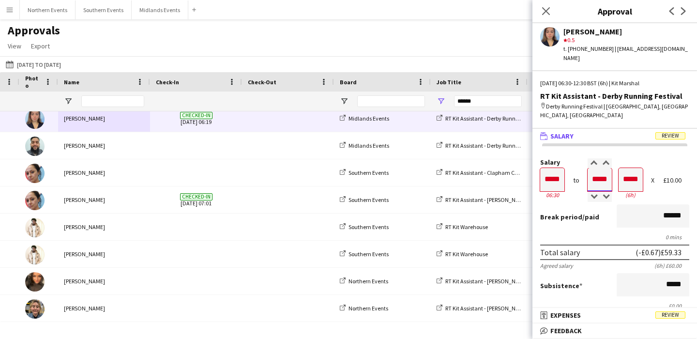
type input "*****"
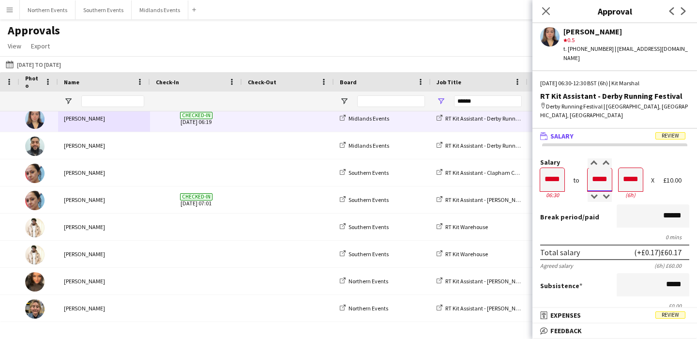
type input "*****"
click at [607, 233] on div "0 mins" at bounding box center [614, 236] width 149 height 7
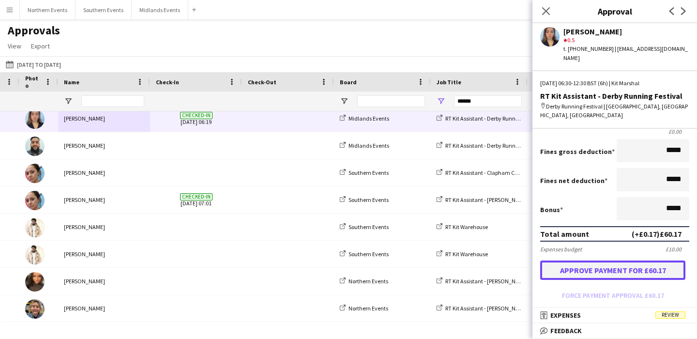
click at [615, 263] on button "Approve payment for £60.17" at bounding box center [612, 270] width 145 height 19
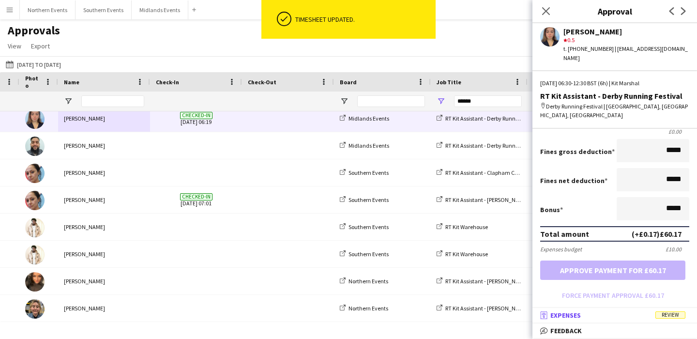
click at [613, 312] on mat-panel-title "receipt Expenses Review" at bounding box center [613, 315] width 161 height 9
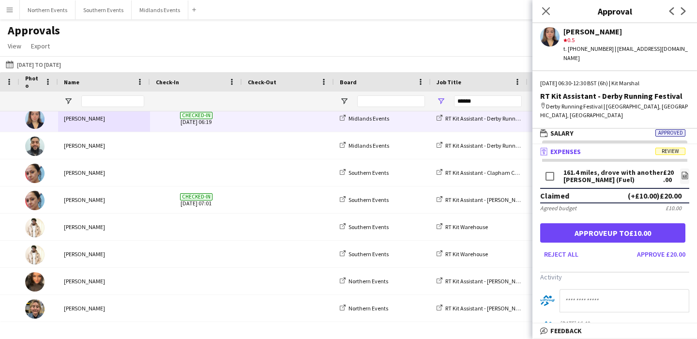
click at [588, 297] on input at bounding box center [625, 300] width 130 height 23
type input "**********"
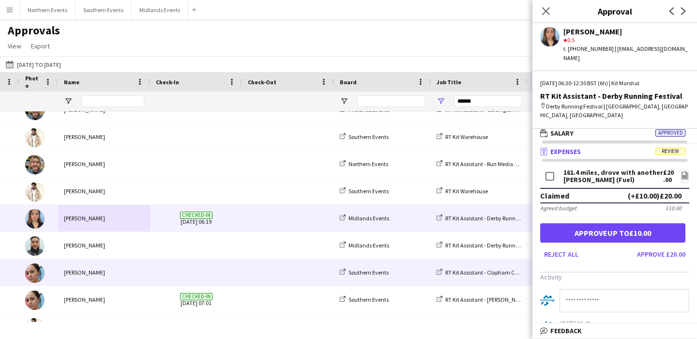
scroll to position [200, 0]
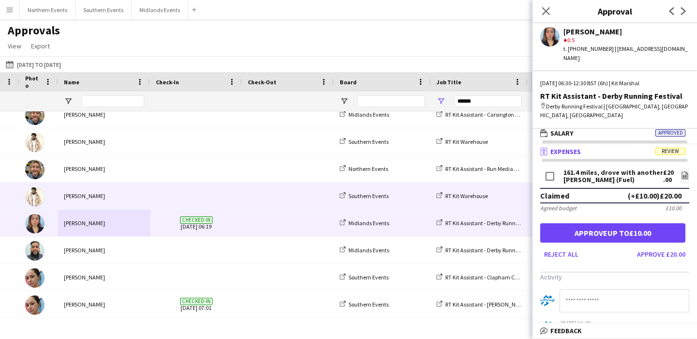
click at [252, 200] on span at bounding box center [288, 196] width 80 height 27
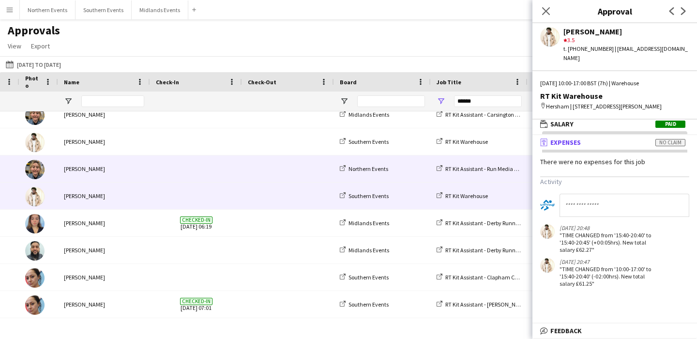
click at [237, 164] on div at bounding box center [196, 168] width 92 height 27
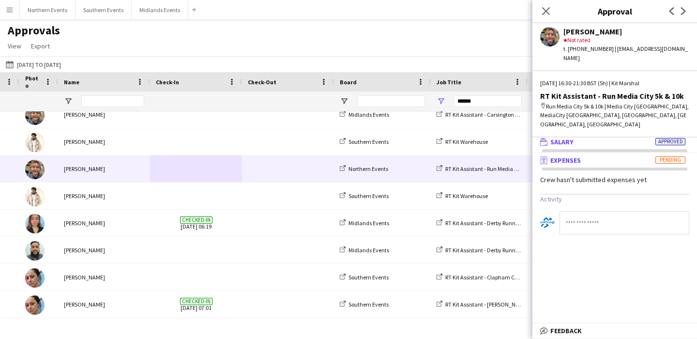
click at [594, 138] on mat-panel-title "wallet Salary Approved" at bounding box center [613, 142] width 161 height 9
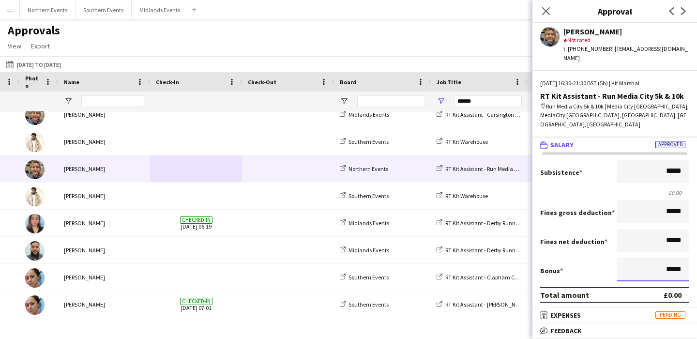
click at [669, 258] on input "*****" at bounding box center [653, 269] width 73 height 23
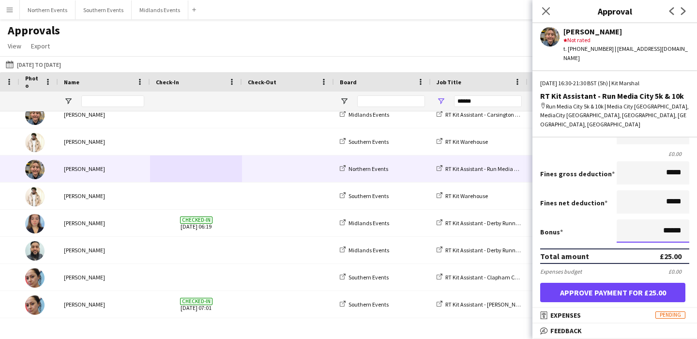
scroll to position [42, 0]
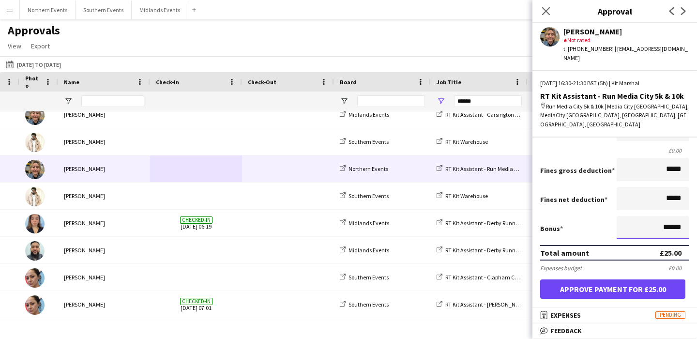
type input "******"
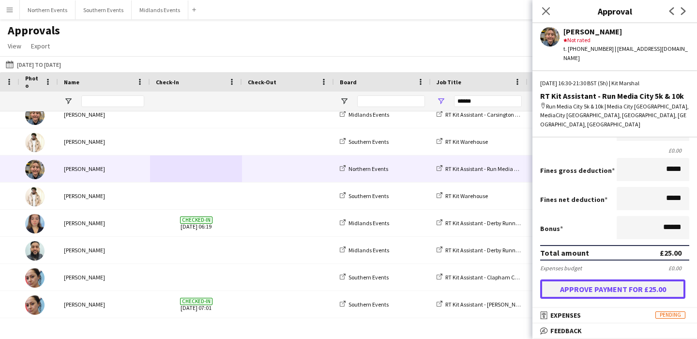
click at [630, 279] on button "Approve payment for £25.00" at bounding box center [612, 288] width 145 height 19
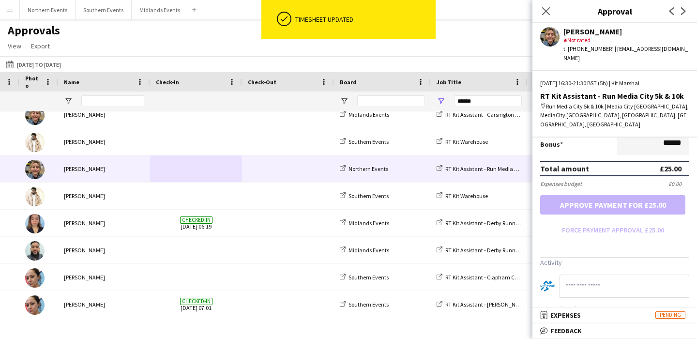
scroll to position [134, 0]
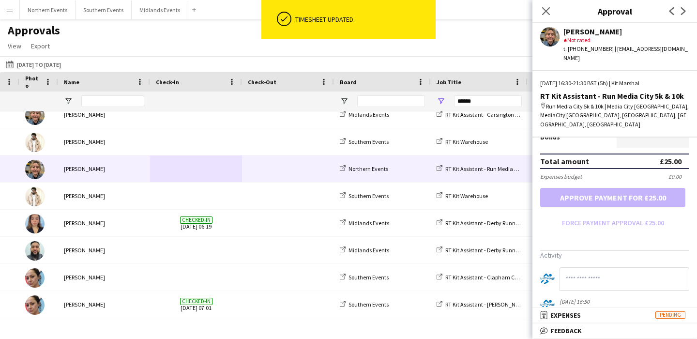
click at [617, 267] on input at bounding box center [625, 278] width 130 height 23
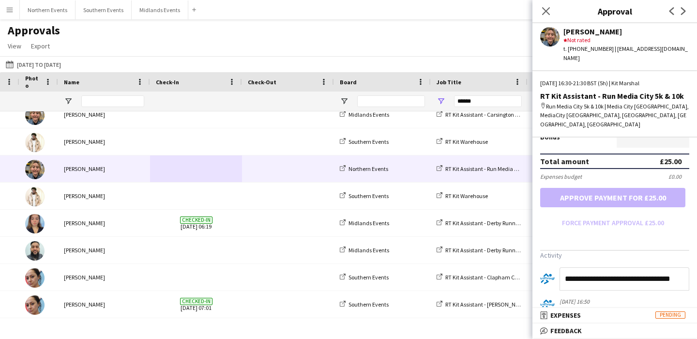
type input "**********"
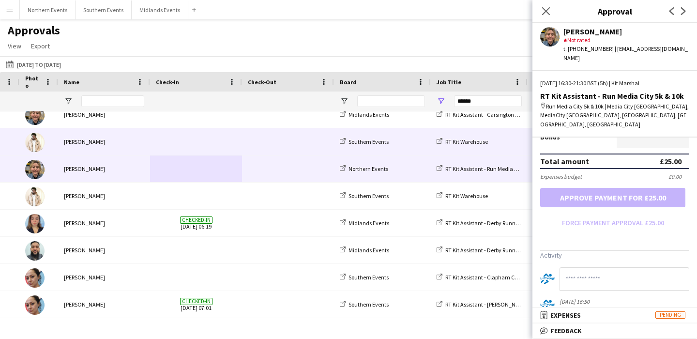
click at [237, 129] on div at bounding box center [196, 141] width 92 height 27
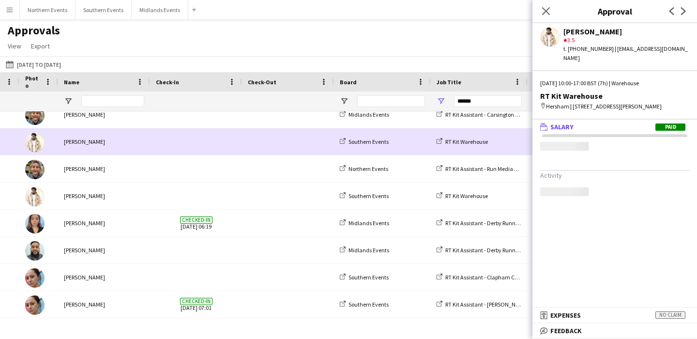
scroll to position [0, 0]
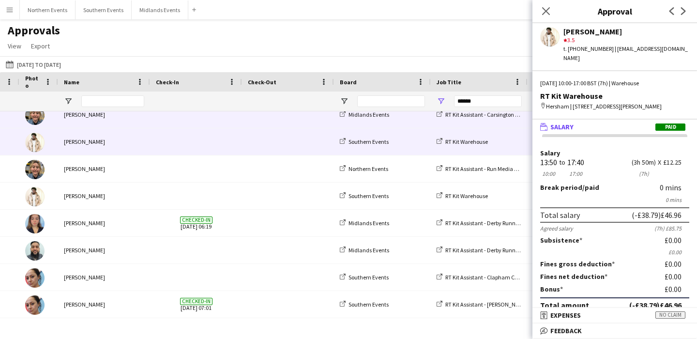
click at [219, 118] on span at bounding box center [196, 114] width 80 height 27
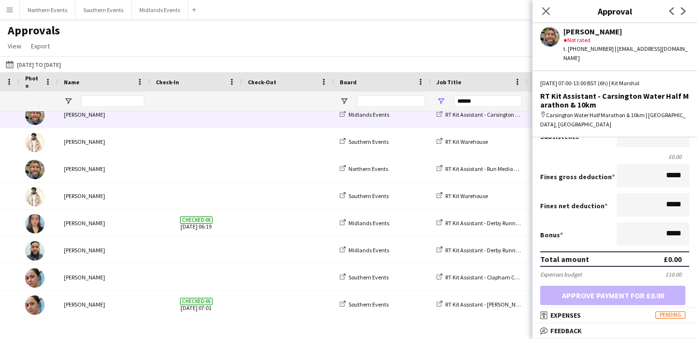
scroll to position [123, 0]
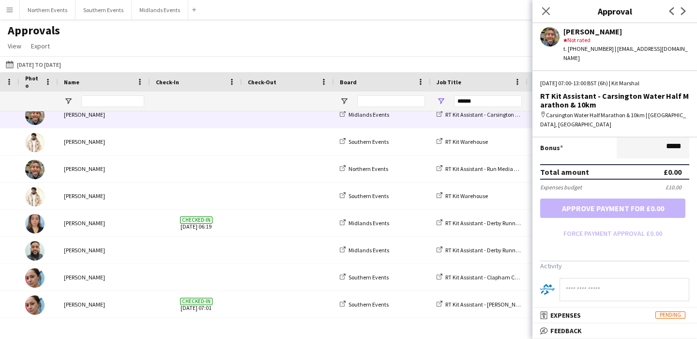
click at [621, 291] on input at bounding box center [625, 289] width 130 height 23
paste input "**********"
type input "**********"
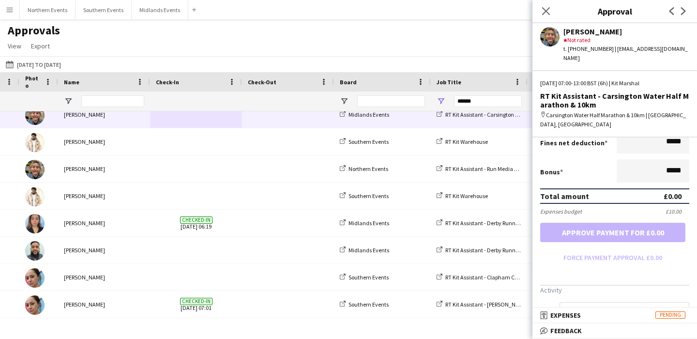
scroll to position [77, 0]
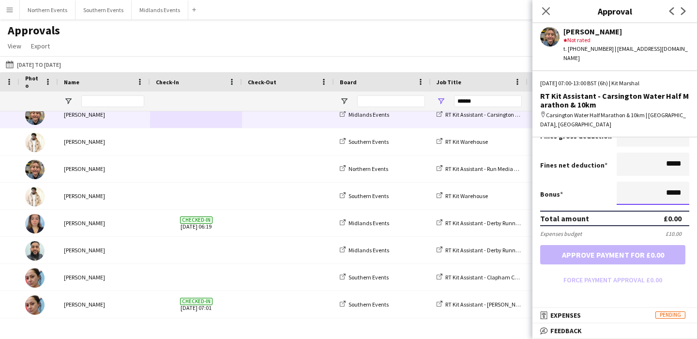
drag, startPoint x: 671, startPoint y: 182, endPoint x: 664, endPoint y: 182, distance: 6.8
click at [664, 182] on input "*****" at bounding box center [653, 193] width 73 height 23
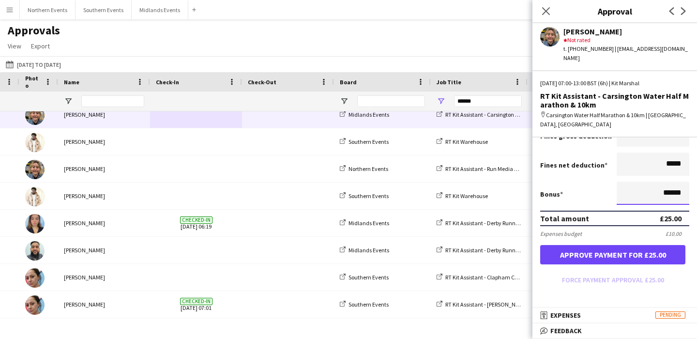
type input "******"
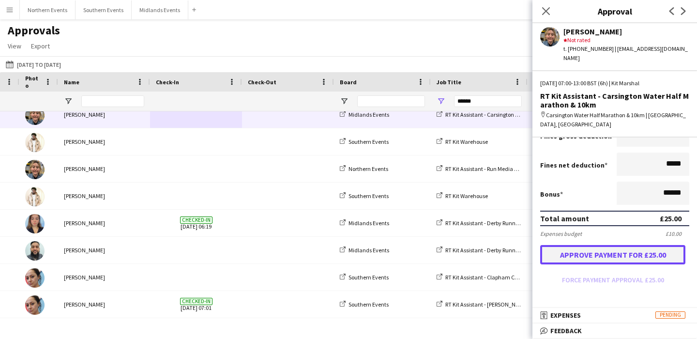
click at [631, 245] on button "Approve payment for £25.00" at bounding box center [612, 254] width 145 height 19
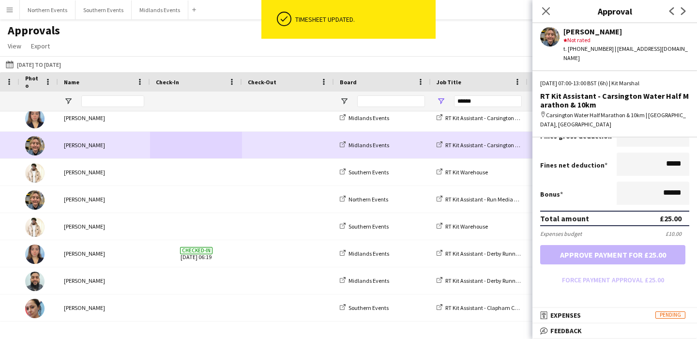
scroll to position [168, 0]
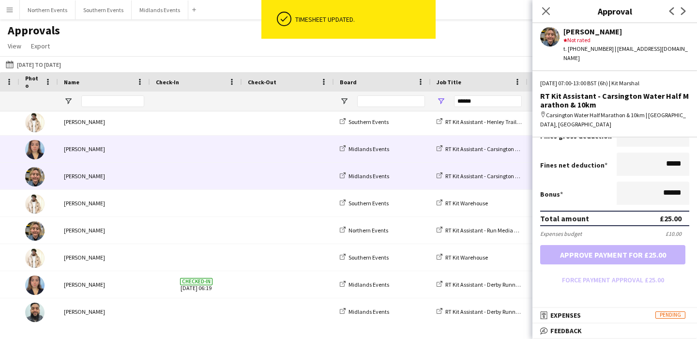
click at [234, 147] on span at bounding box center [196, 149] width 80 height 27
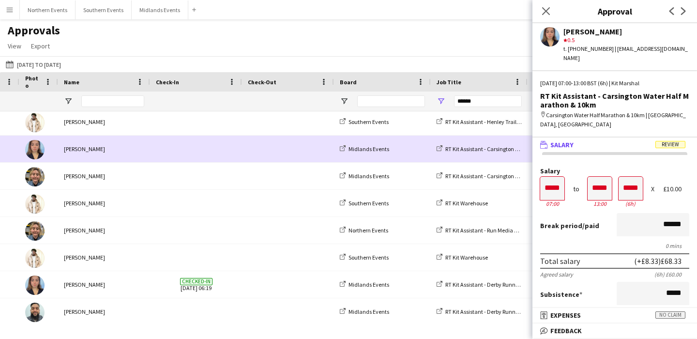
scroll to position [0, 0]
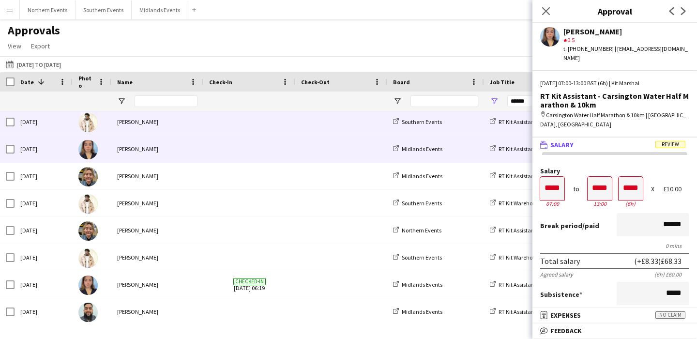
click at [262, 131] on span at bounding box center [249, 121] width 80 height 27
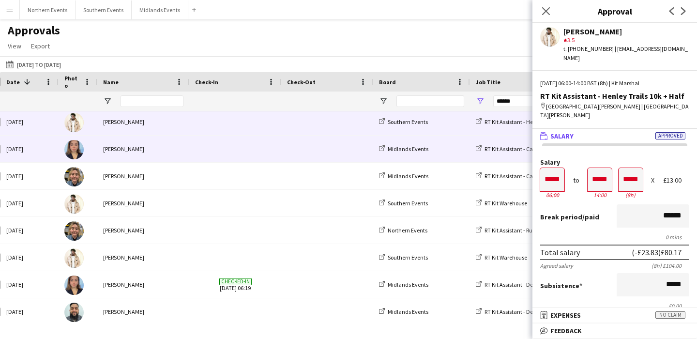
scroll to position [0, 22]
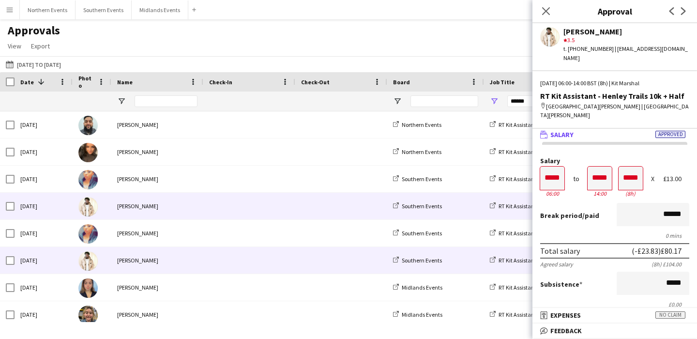
click at [308, 215] on span at bounding box center [341, 206] width 80 height 27
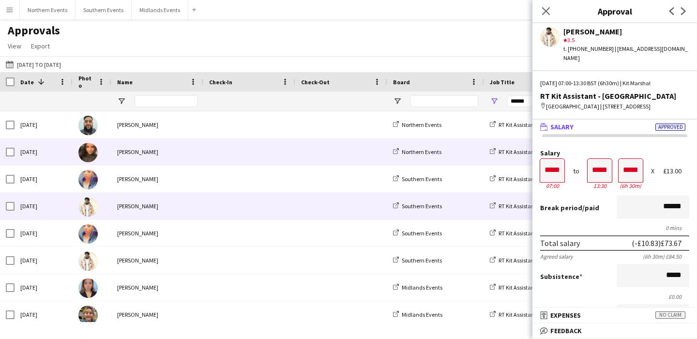
click at [268, 151] on span at bounding box center [249, 151] width 80 height 27
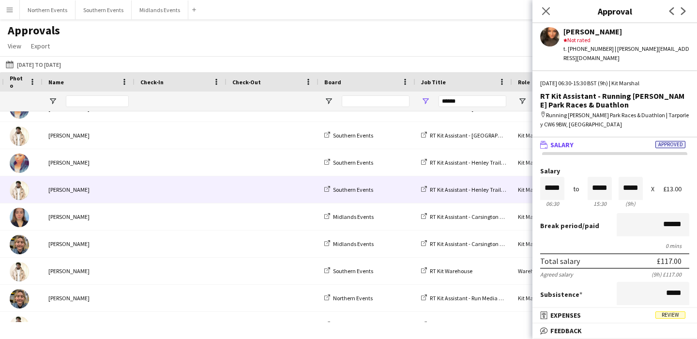
scroll to position [80, 0]
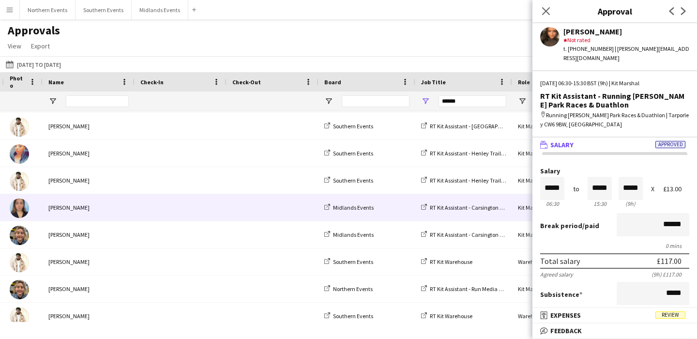
click at [251, 198] on span at bounding box center [272, 207] width 80 height 27
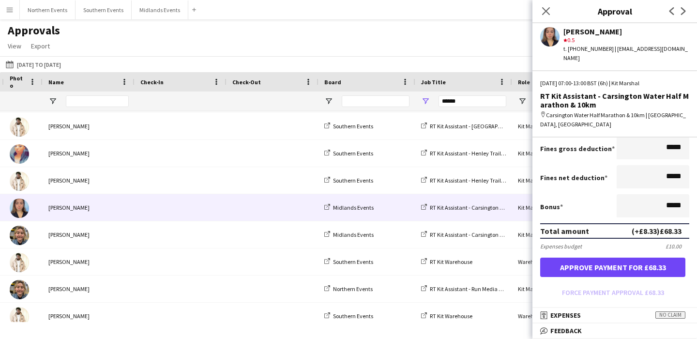
scroll to position [198, 0]
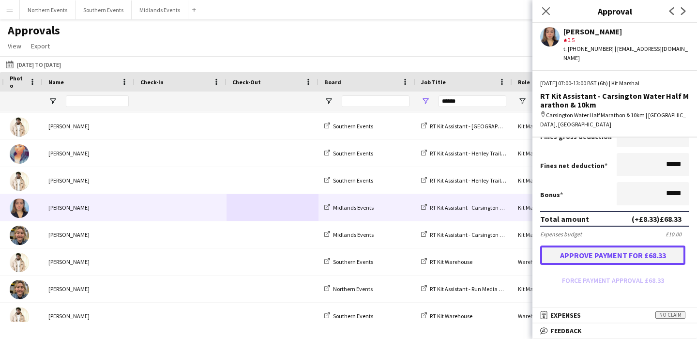
click at [591, 251] on button "Approve payment for £68.33" at bounding box center [612, 255] width 145 height 19
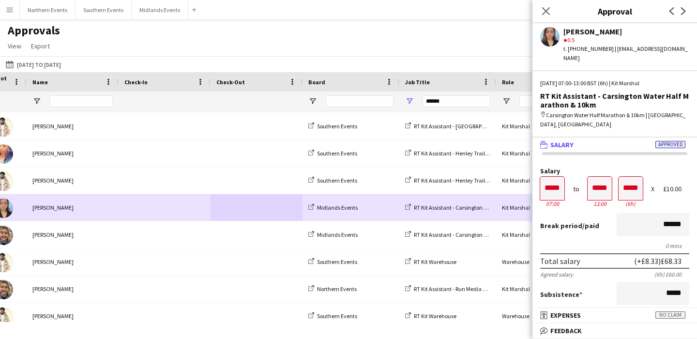
scroll to position [0, 123]
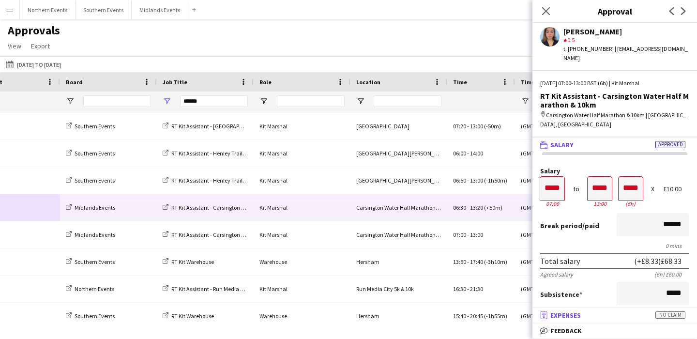
click at [600, 315] on mat-panel-title "receipt Expenses No claim" at bounding box center [613, 315] width 161 height 9
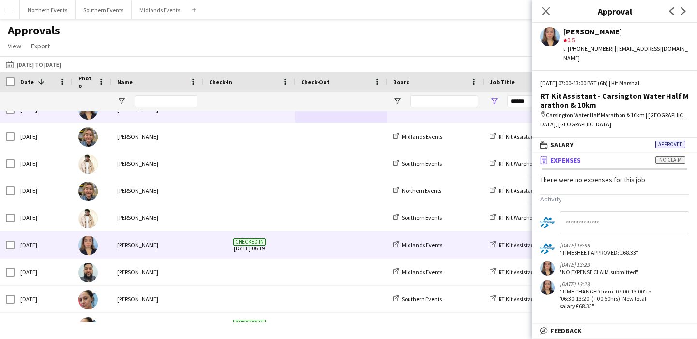
click at [304, 249] on span at bounding box center [341, 244] width 80 height 27
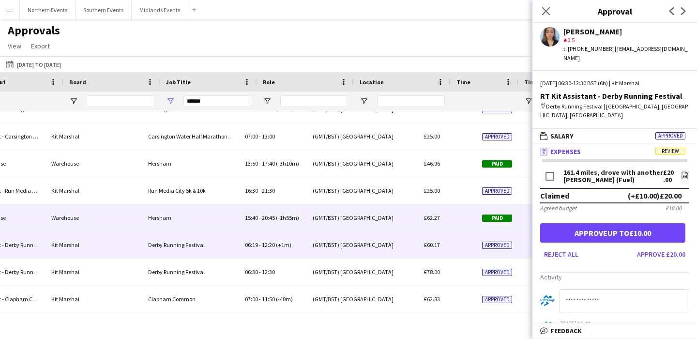
scroll to position [0, 536]
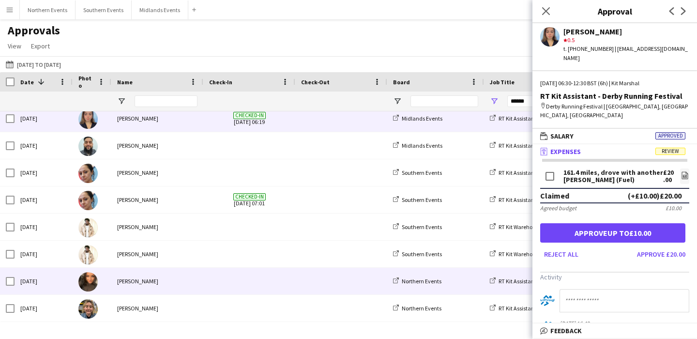
click at [215, 279] on span at bounding box center [249, 281] width 80 height 27
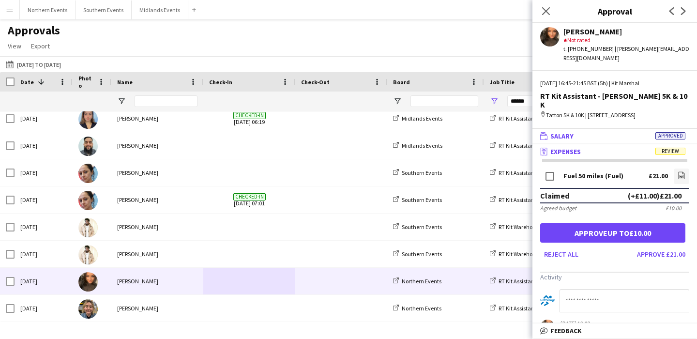
click at [597, 132] on mat-panel-title "wallet Salary Approved" at bounding box center [613, 136] width 161 height 9
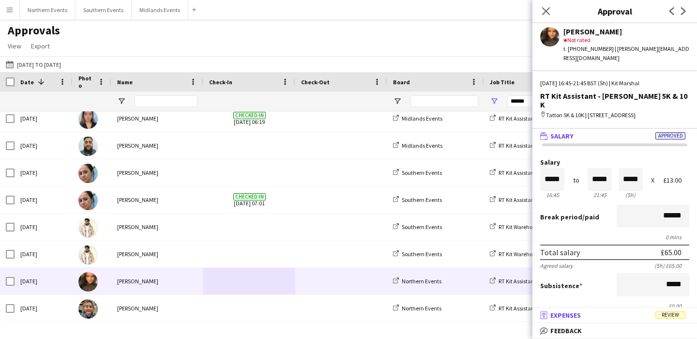
click at [602, 322] on mat-expansion-panel-header "receipt Expenses Review" at bounding box center [615, 315] width 165 height 15
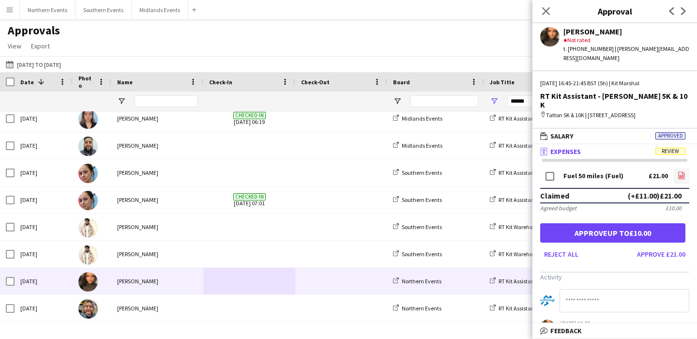
click at [683, 171] on app-icon "file-image" at bounding box center [682, 176] width 8 height 10
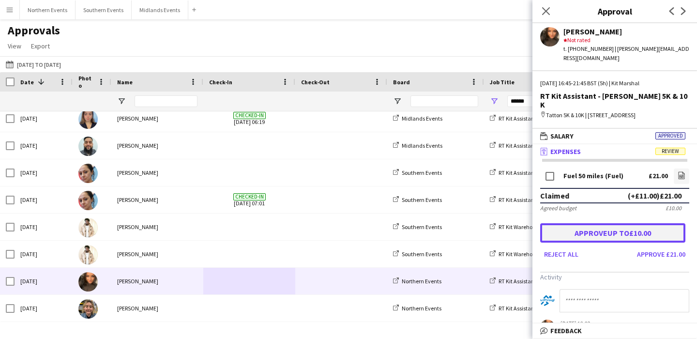
click at [624, 229] on button "Approve up to £10.00" at bounding box center [612, 232] width 145 height 19
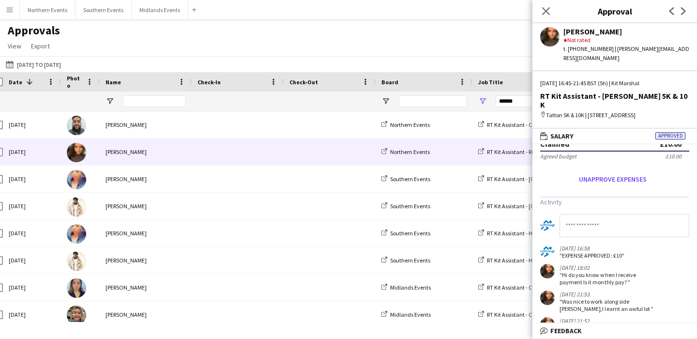
click at [275, 150] on span at bounding box center [238, 151] width 80 height 27
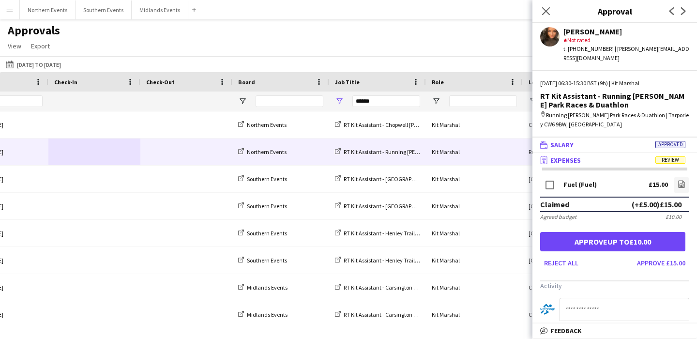
click at [589, 140] on mat-panel-title "wallet Salary Approved" at bounding box center [613, 144] width 161 height 9
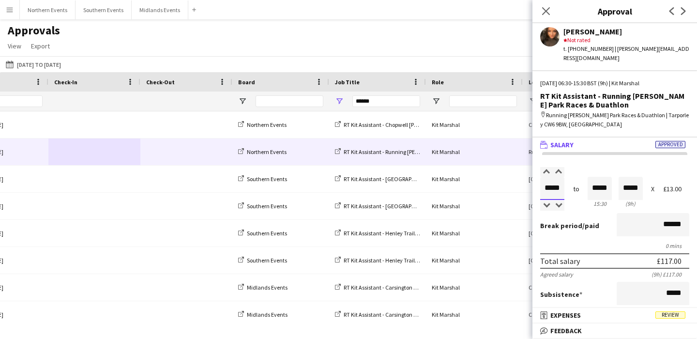
click at [552, 180] on input "*****" at bounding box center [552, 188] width 24 height 23
type input "*****"
click at [544, 167] on div at bounding box center [546, 172] width 12 height 10
type input "*****"
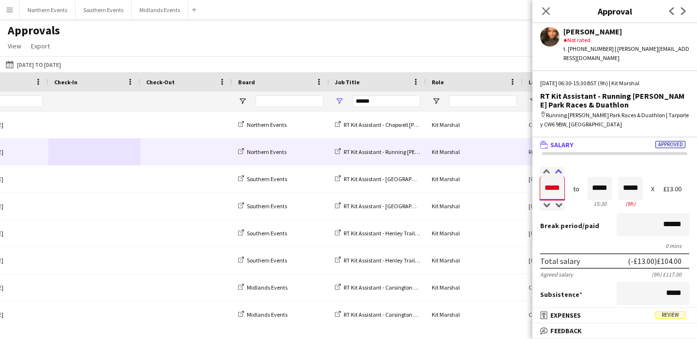
type input "*****"
click at [558, 167] on div at bounding box center [559, 172] width 12 height 10
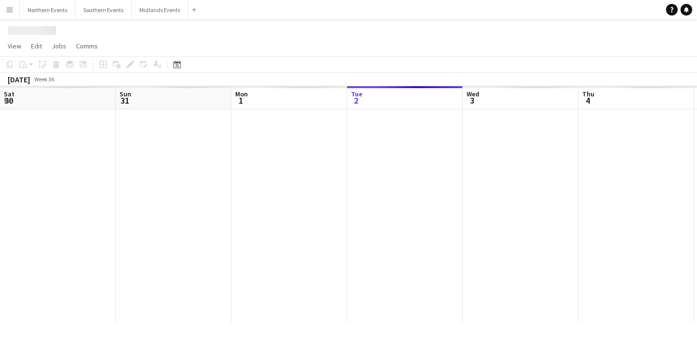
scroll to position [0, 231]
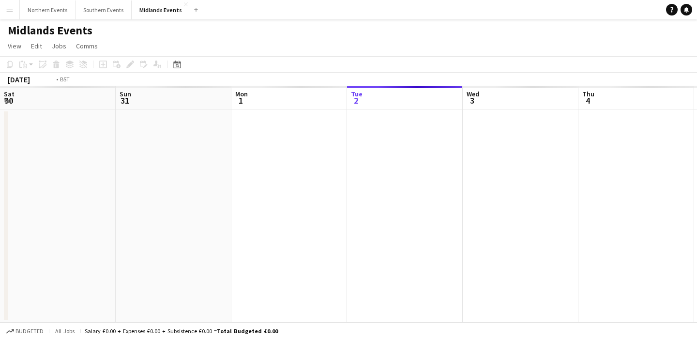
scroll to position [0, 333]
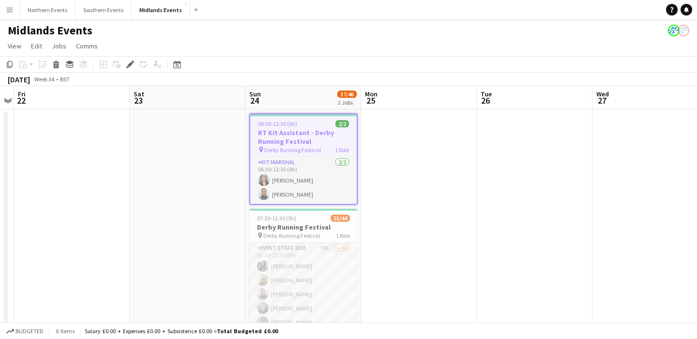
click at [6, 7] on app-icon "Menu" at bounding box center [10, 10] width 8 height 8
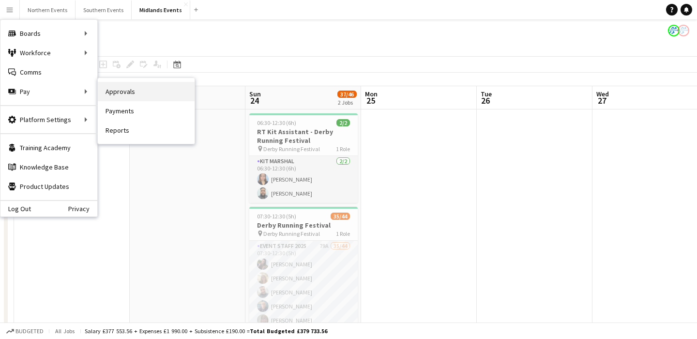
click at [104, 87] on link "Approvals" at bounding box center [146, 91] width 97 height 19
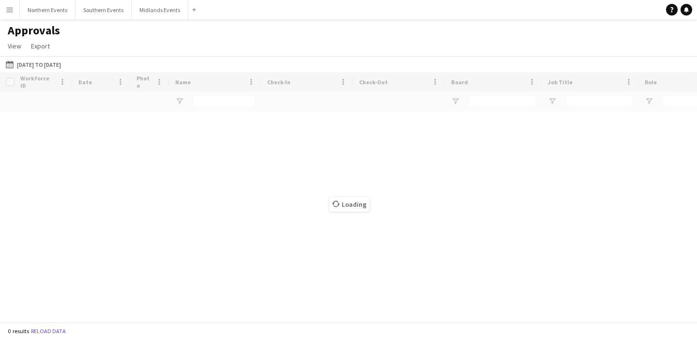
type input "******"
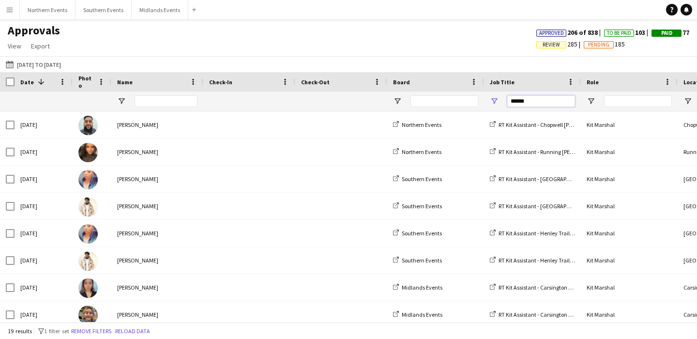
drag, startPoint x: 543, startPoint y: 99, endPoint x: 473, endPoint y: 99, distance: 70.2
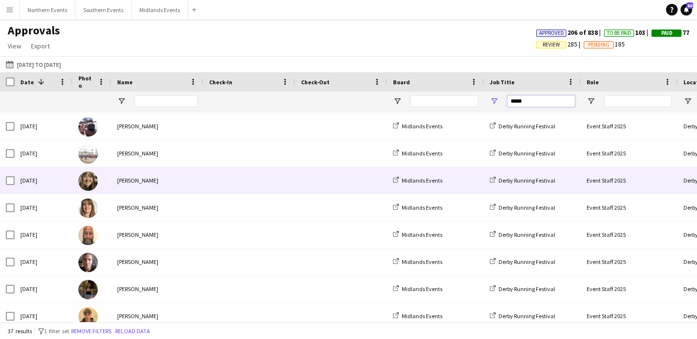
type input "*****"
click at [201, 181] on div "[PERSON_NAME]" at bounding box center [157, 180] width 92 height 27
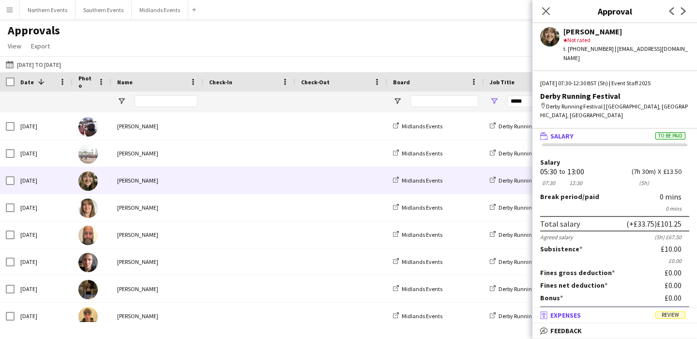
click at [592, 317] on mat-panel-title "receipt Expenses Review" at bounding box center [613, 315] width 161 height 9
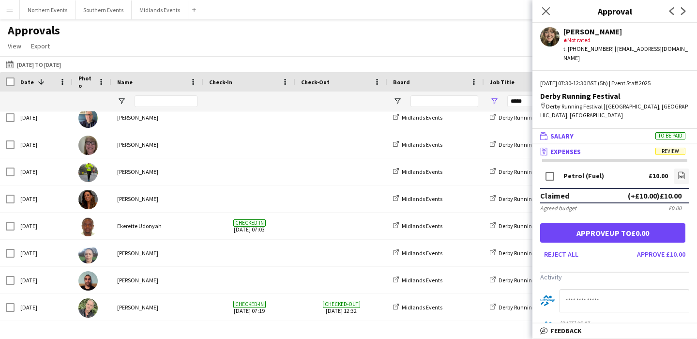
click at [618, 132] on mat-panel-title "wallet Salary To be paid" at bounding box center [613, 136] width 161 height 9
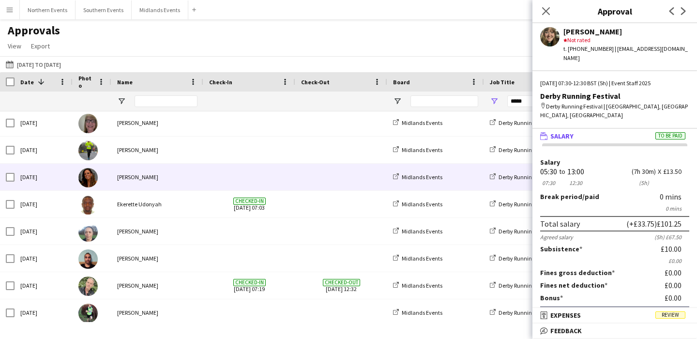
scroll to position [182, 0]
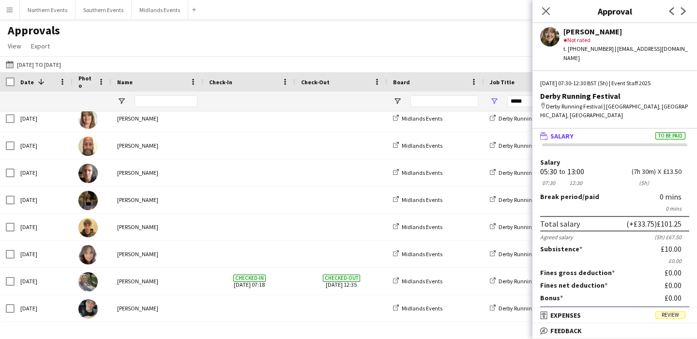
click at [7, 11] on app-icon "Menu" at bounding box center [10, 10] width 8 height 8
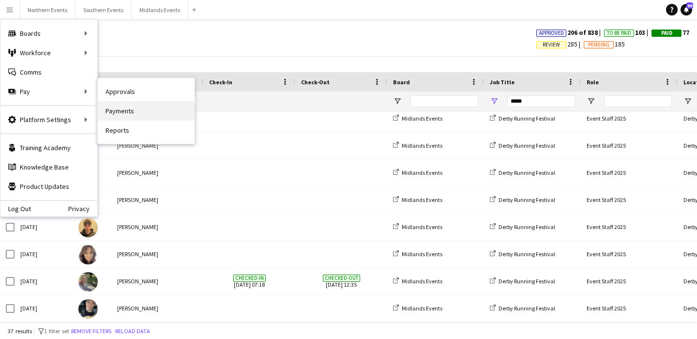
click at [125, 112] on link "Payments" at bounding box center [146, 110] width 97 height 19
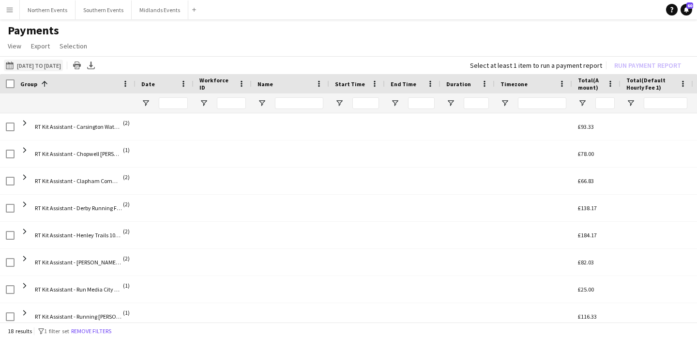
click at [62, 62] on button "19-08-2025 to 31-08-2025 19-08-2025 to 31-08-2025" at bounding box center [33, 66] width 59 height 12
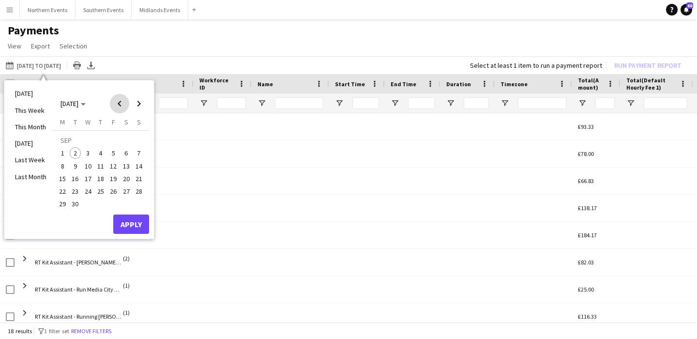
click at [113, 105] on span "Previous month" at bounding box center [119, 103] width 19 height 19
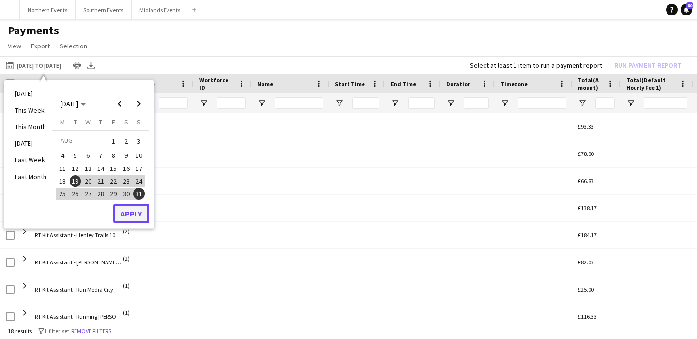
click at [127, 221] on button "Apply" at bounding box center [131, 213] width 36 height 19
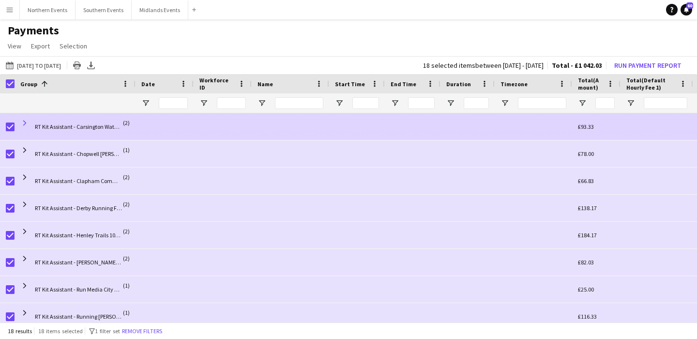
click at [25, 122] on span at bounding box center [24, 123] width 9 height 9
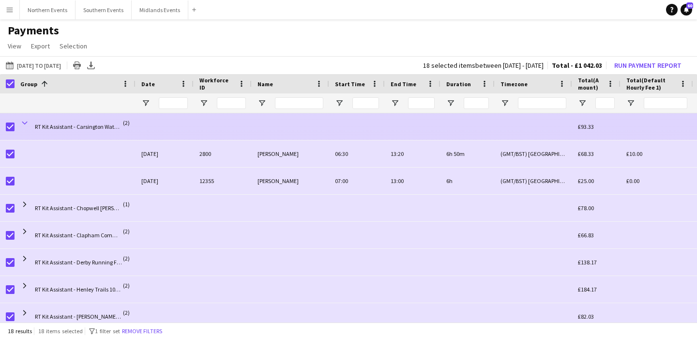
click at [25, 121] on span at bounding box center [24, 123] width 9 height 9
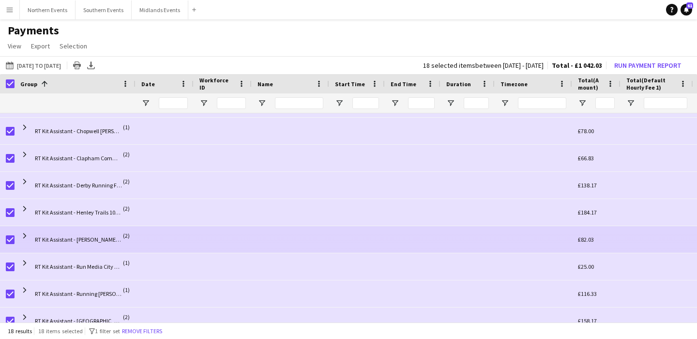
scroll to position [24, 0]
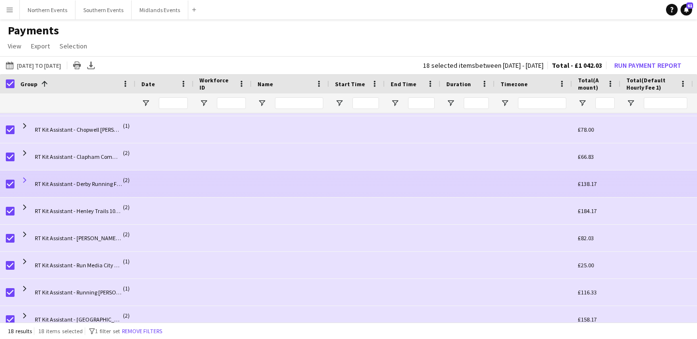
click at [25, 179] on span at bounding box center [24, 180] width 9 height 9
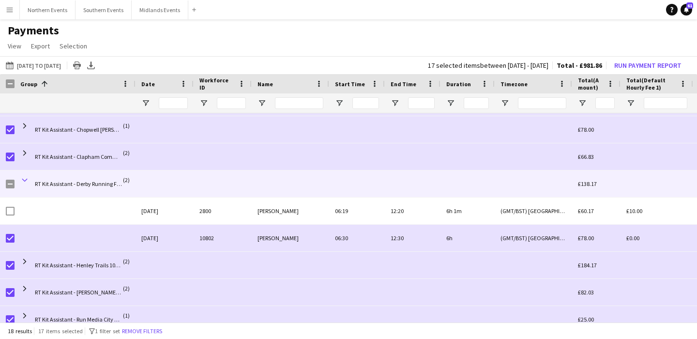
click at [24, 180] on span at bounding box center [24, 180] width 9 height 9
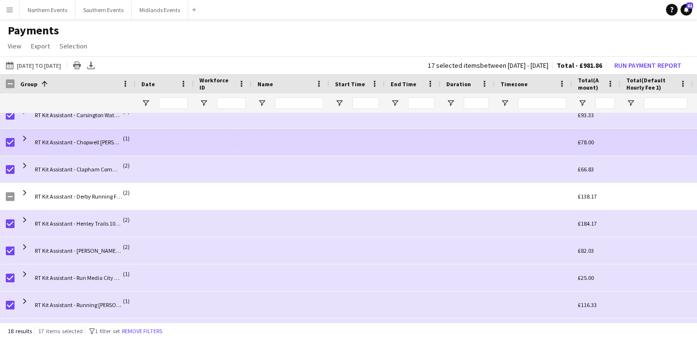
scroll to position [0, 0]
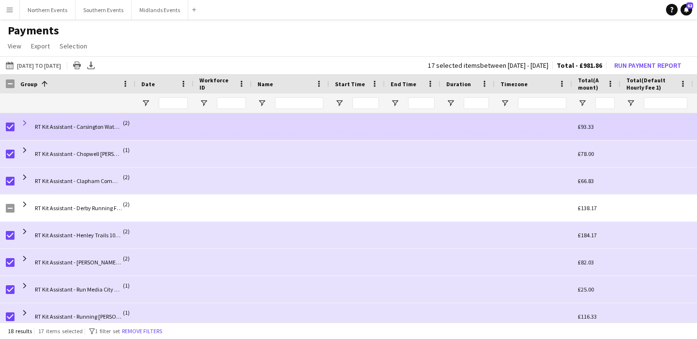
click at [27, 122] on span at bounding box center [24, 123] width 9 height 9
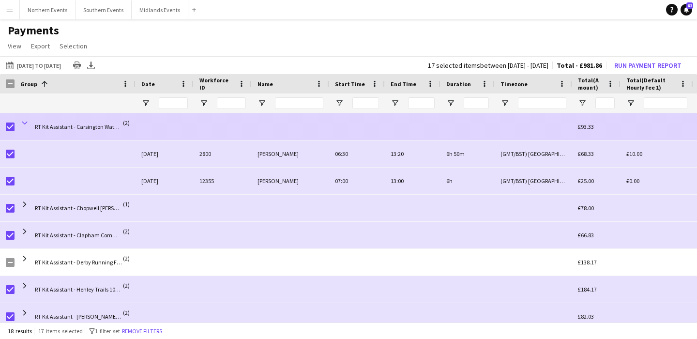
click at [27, 123] on span at bounding box center [24, 123] width 9 height 9
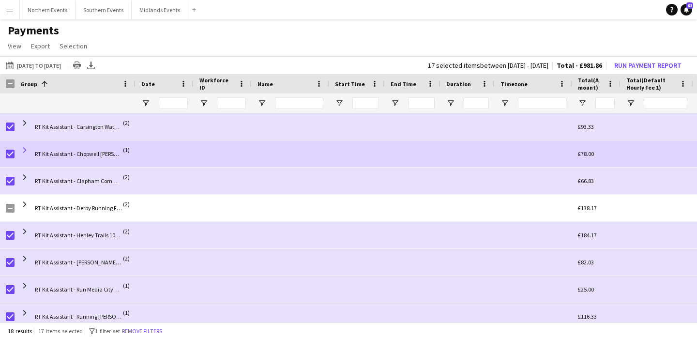
click at [26, 152] on span at bounding box center [24, 150] width 9 height 9
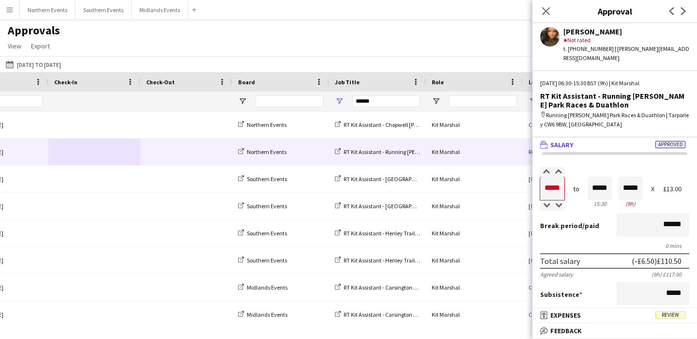
scroll to position [0, 155]
click at [602, 183] on input "*****" at bounding box center [600, 188] width 24 height 23
type input "*****"
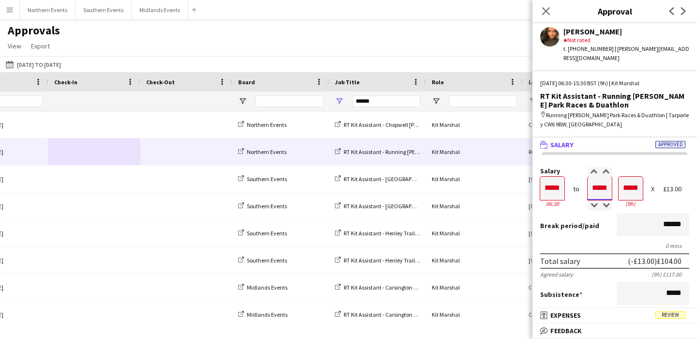
type input "*****"
click at [605, 224] on div "Break period /paid ******" at bounding box center [614, 225] width 149 height 25
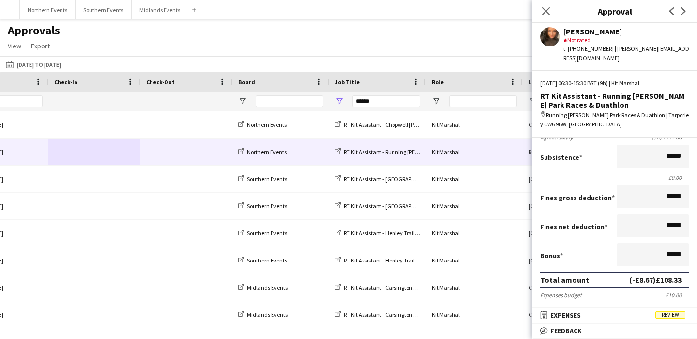
scroll to position [264, 0]
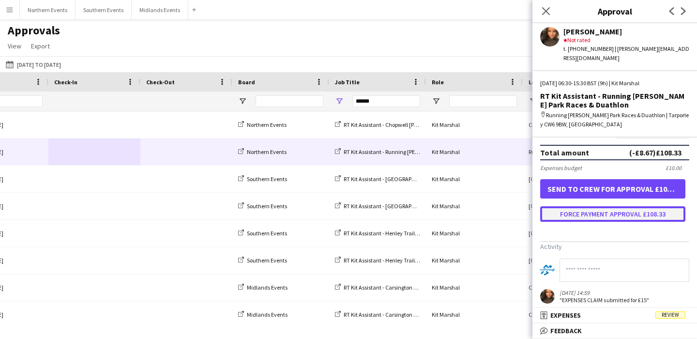
click at [601, 206] on button "Force payment approval £108.33" at bounding box center [612, 213] width 145 height 15
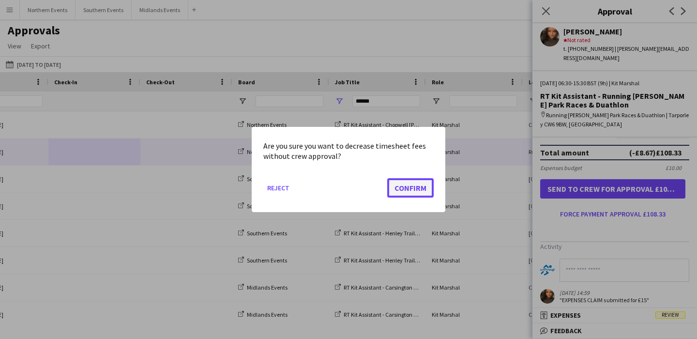
click at [414, 188] on button "Confirm" at bounding box center [410, 187] width 46 height 19
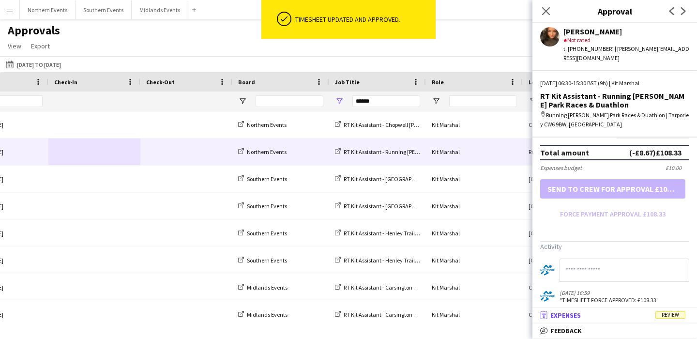
click at [635, 312] on mat-panel-title "receipt Expenses Review" at bounding box center [613, 315] width 161 height 9
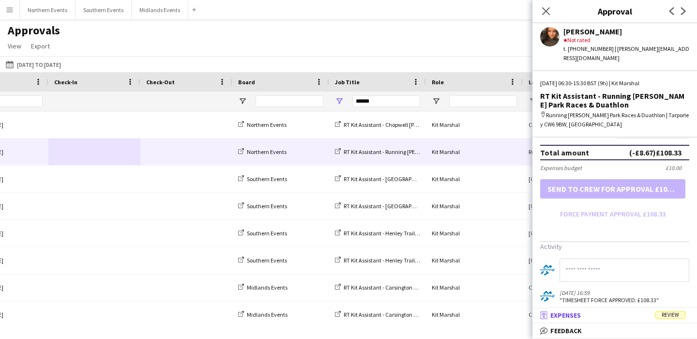
scroll to position [3, 0]
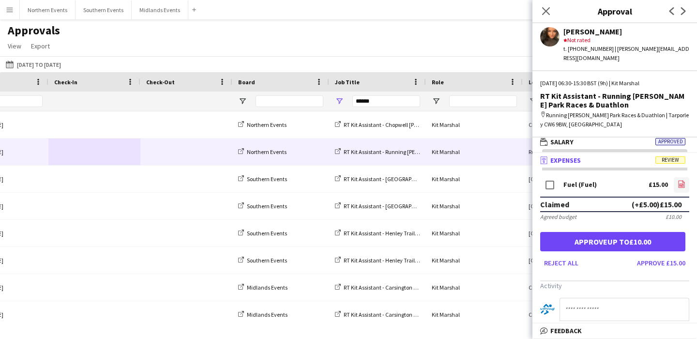
click at [681, 181] on app-icon "file-image" at bounding box center [682, 185] width 8 height 10
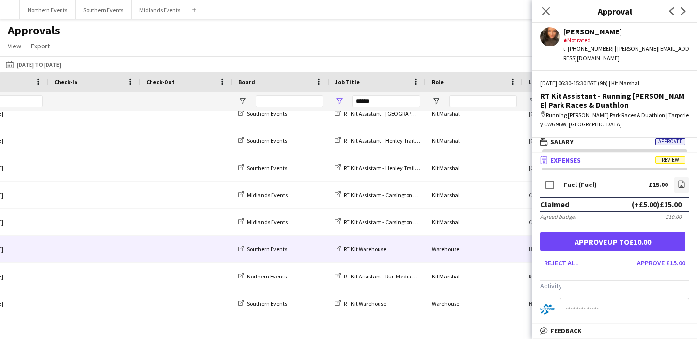
scroll to position [84, 0]
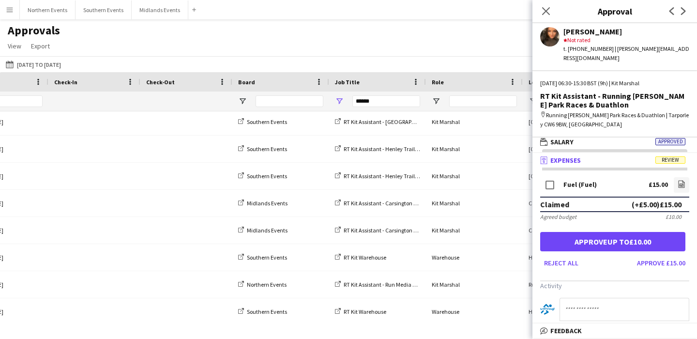
click at [663, 213] on div "Agreed budget £10.00" at bounding box center [614, 216] width 149 height 7
click at [559, 257] on button "Reject all" at bounding box center [561, 262] width 42 height 15
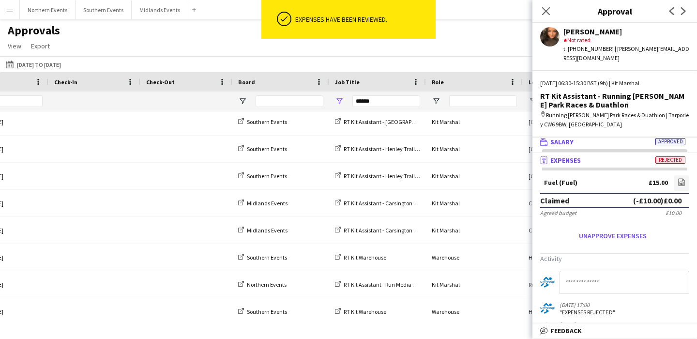
click at [616, 138] on mat-panel-title "wallet Salary Approved" at bounding box center [613, 142] width 161 height 9
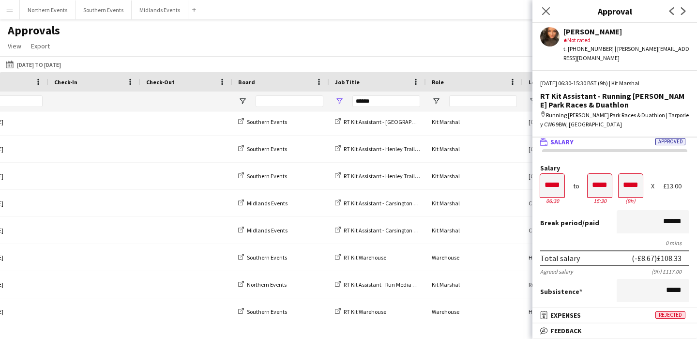
scroll to position [0, 0]
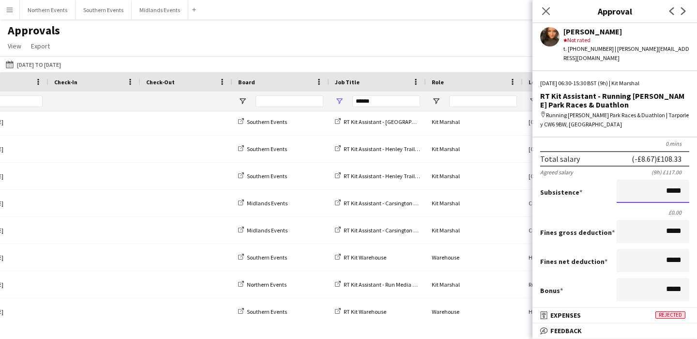
click at [674, 185] on input "*****" at bounding box center [653, 191] width 73 height 23
type input "**"
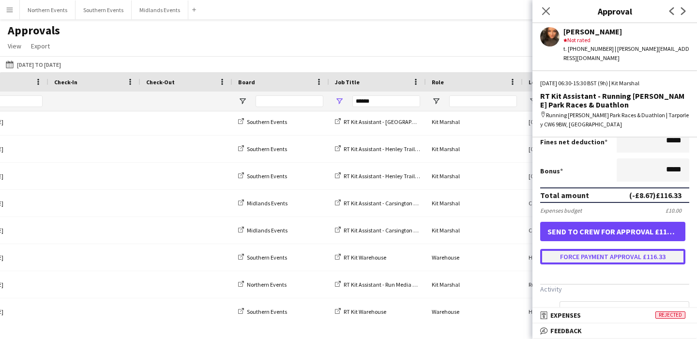
type input "*****"
click at [613, 249] on button "Force payment approval £116.33" at bounding box center [612, 256] width 145 height 15
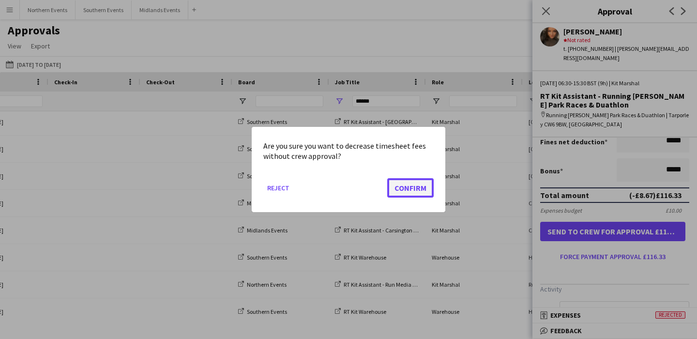
click at [410, 186] on button "Confirm" at bounding box center [410, 187] width 46 height 19
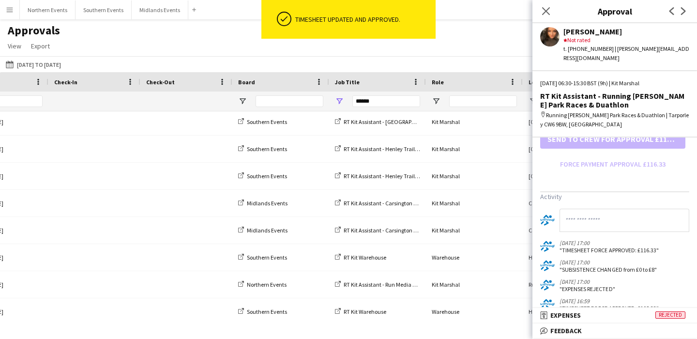
click at [617, 209] on input at bounding box center [625, 220] width 130 height 23
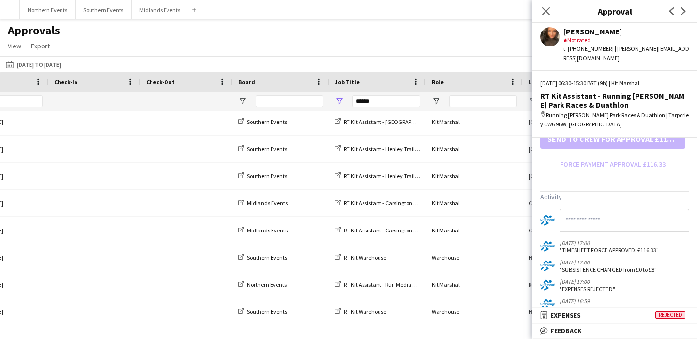
type input "*"
click at [621, 211] on input "**********" at bounding box center [625, 220] width 130 height 23
type input "**********"
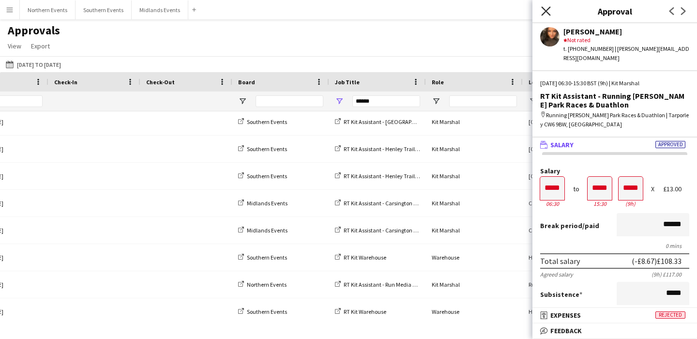
click at [547, 9] on icon at bounding box center [545, 10] width 9 height 9
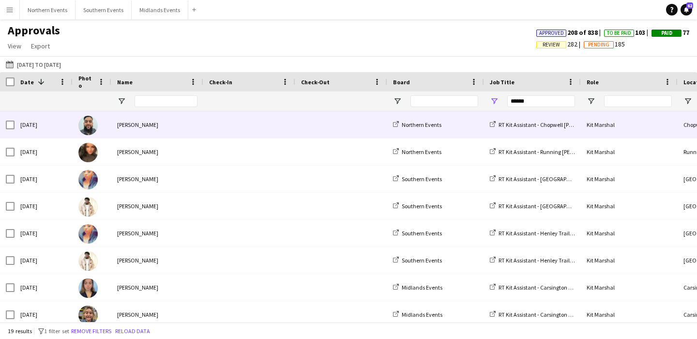
click at [227, 119] on span at bounding box center [249, 124] width 80 height 27
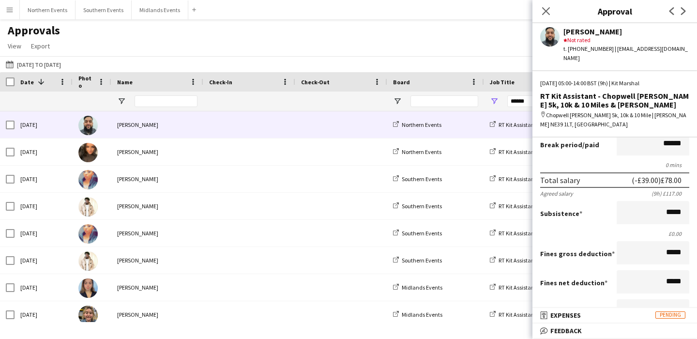
scroll to position [79, 0]
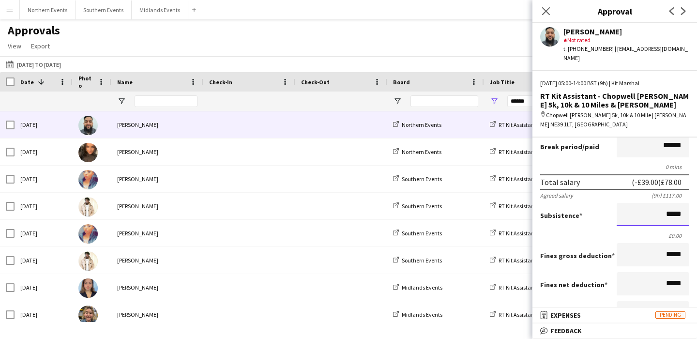
click at [670, 214] on input "*****" at bounding box center [653, 214] width 73 height 23
type input "******"
click at [626, 226] on div "Subsistence ******" at bounding box center [614, 215] width 149 height 25
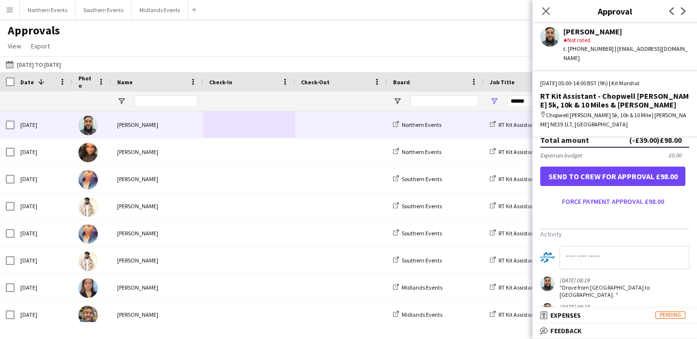
scroll to position [288, 0]
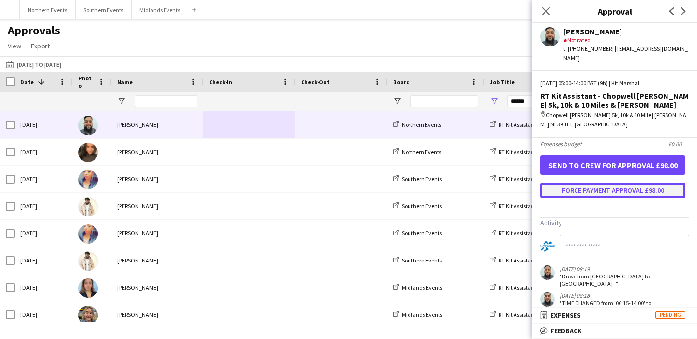
click at [620, 191] on button "Force payment approval £98.00" at bounding box center [612, 190] width 145 height 15
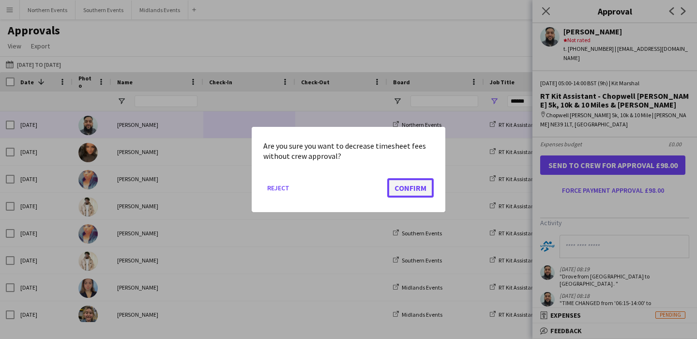
click at [409, 183] on button "Confirm" at bounding box center [410, 187] width 46 height 19
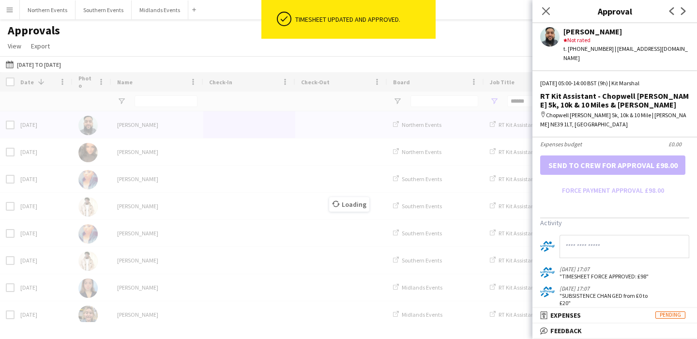
click at [606, 251] on input at bounding box center [625, 246] width 130 height 23
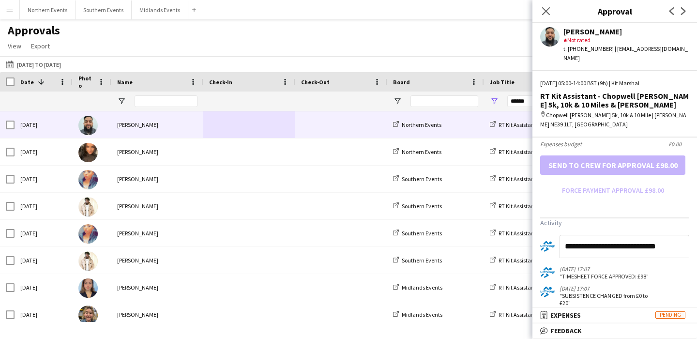
click at [638, 251] on input "**********" at bounding box center [625, 246] width 130 height 23
click at [684, 246] on input "**********" at bounding box center [625, 246] width 130 height 23
type input "**********"
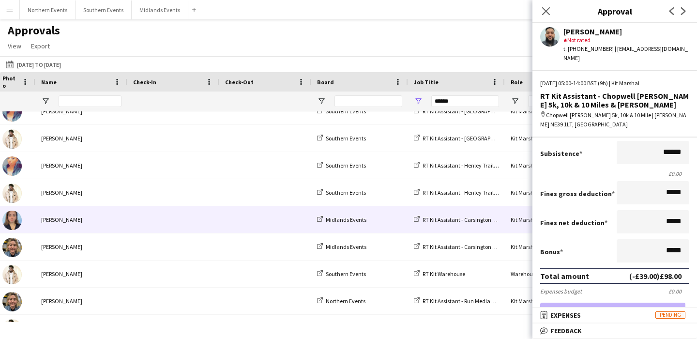
scroll to position [94, 0]
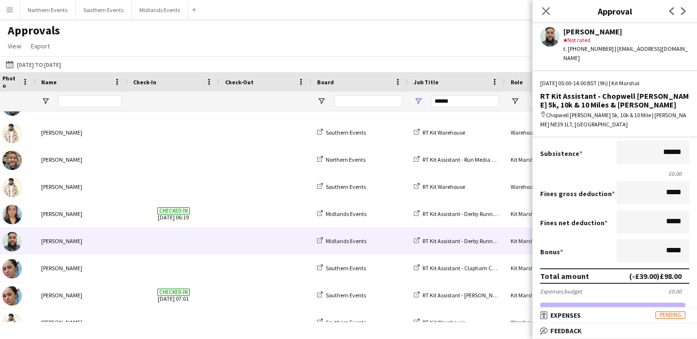
click at [191, 237] on span at bounding box center [173, 241] width 80 height 27
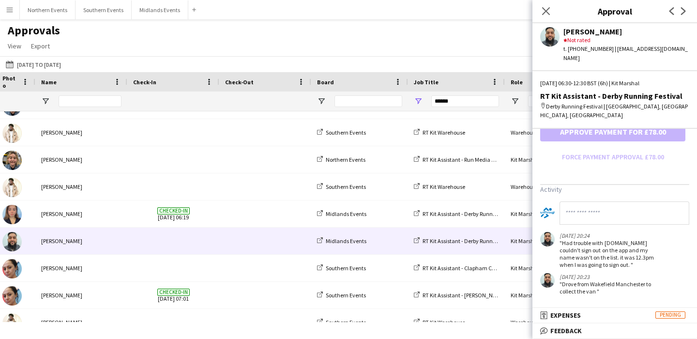
click at [600, 211] on input at bounding box center [625, 212] width 130 height 23
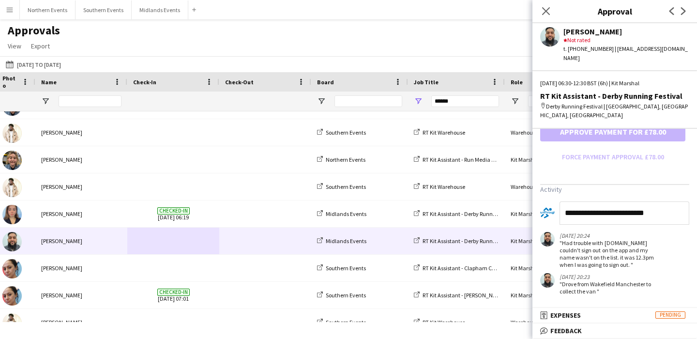
type input "**********"
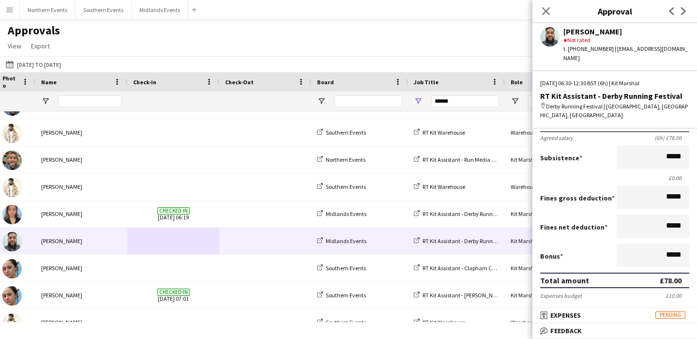
scroll to position [121, 0]
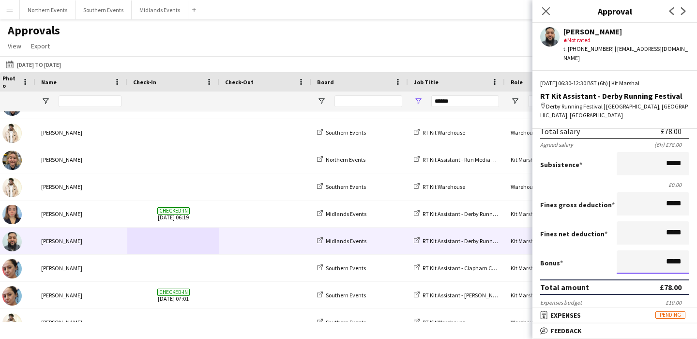
click at [668, 262] on input "*****" at bounding box center [653, 261] width 73 height 23
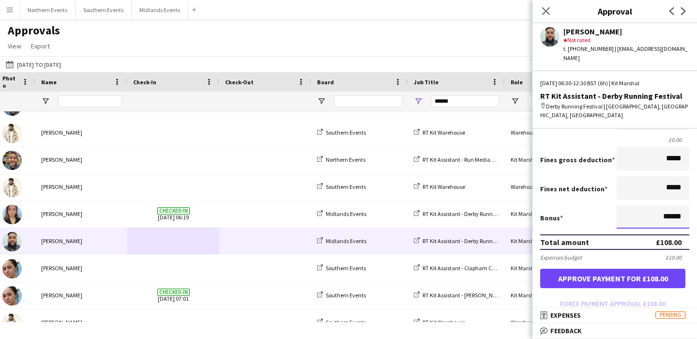
scroll to position [178, 0]
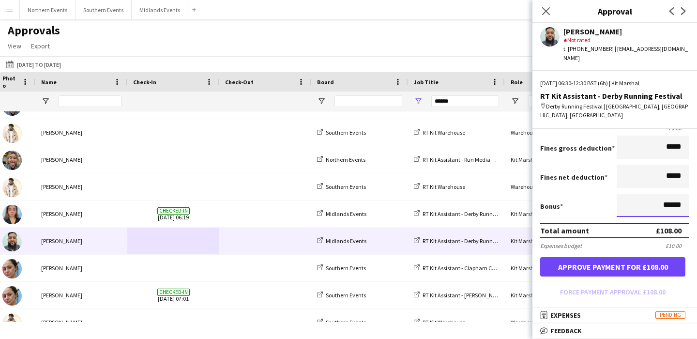
type input "******"
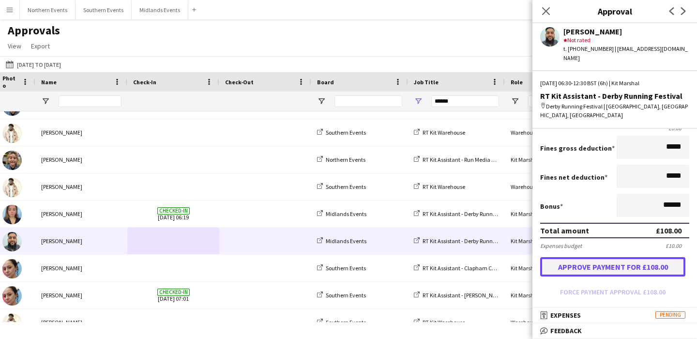
click at [647, 264] on button "Approve payment for £108.00" at bounding box center [612, 266] width 145 height 19
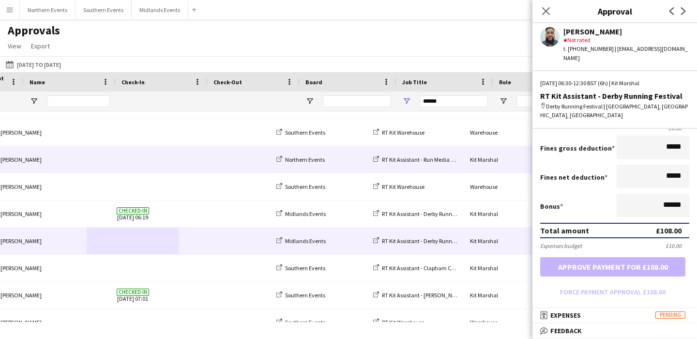
scroll to position [0, 117]
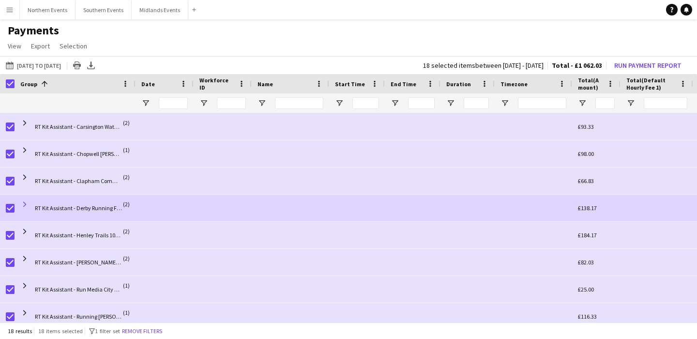
click at [26, 200] on span at bounding box center [24, 204] width 9 height 9
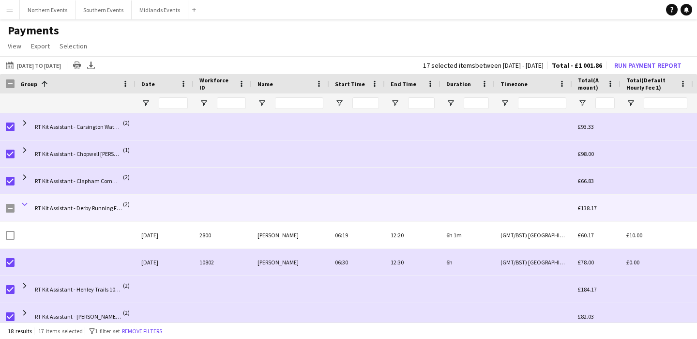
click at [25, 202] on span at bounding box center [24, 204] width 9 height 9
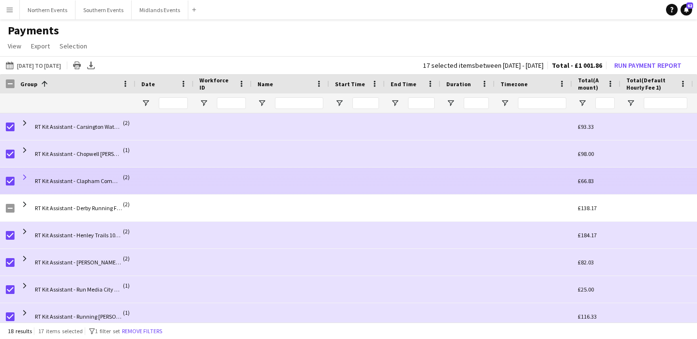
click at [23, 177] on span at bounding box center [24, 177] width 9 height 9
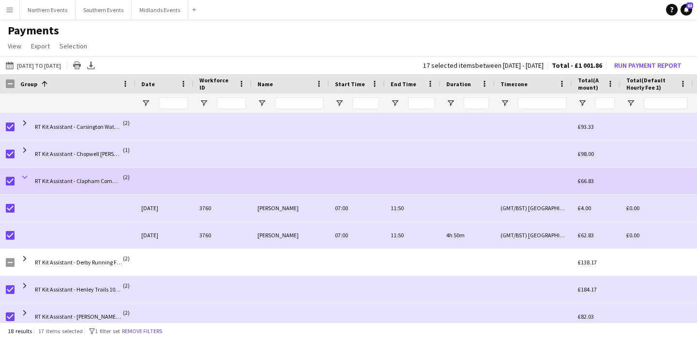
click at [24, 177] on span at bounding box center [24, 177] width 9 height 9
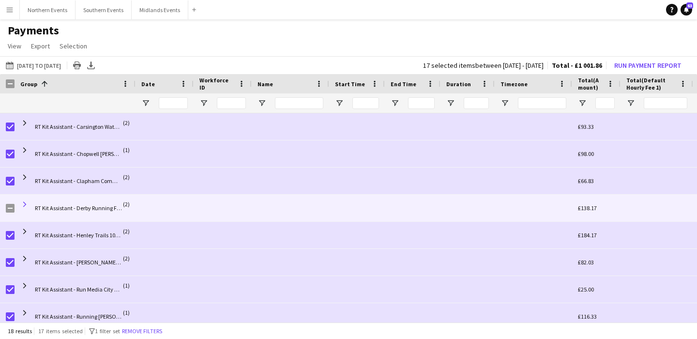
click at [23, 202] on span at bounding box center [24, 204] width 9 height 9
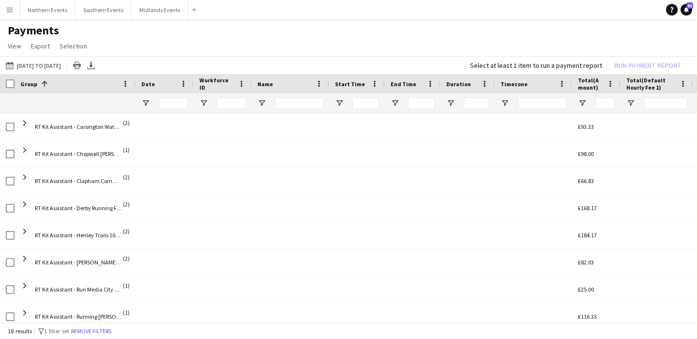
click at [15, 82] on div "Group 1" at bounding box center [75, 83] width 121 height 19
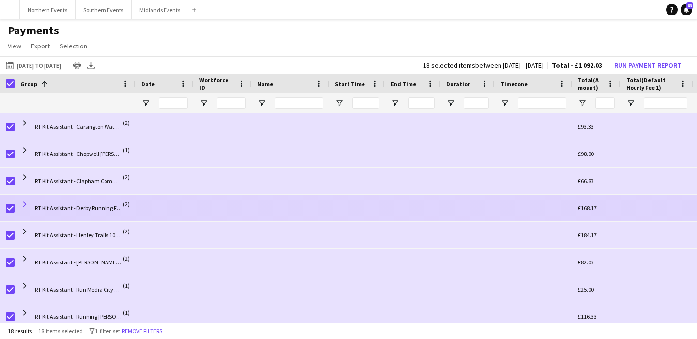
click at [20, 205] on span at bounding box center [24, 204] width 9 height 9
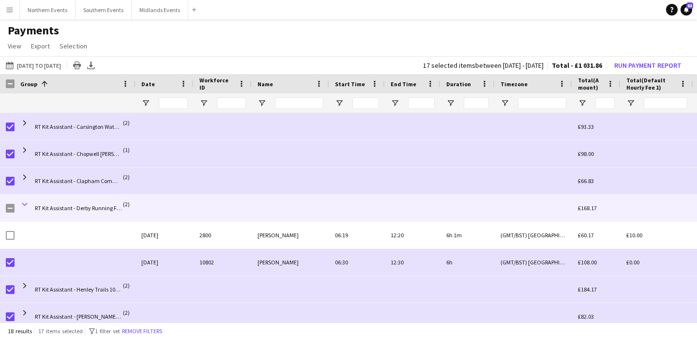
click at [26, 205] on span at bounding box center [24, 204] width 9 height 9
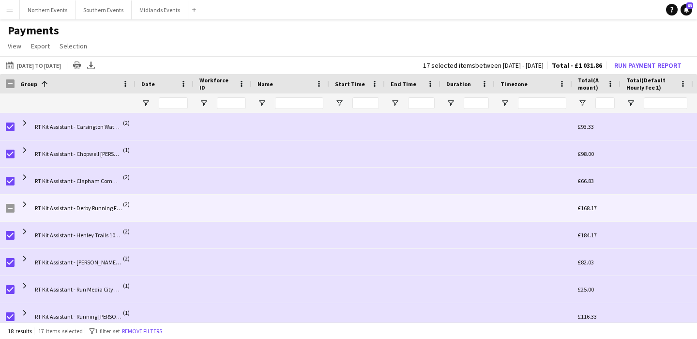
click at [26, 205] on span at bounding box center [24, 204] width 9 height 9
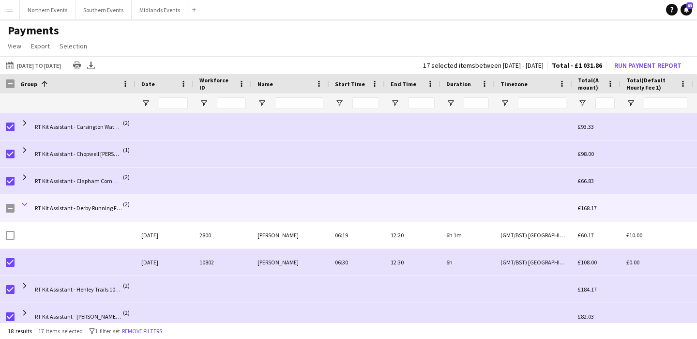
click at [26, 205] on span at bounding box center [24, 204] width 9 height 9
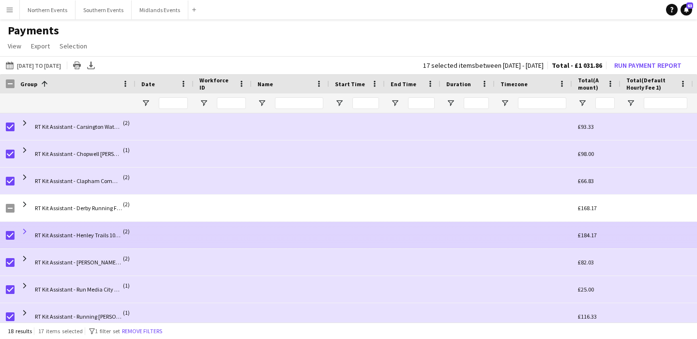
click at [26, 230] on span at bounding box center [24, 231] width 9 height 9
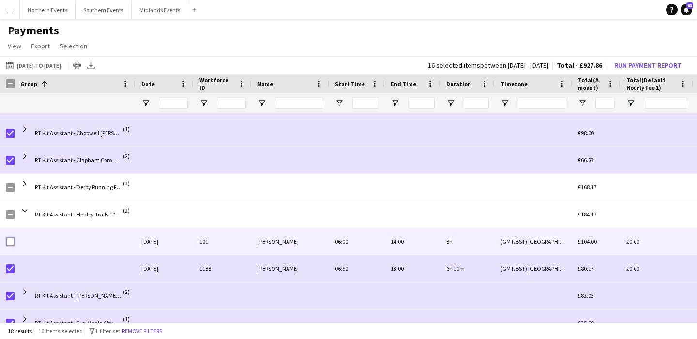
scroll to position [21, 0]
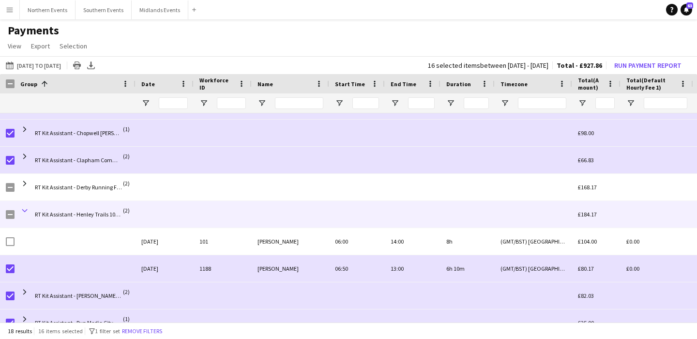
click at [27, 210] on span at bounding box center [24, 210] width 9 height 9
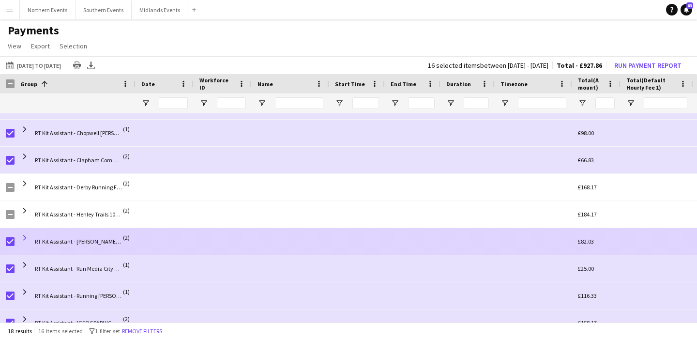
click at [24, 234] on span at bounding box center [24, 237] width 9 height 9
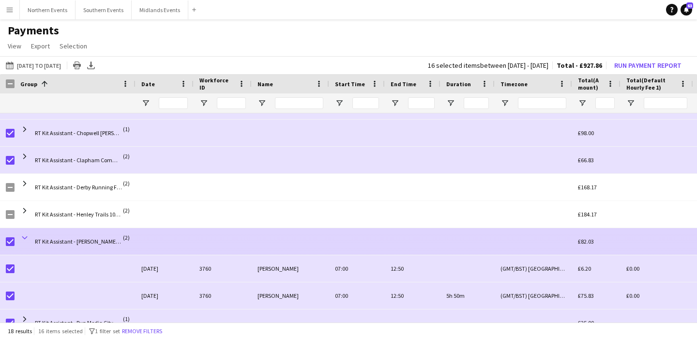
click at [27, 239] on span at bounding box center [24, 237] width 9 height 9
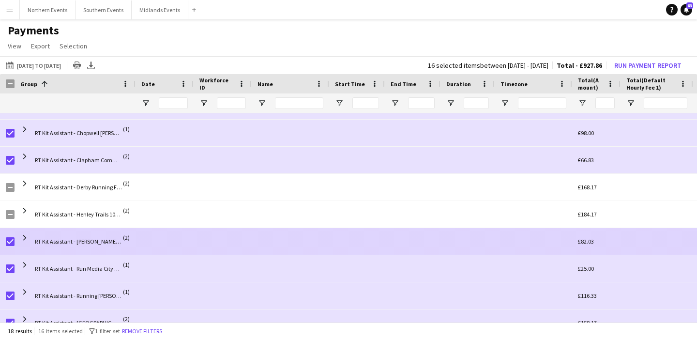
click at [27, 239] on span at bounding box center [24, 237] width 9 height 9
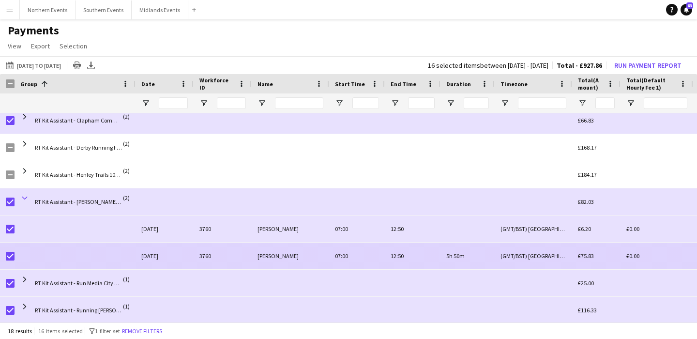
scroll to position [65, 0]
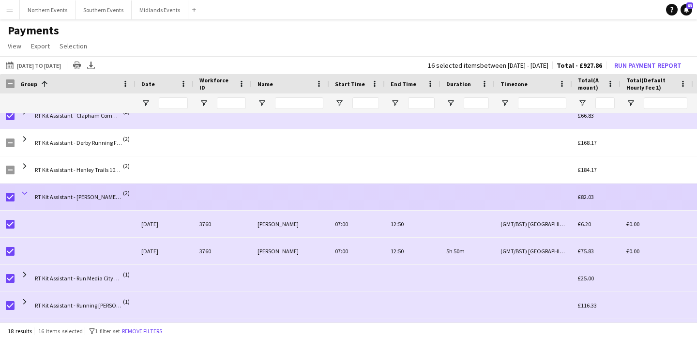
click at [24, 191] on span at bounding box center [24, 193] width 9 height 9
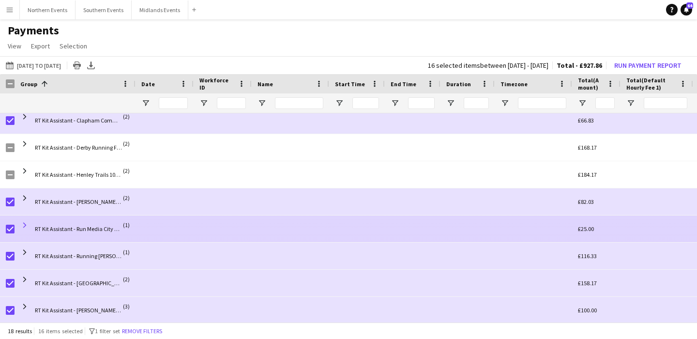
click at [24, 225] on span at bounding box center [24, 225] width 9 height 9
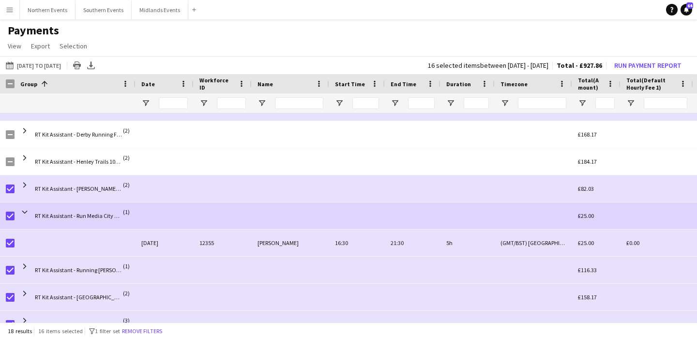
scroll to position [78, 0]
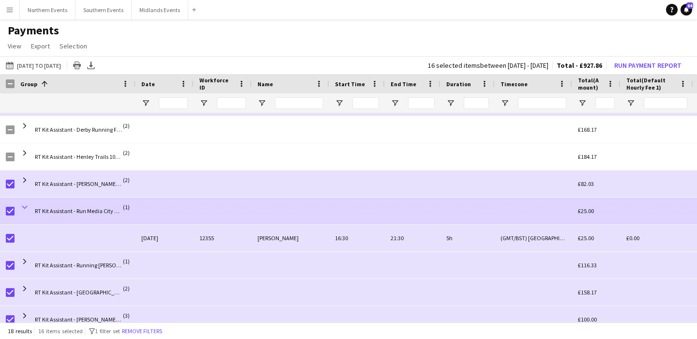
click at [24, 206] on span at bounding box center [24, 207] width 9 height 9
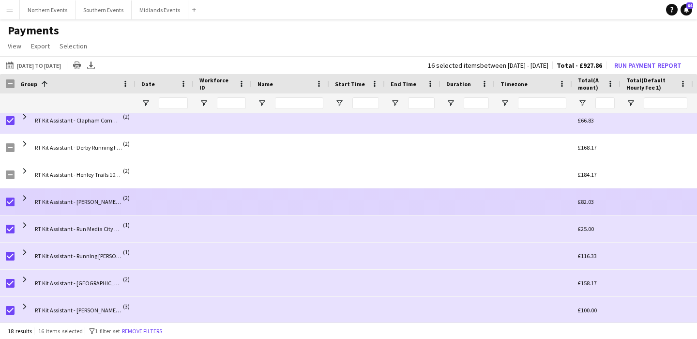
scroll to position [61, 0]
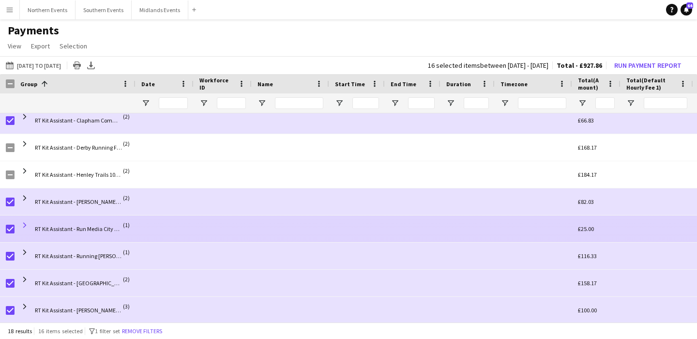
click at [27, 222] on span at bounding box center [24, 225] width 9 height 9
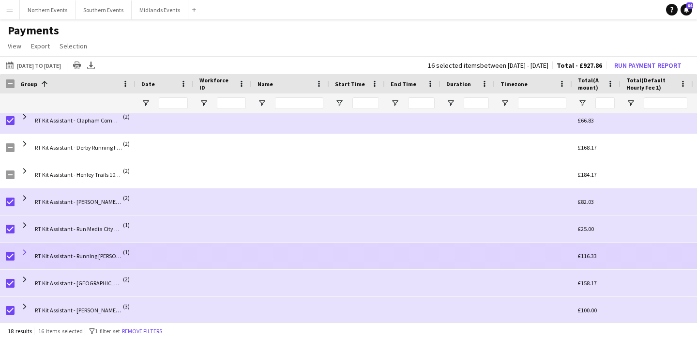
click at [26, 252] on span at bounding box center [24, 252] width 9 height 9
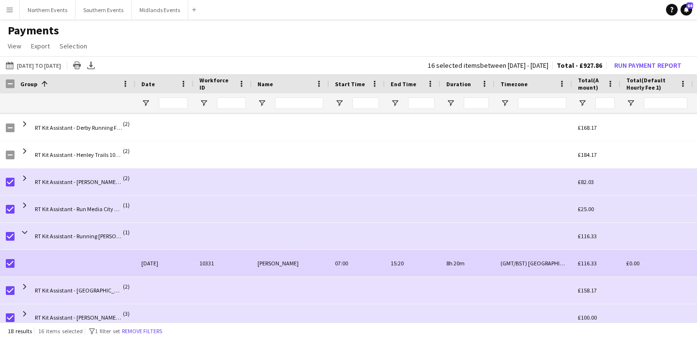
scroll to position [88, 0]
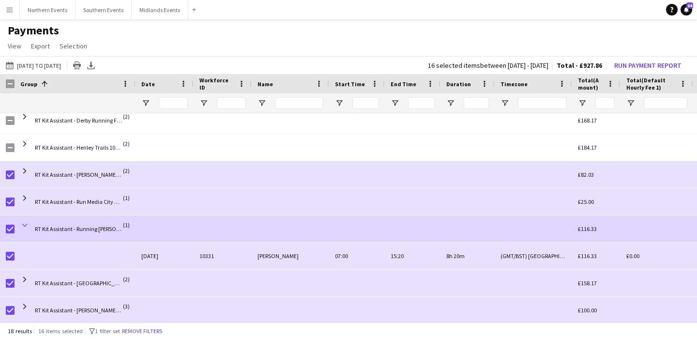
click at [28, 225] on span at bounding box center [24, 225] width 9 height 9
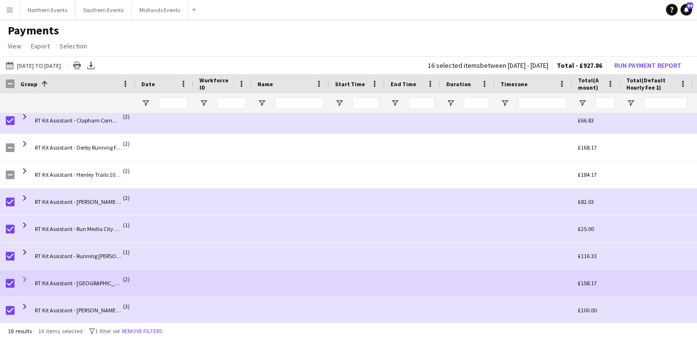
click at [24, 280] on span at bounding box center [24, 279] width 9 height 9
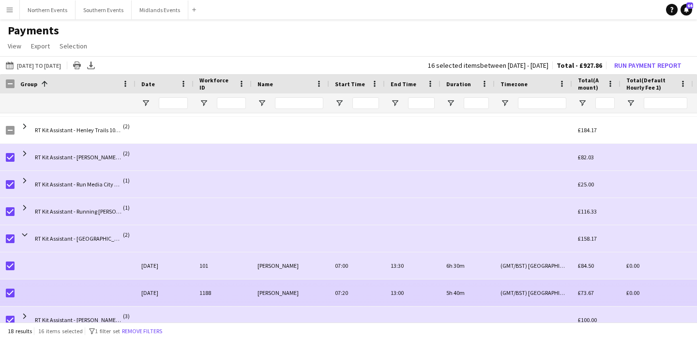
scroll to position [0, 0]
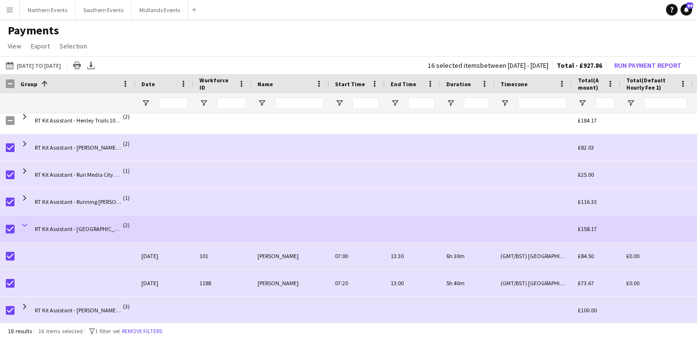
click at [24, 223] on span at bounding box center [24, 225] width 9 height 9
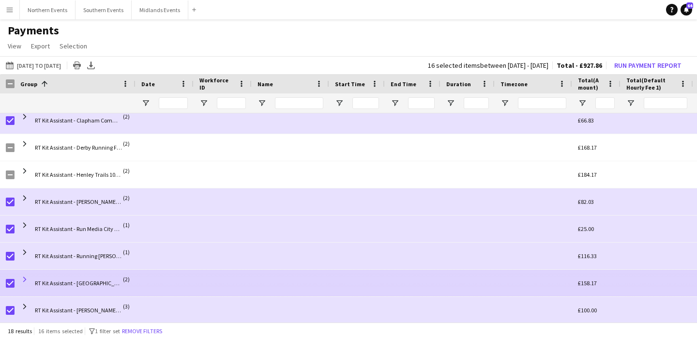
click at [24, 279] on span at bounding box center [24, 279] width 9 height 9
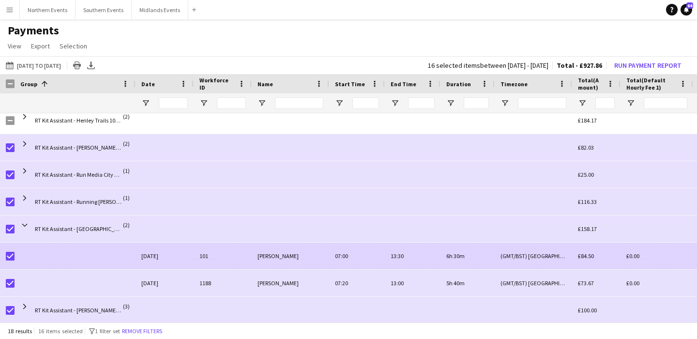
scroll to position [115, 0]
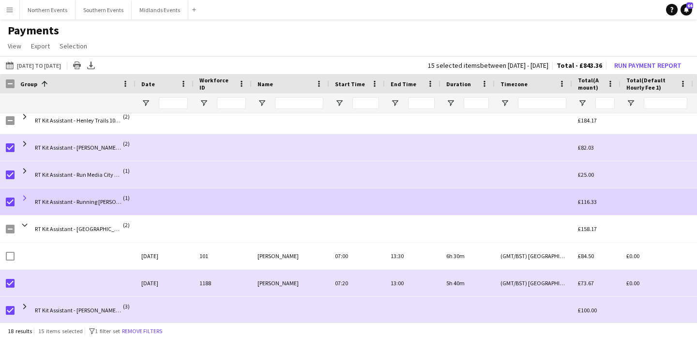
click at [24, 197] on span at bounding box center [24, 198] width 9 height 9
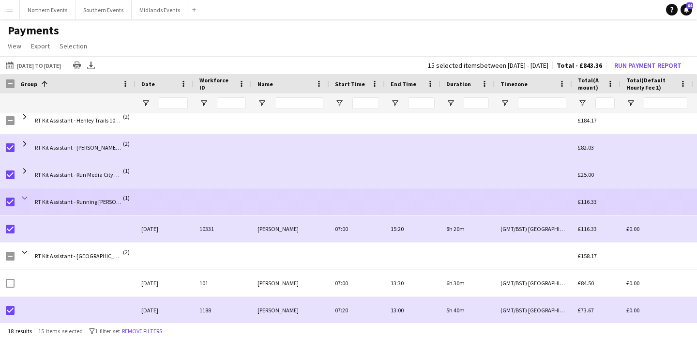
click at [25, 198] on span at bounding box center [24, 198] width 9 height 9
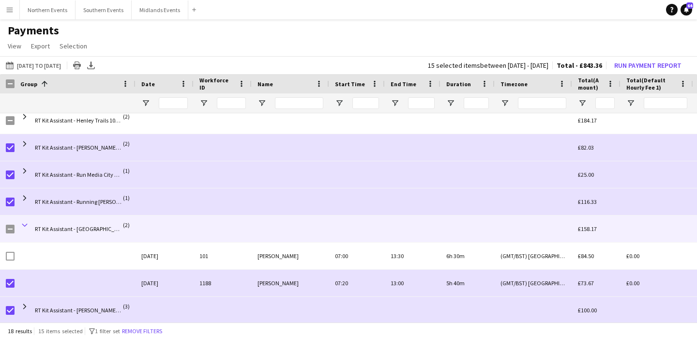
click at [26, 225] on span at bounding box center [24, 225] width 9 height 9
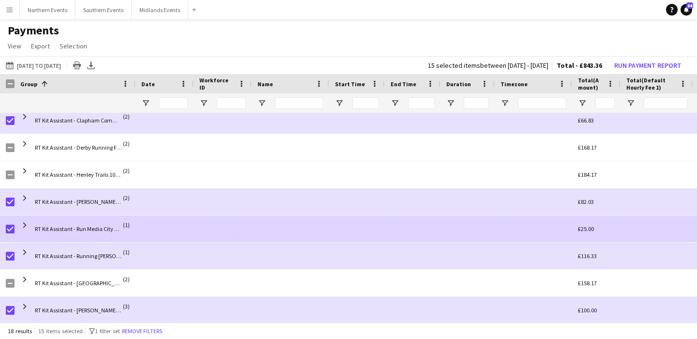
scroll to position [61, 0]
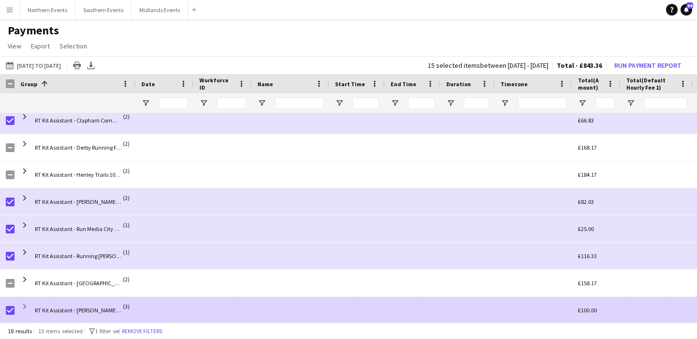
click at [28, 308] on span at bounding box center [24, 306] width 9 height 9
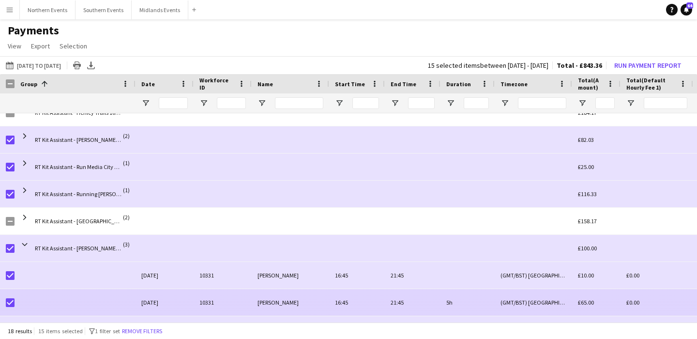
scroll to position [133, 0]
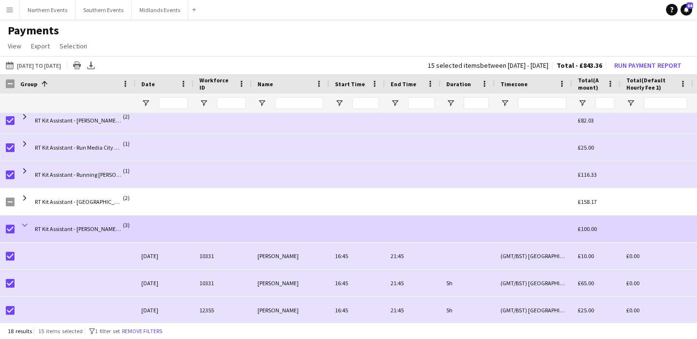
click at [26, 222] on span at bounding box center [24, 225] width 9 height 9
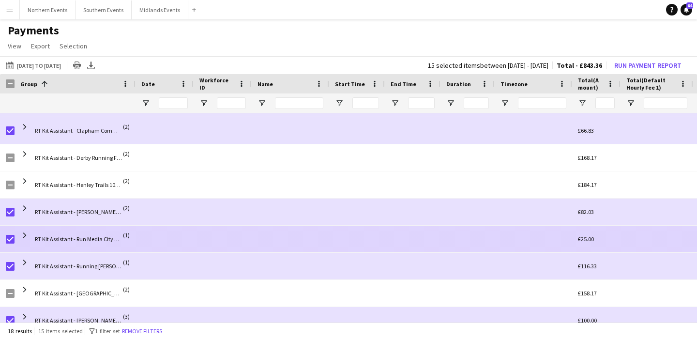
scroll to position [39, 0]
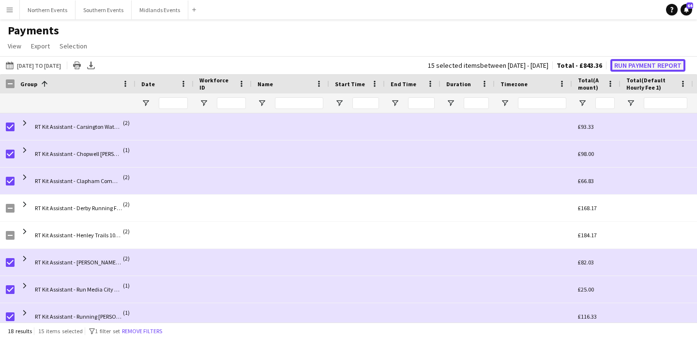
click at [645, 68] on button "Run Payment Report" at bounding box center [648, 65] width 75 height 13
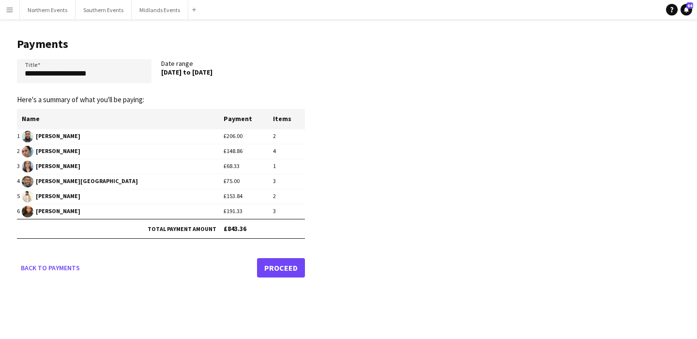
click at [279, 263] on link "Proceed" at bounding box center [281, 267] width 48 height 19
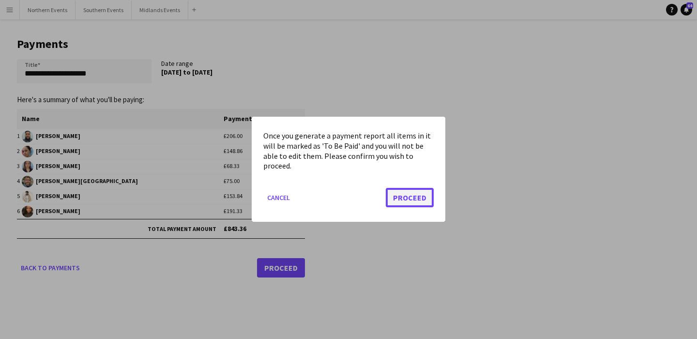
click at [418, 192] on button "Proceed" at bounding box center [410, 197] width 48 height 19
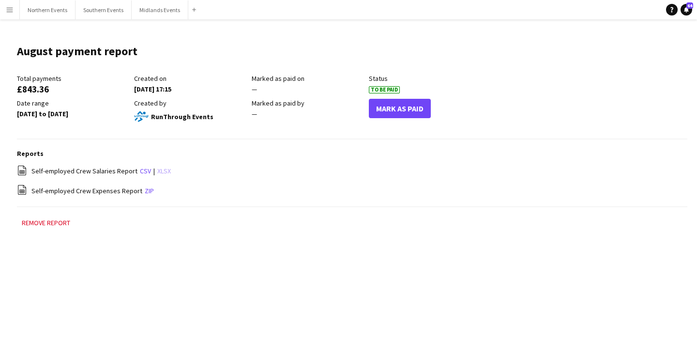
click at [157, 175] on link "xlsx" at bounding box center [164, 171] width 14 height 9
click at [407, 111] on button "Mark As Paid" at bounding box center [400, 108] width 62 height 19
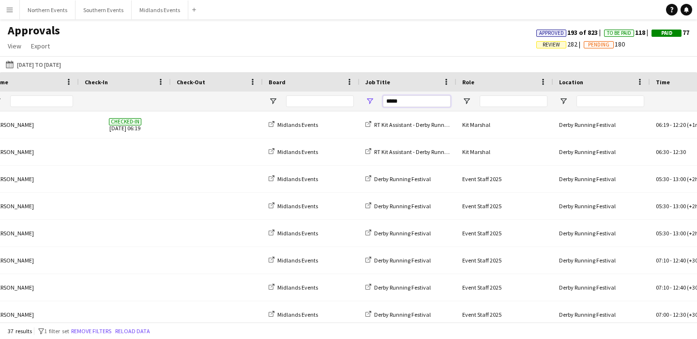
drag, startPoint x: 407, startPoint y: 102, endPoint x: 312, endPoint y: 101, distance: 94.9
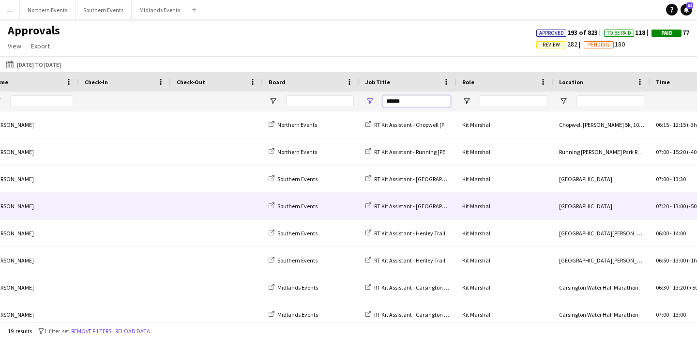
scroll to position [0, 494]
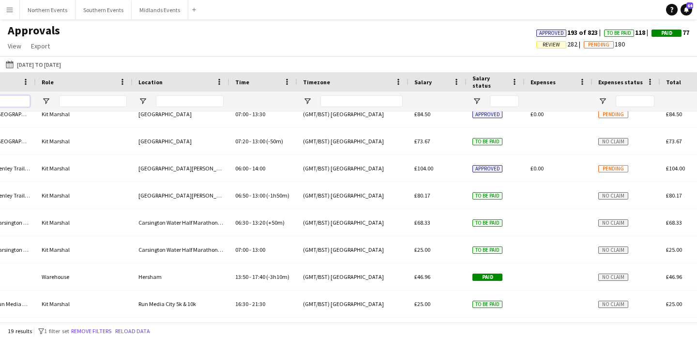
type input "******"
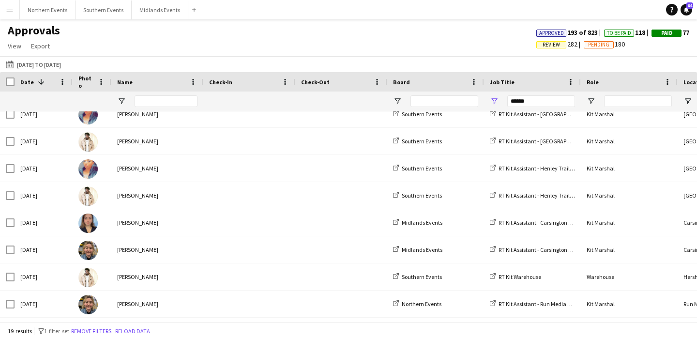
click at [5, 10] on button "Menu" at bounding box center [9, 9] width 19 height 19
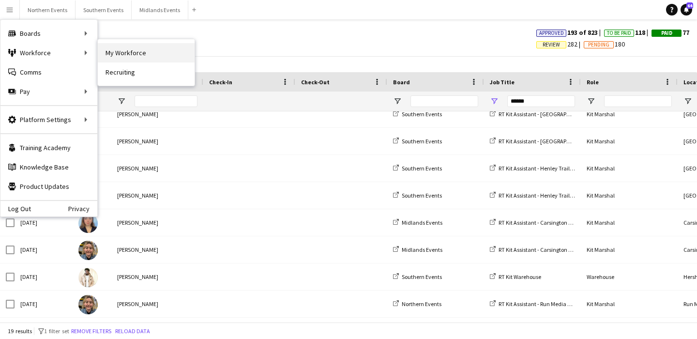
click at [132, 55] on link "My Workforce" at bounding box center [146, 52] width 97 height 19
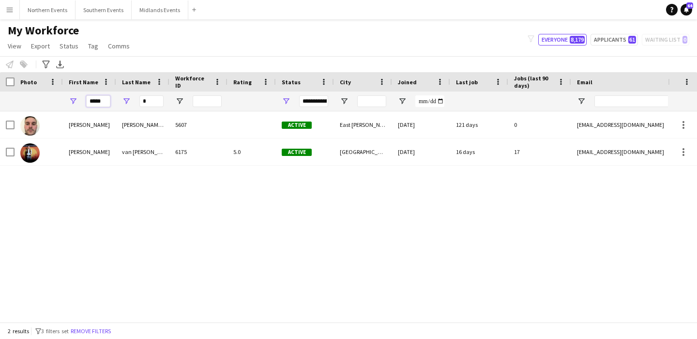
drag, startPoint x: 102, startPoint y: 99, endPoint x: 77, endPoint y: 99, distance: 24.7
click at [77, 99] on div "*****" at bounding box center [89, 101] width 53 height 19
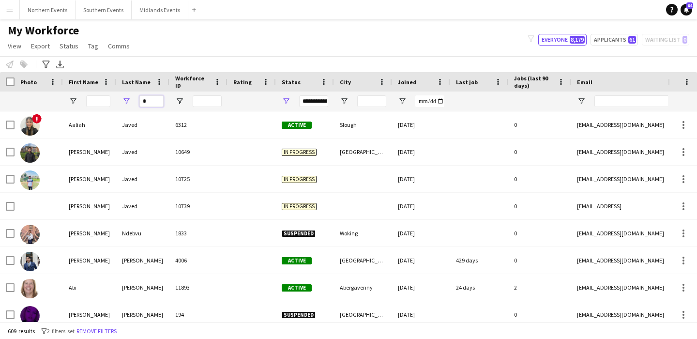
drag, startPoint x: 148, startPoint y: 101, endPoint x: 132, endPoint y: 101, distance: 16.0
click at [138, 101] on div "*" at bounding box center [142, 101] width 53 height 19
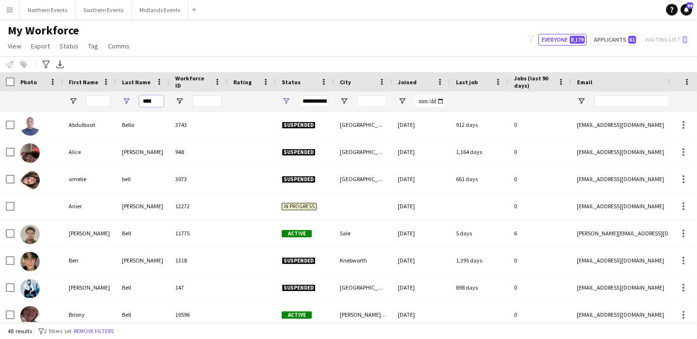
type input "****"
click at [102, 102] on input "First Name Filter Input" at bounding box center [98, 101] width 24 height 12
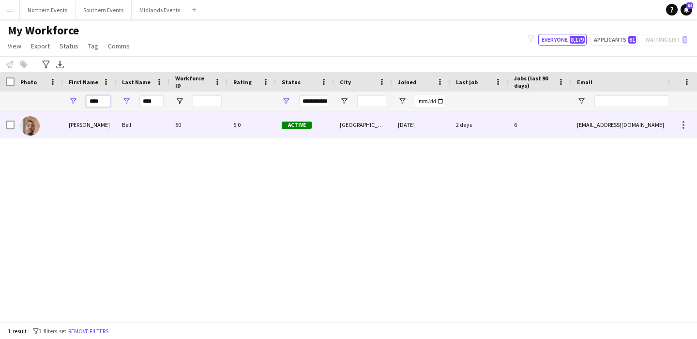
type input "****"
click at [105, 123] on div "[PERSON_NAME]" at bounding box center [89, 124] width 53 height 27
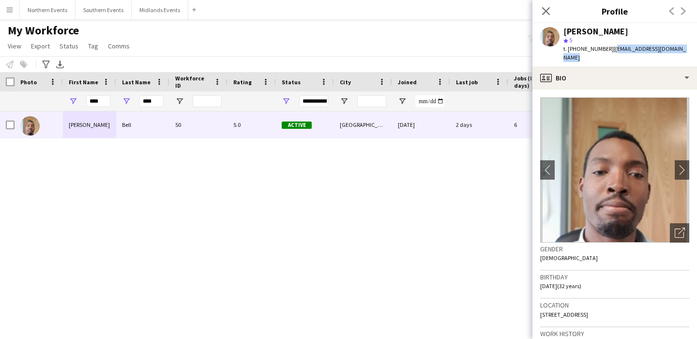
drag, startPoint x: 686, startPoint y: 46, endPoint x: 609, endPoint y: 46, distance: 77.0
click at [609, 46] on div "[PERSON_NAME] star 5 t. [PHONE_NUMBER] | [EMAIL_ADDRESS][DOMAIN_NAME]" at bounding box center [615, 44] width 165 height 43
copy span "[EMAIL_ADDRESS][DOMAIN_NAME]"
click at [13, 10] on app-icon "Menu" at bounding box center [10, 10] width 8 height 8
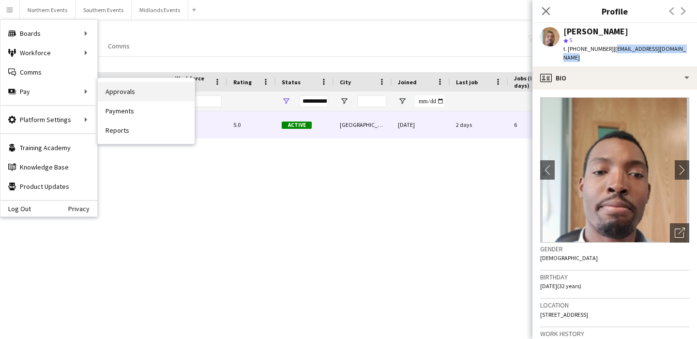
click at [125, 89] on link "Approvals" at bounding box center [146, 91] width 97 height 19
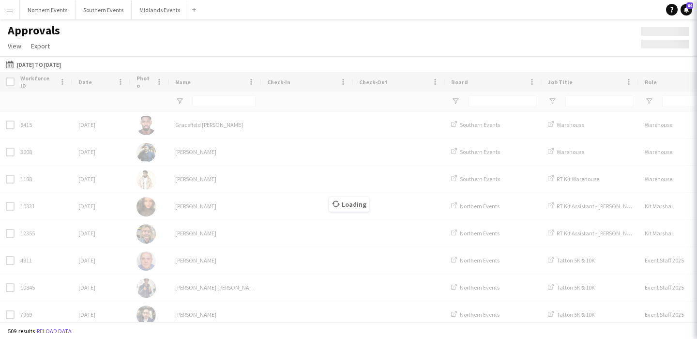
type input "******"
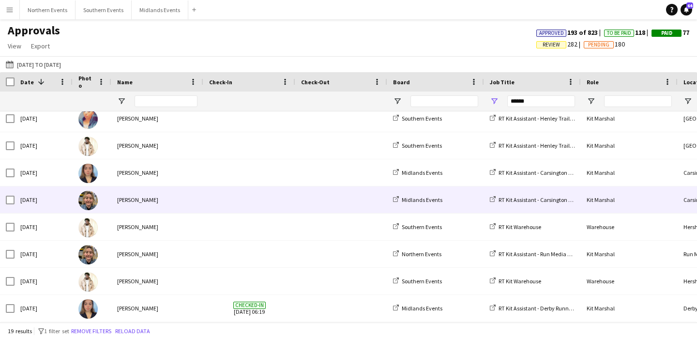
scroll to position [120, 0]
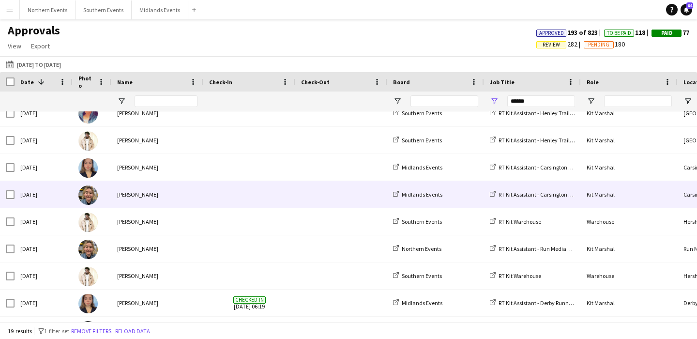
click at [231, 185] on span at bounding box center [249, 194] width 80 height 27
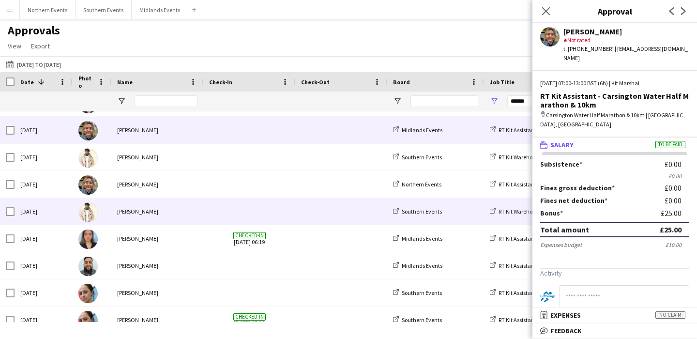
scroll to position [208, 0]
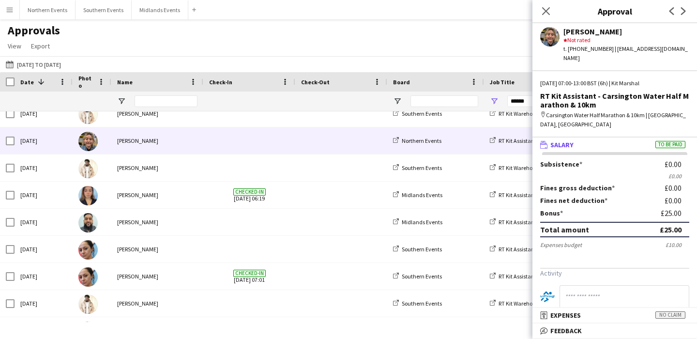
click at [229, 142] on span at bounding box center [249, 140] width 80 height 27
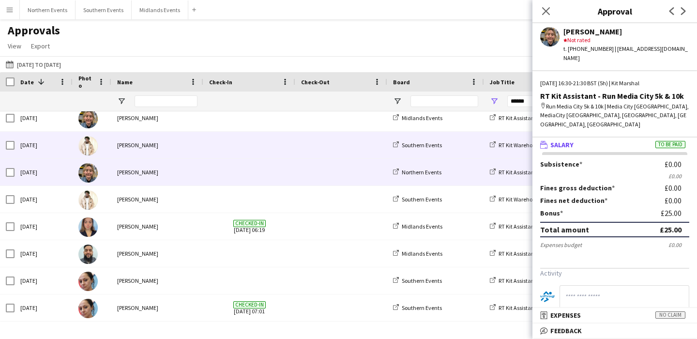
scroll to position [0, 124]
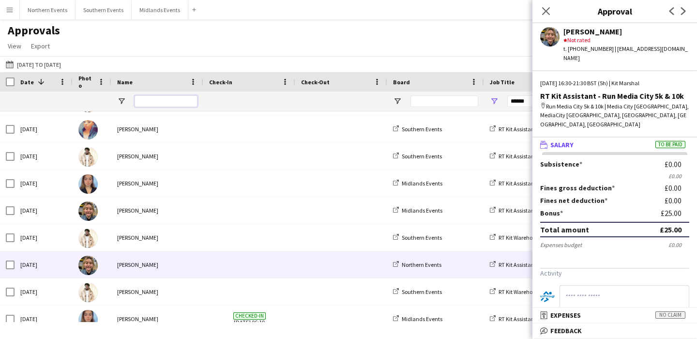
click at [150, 101] on input "Name Filter Input" at bounding box center [166, 101] width 63 height 12
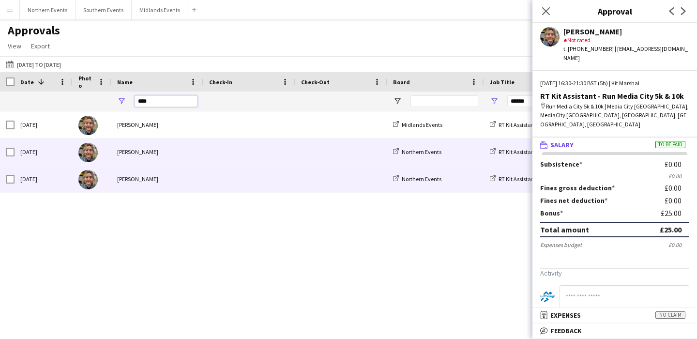
type input "****"
click at [183, 177] on div "[PERSON_NAME]" at bounding box center [157, 179] width 92 height 27
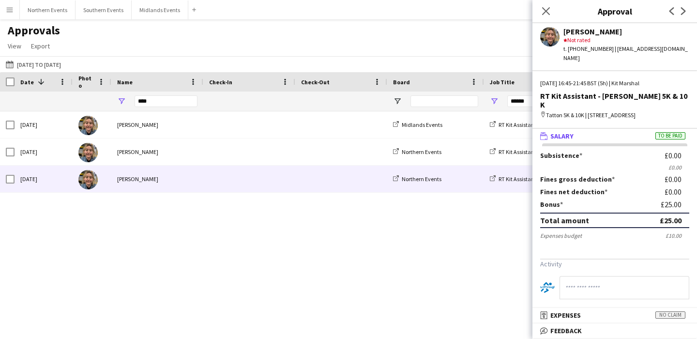
click at [13, 7] on app-icon "Menu" at bounding box center [10, 10] width 8 height 8
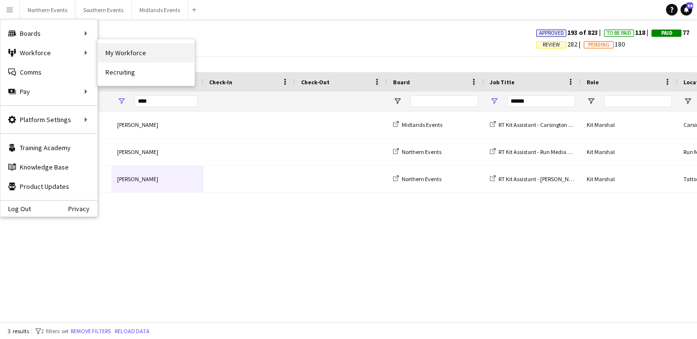
click at [127, 45] on link "My Workforce" at bounding box center [146, 52] width 97 height 19
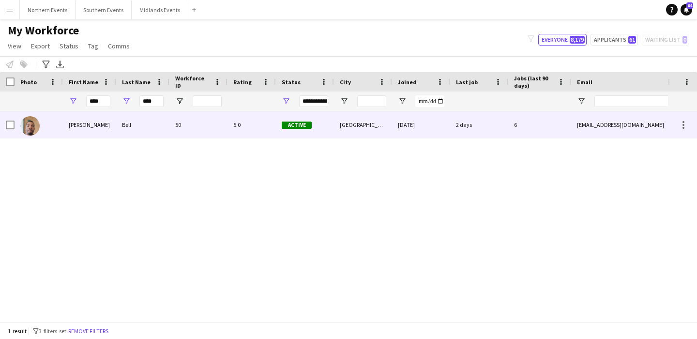
click at [212, 129] on div "50" at bounding box center [198, 124] width 58 height 27
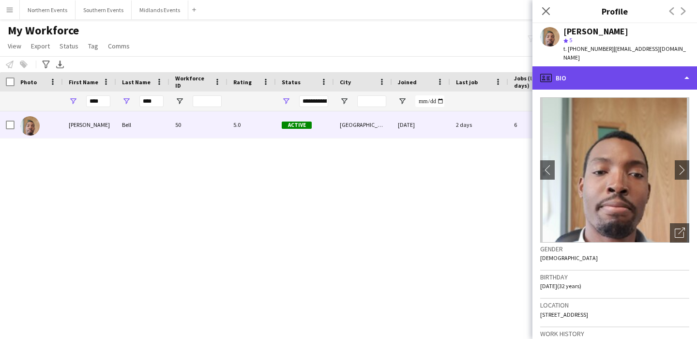
click at [648, 73] on div "profile Bio" at bounding box center [615, 77] width 165 height 23
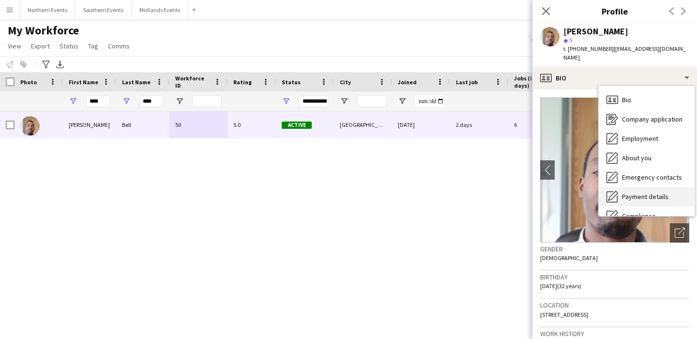
click at [669, 187] on div "Payment details Payment details" at bounding box center [647, 196] width 96 height 19
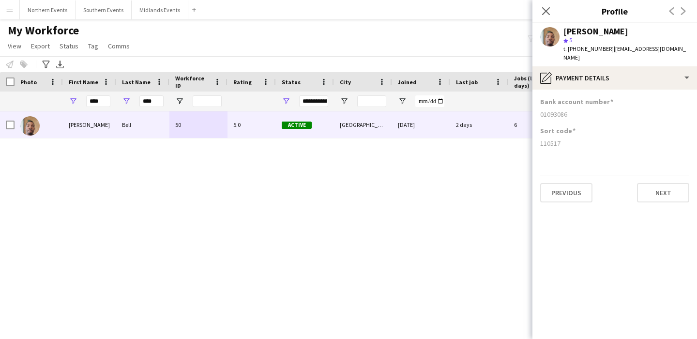
drag, startPoint x: 574, startPoint y: 105, endPoint x: 524, endPoint y: 104, distance: 49.9
click at [524, 104] on body "Menu Boards Boards Boards All jobs Status Workforce Workforce My Workforce Recr…" at bounding box center [348, 169] width 697 height 339
click at [572, 139] on div "110517" at bounding box center [614, 143] width 149 height 9
drag, startPoint x: 568, startPoint y: 105, endPoint x: 539, endPoint y: 105, distance: 29.1
click at [539, 105] on app-section-data-types "Bank account number [FINANCIAL_ID] Sort code [FINANCIAL_ID] Previous Next" at bounding box center [615, 214] width 165 height 249
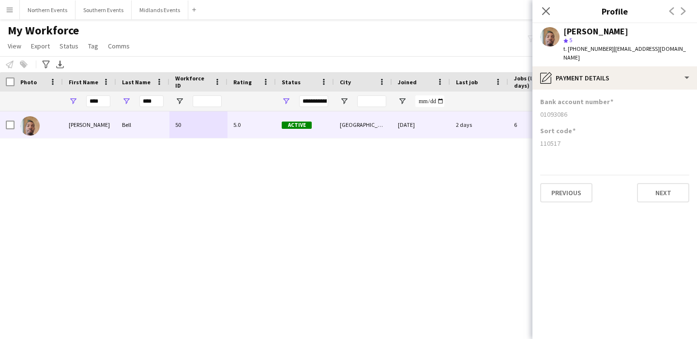
copy div "01093086"
click at [553, 139] on div "110517" at bounding box center [614, 143] width 149 height 9
copy div "110517"
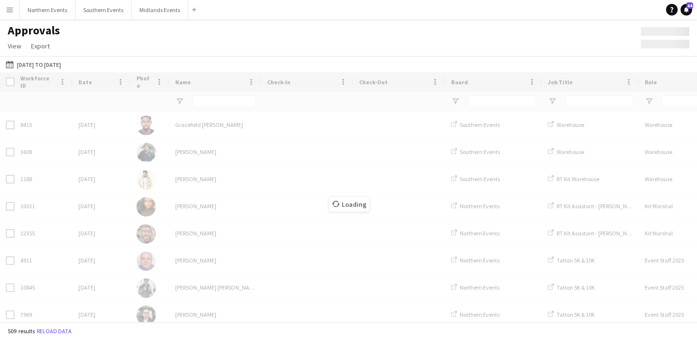
type input "****"
type input "******"
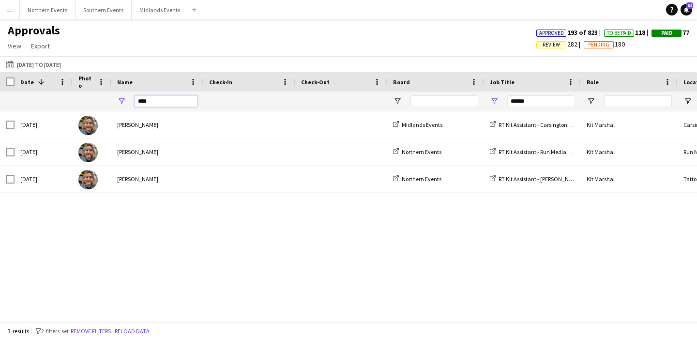
drag, startPoint x: 154, startPoint y: 100, endPoint x: 107, endPoint y: 100, distance: 47.5
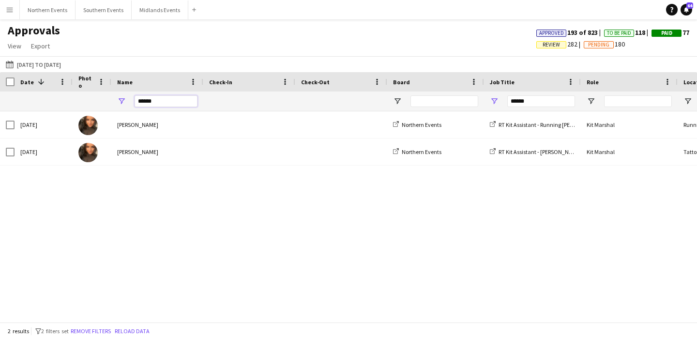
drag, startPoint x: 167, startPoint y: 101, endPoint x: 93, endPoint y: 101, distance: 73.1
type input "*"
